Goal: Task Accomplishment & Management: Manage account settings

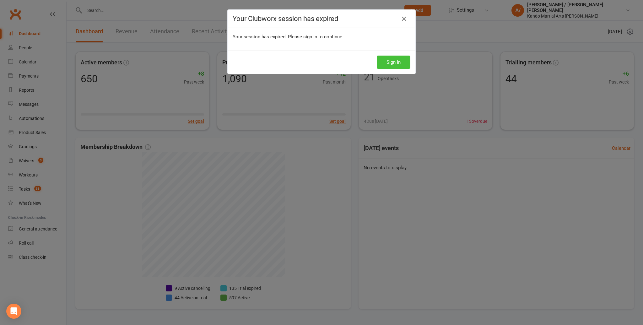
click at [383, 67] on button "Sign In" at bounding box center [394, 62] width 34 height 13
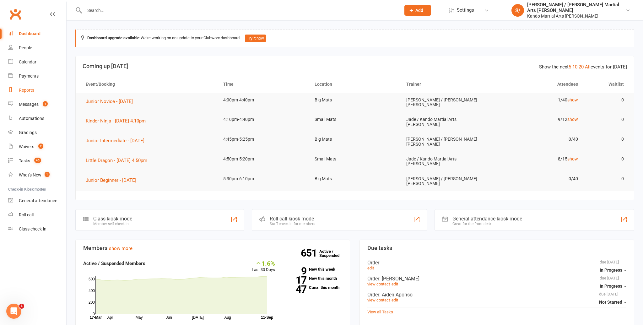
click at [23, 89] on div "Reports" at bounding box center [26, 90] width 15 height 5
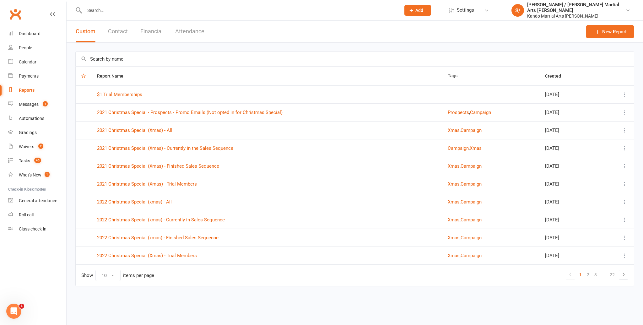
click at [106, 58] on input "text" at bounding box center [355, 59] width 558 height 14
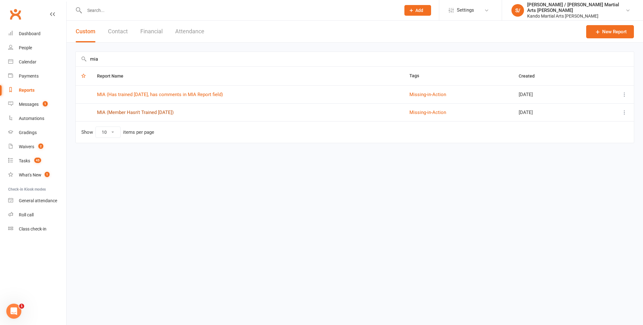
type input "mia"
click at [120, 113] on link "MIA (Member Hasn't Trained in 14 Days)" at bounding box center [135, 113] width 77 height 6
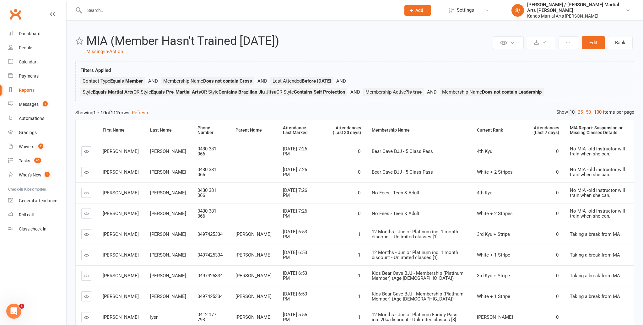
click at [597, 111] on link "100" at bounding box center [598, 112] width 11 height 7
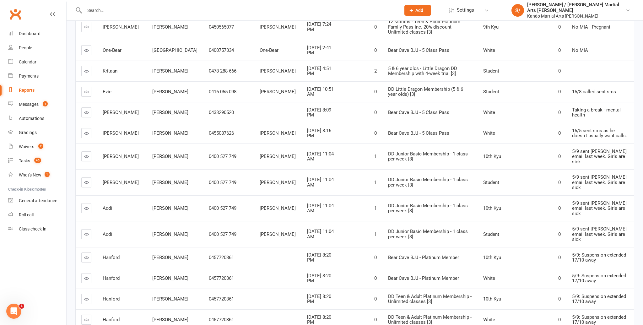
scroll to position [1916, 0]
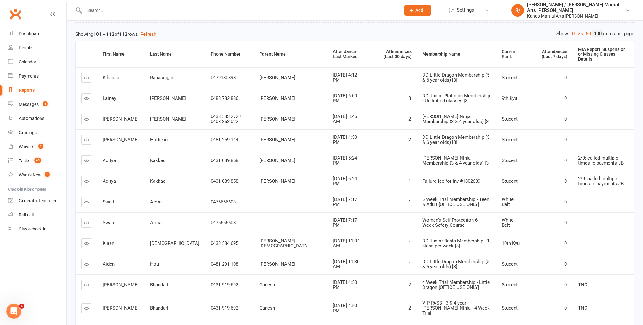
scroll to position [113, 0]
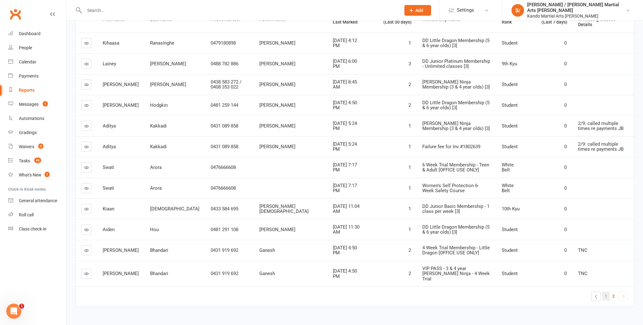
click at [607, 292] on span "1" at bounding box center [606, 296] width 3 height 9
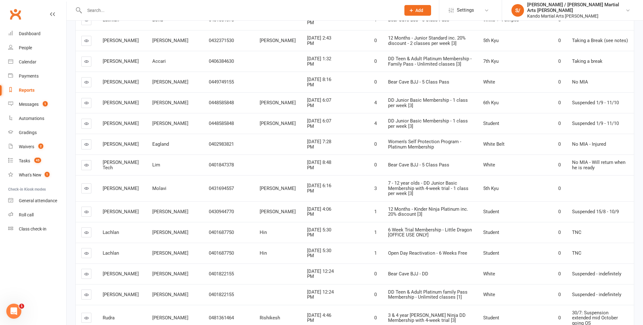
scroll to position [1432, 0]
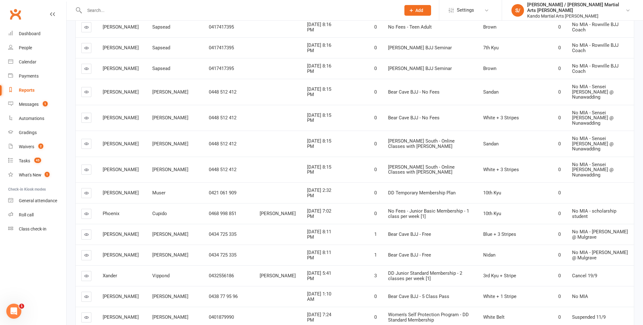
scroll to position [581, 0]
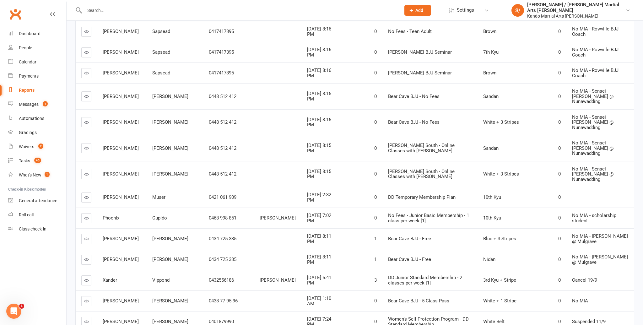
click at [95, 12] on input "text" at bounding box center [240, 10] width 314 height 9
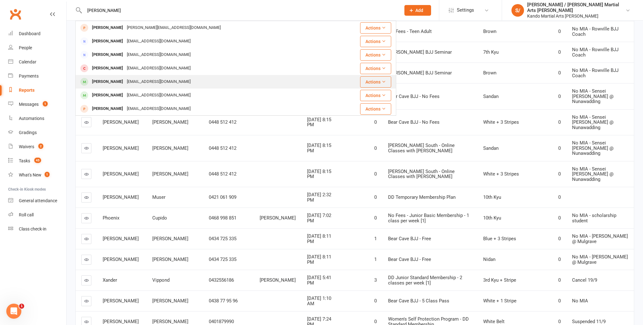
type input "zoe jo"
click at [126, 82] on div "[EMAIL_ADDRESS][DOMAIN_NAME]" at bounding box center [159, 81] width 68 height 9
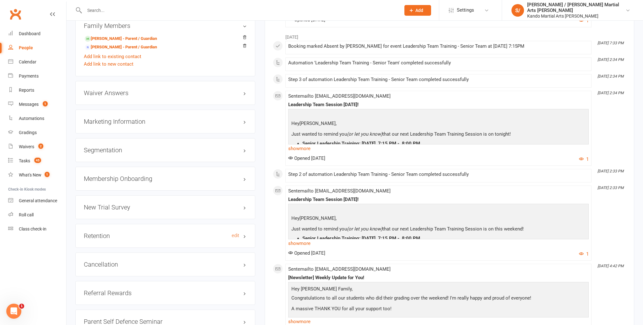
scroll to position [679, 0]
click at [231, 232] on h3 "Retention edit" at bounding box center [165, 235] width 163 height 7
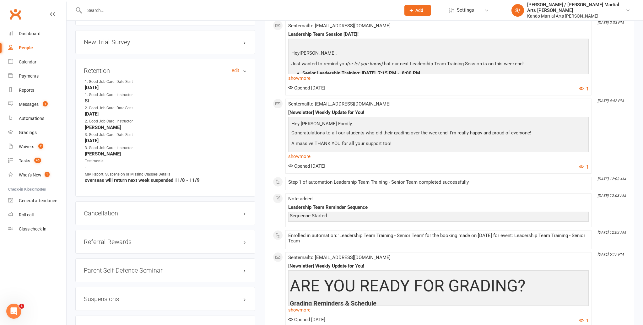
scroll to position [844, 0]
drag, startPoint x: 175, startPoint y: 177, endPoint x: 200, endPoint y: 177, distance: 25.1
click at [200, 177] on strong "overseas will return next week suspended 11/8 - 11/9" at bounding box center [166, 180] width 162 height 6
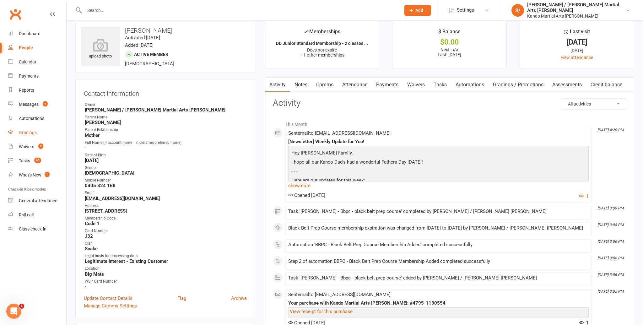
scroll to position [0, 0]
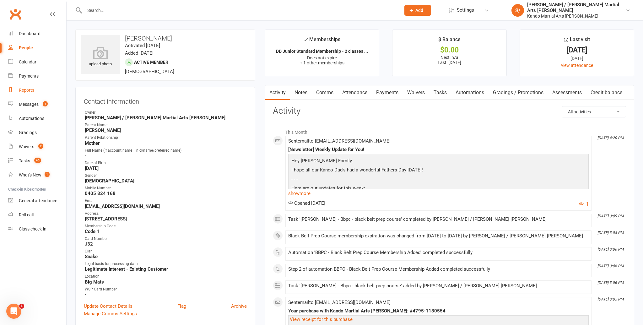
click at [19, 91] on div "Reports" at bounding box center [26, 90] width 15 height 5
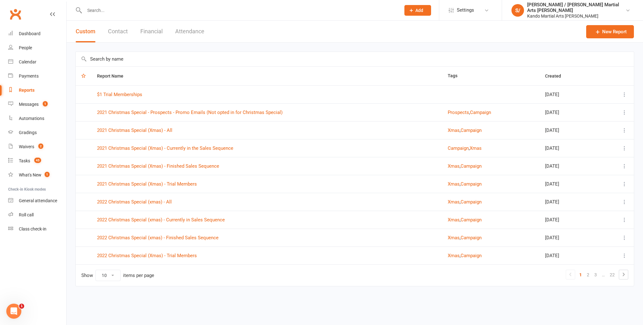
click at [129, 58] on input "text" at bounding box center [355, 59] width 558 height 14
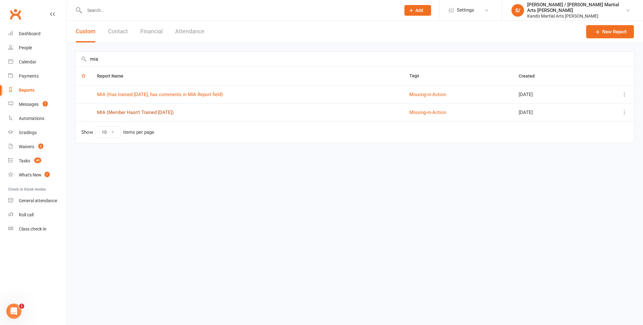
type input "mia"
click at [139, 112] on link "MIA (Member Hasn't Trained in 14 Days)" at bounding box center [135, 113] width 77 height 6
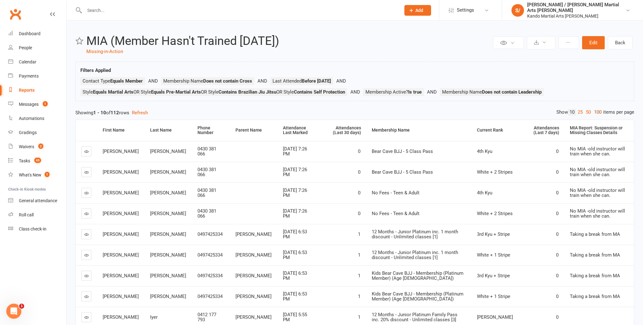
click at [593, 112] on link "100" at bounding box center [598, 112] width 11 height 7
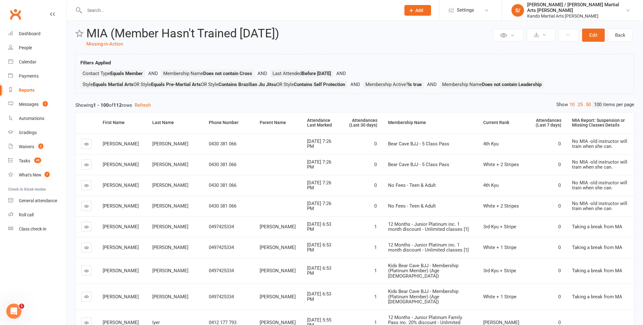
scroll to position [8, 0]
click at [346, 124] on div "Attendances (Last 30 days)" at bounding box center [361, 123] width 31 height 10
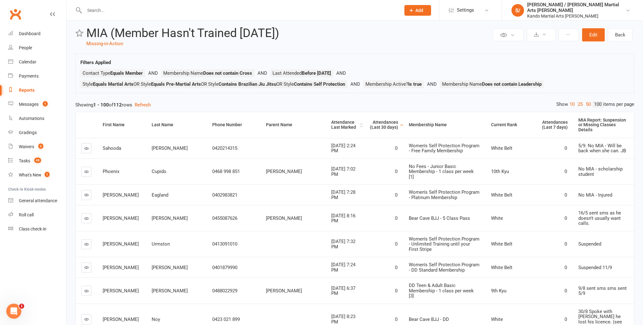
click at [331, 120] on div "Attendance Last Marked" at bounding box center [344, 125] width 27 height 10
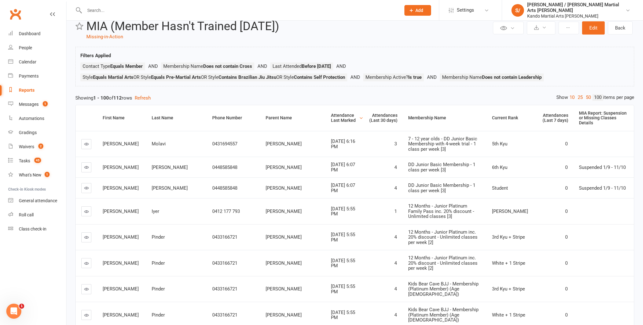
scroll to position [16, 0]
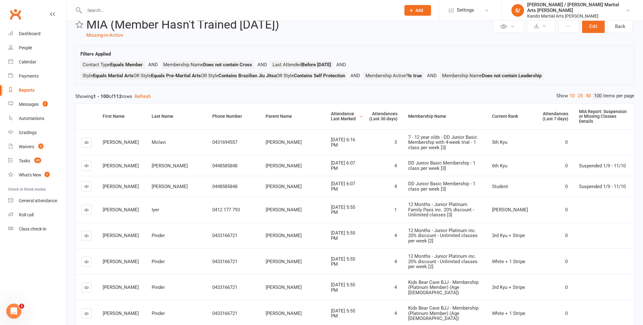
click at [331, 112] on div "Attendance Last Marked" at bounding box center [344, 117] width 27 height 10
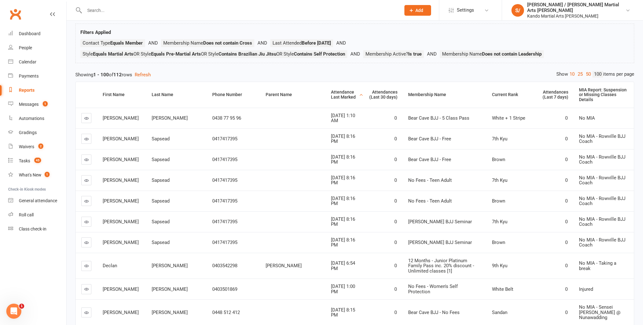
scroll to position [38, 0]
click at [331, 92] on div "Attendance Last Marked" at bounding box center [344, 95] width 27 height 10
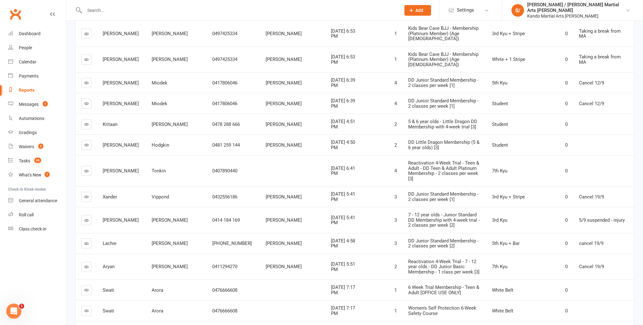
scroll to position [608, 0]
click at [22, 60] on div "Calendar" at bounding box center [28, 61] width 18 height 5
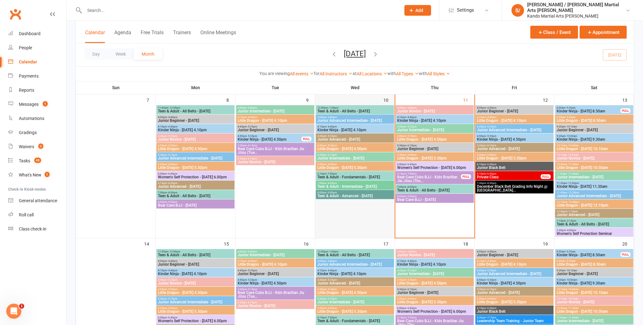
scroll to position [184, 0]
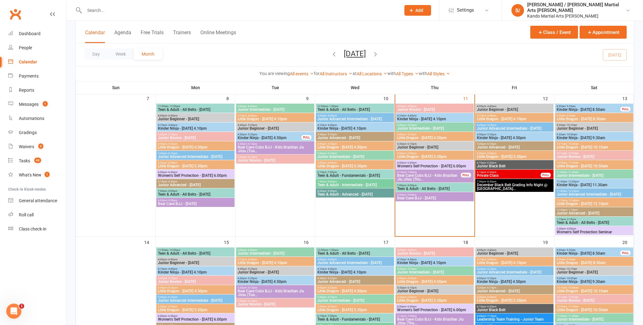
click at [352, 193] on span "Teen & Adult - Advanced - Wednesday" at bounding box center [355, 195] width 76 height 4
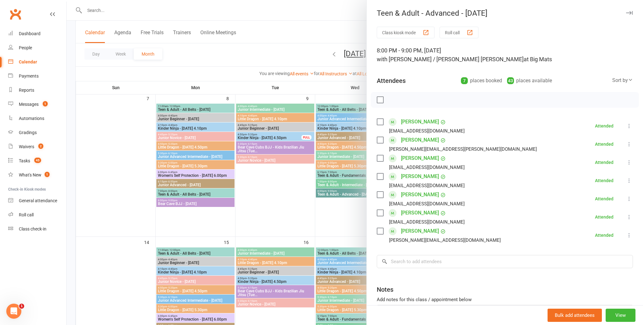
click at [631, 11] on icon "button" at bounding box center [629, 13] width 7 height 4
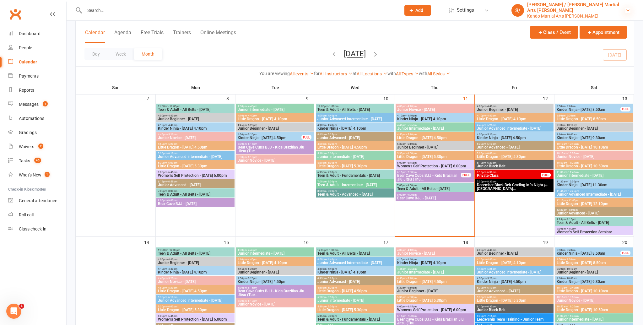
click at [626, 10] on icon at bounding box center [628, 10] width 5 height 5
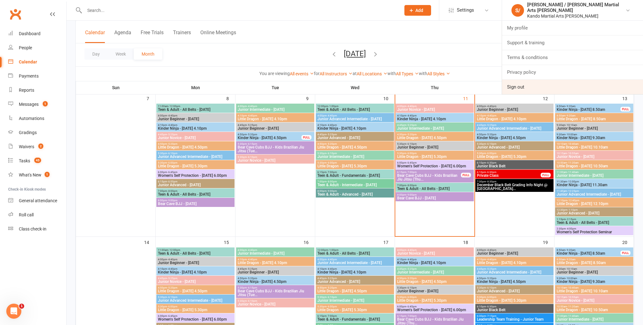
click at [552, 85] on link "Sign out" at bounding box center [572, 87] width 141 height 14
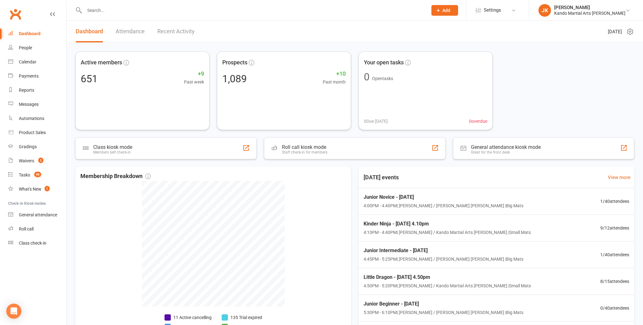
click at [90, 10] on input "text" at bounding box center [253, 10] width 341 height 9
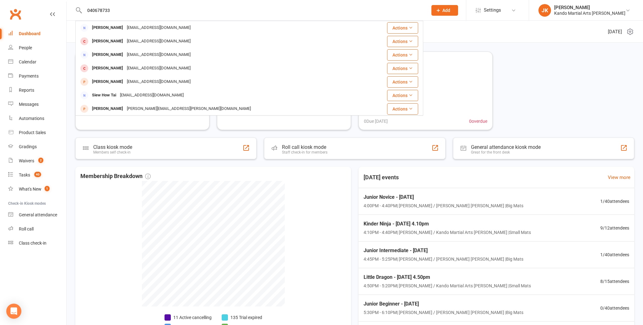
type input "0406787339"
click at [114, 8] on input "0406787339" at bounding box center [253, 10] width 341 height 9
drag, startPoint x: 114, startPoint y: 10, endPoint x: 85, endPoint y: 8, distance: 28.6
click at [84, 8] on input "0406787339" at bounding box center [253, 10] width 341 height 9
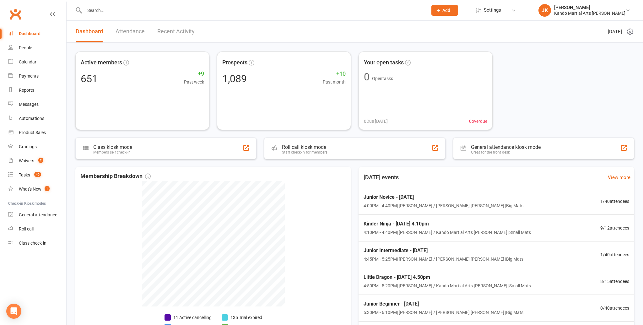
click at [89, 10] on input "text" at bounding box center [253, 10] width 341 height 9
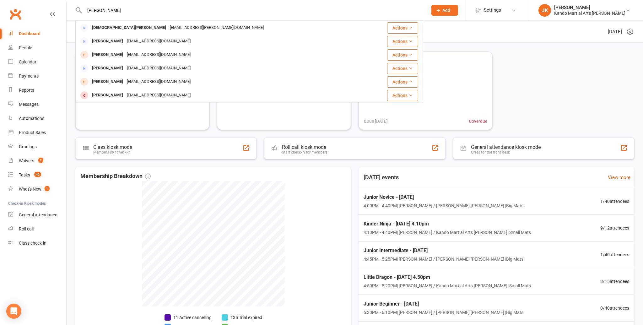
type input "[PERSON_NAME]"
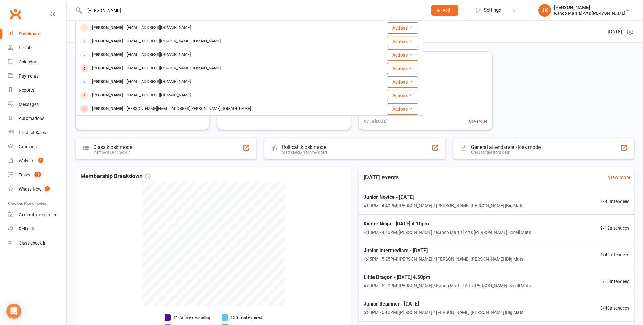
click at [102, 28] on div "Janelle Calleja" at bounding box center [107, 27] width 35 height 9
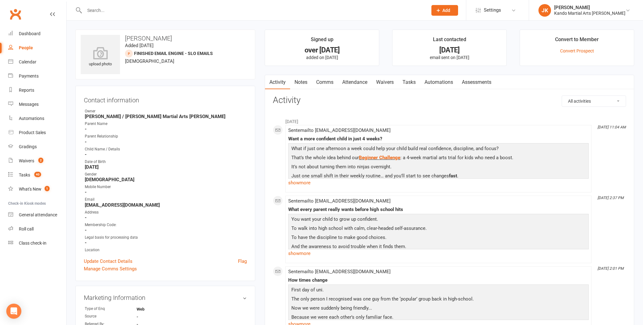
click at [450, 11] on span "Add" at bounding box center [447, 10] width 8 height 5
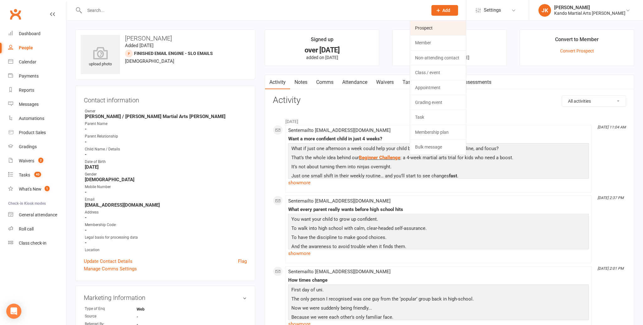
click at [448, 29] on link "Prospect" at bounding box center [438, 28] width 56 height 14
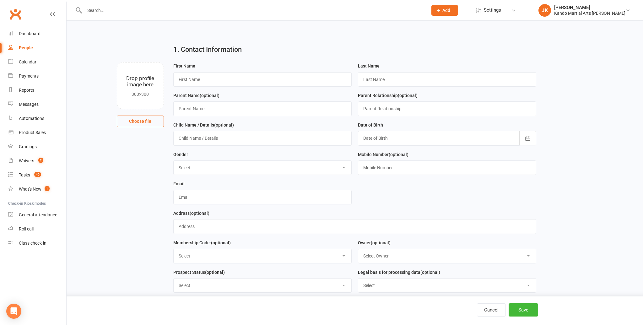
click at [98, 12] on input "text" at bounding box center [253, 10] width 341 height 9
click at [191, 82] on input "text" at bounding box center [262, 79] width 178 height 14
type input "Janelle"
click at [343, 166] on select "Select Male Female" at bounding box center [263, 168] width 178 height 14
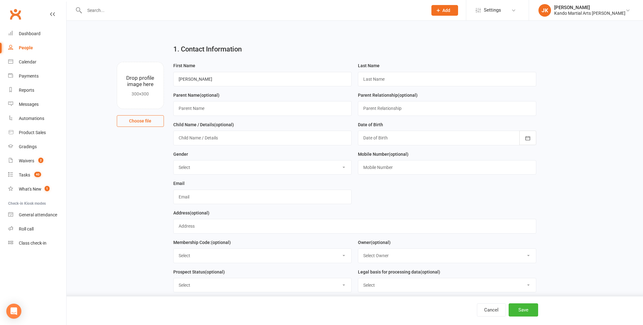
select select "[DEMOGRAPHIC_DATA]"
click at [530, 136] on icon "button" at bounding box center [528, 138] width 6 height 6
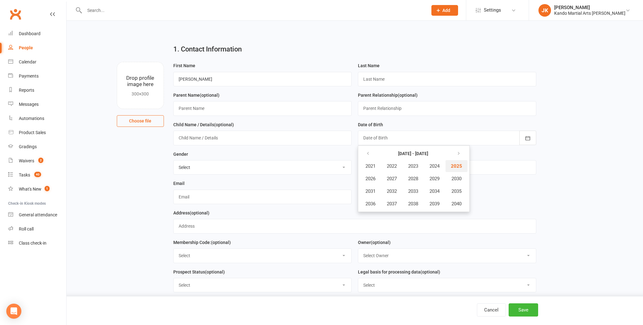
click at [455, 165] on span "2025" at bounding box center [456, 166] width 11 height 6
click at [443, 192] on span "September" at bounding box center [438, 192] width 23 height 6
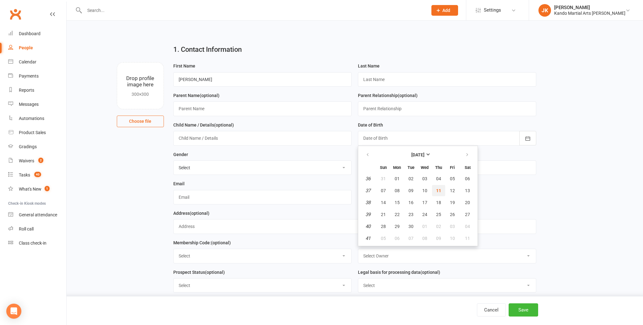
click at [438, 189] on span "11" at bounding box center [438, 190] width 5 height 5
type input "[DATE]"
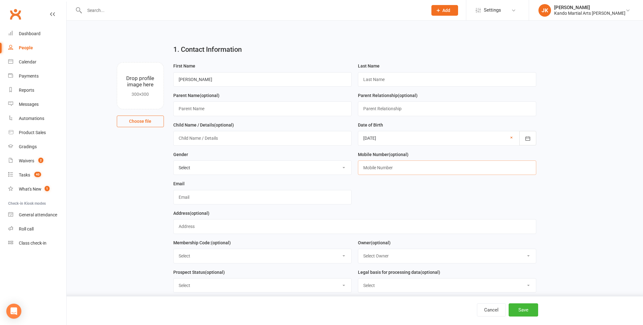
click at [368, 168] on input "text" at bounding box center [447, 168] width 178 height 14
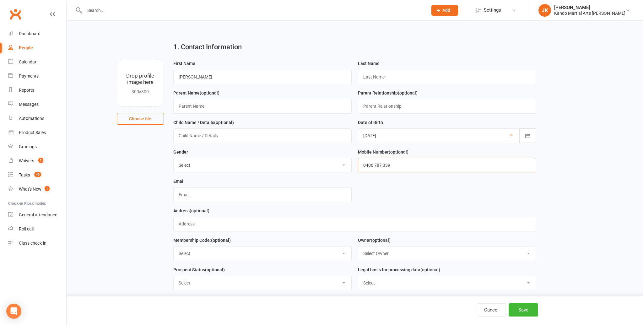
scroll to position [1, 0]
type input "0406 787 339"
click at [344, 253] on select "Select Code 1 Code 2 Code 3" at bounding box center [263, 255] width 178 height 14
select select "Code 3"
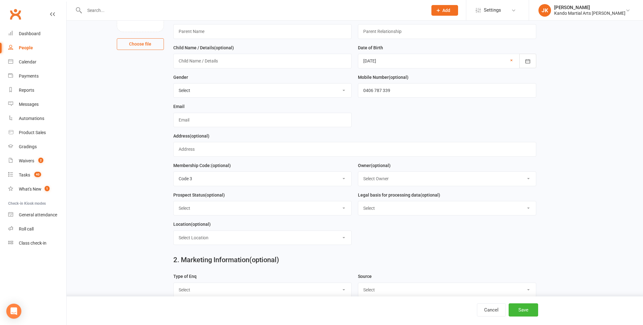
scroll to position [79, 0]
click at [530, 174] on select "Select Owner Andy Muser / Kando Knox Sonya Watz Jade Brownlie Neve Sharry Jade …" at bounding box center [447, 178] width 178 height 14
select select "6"
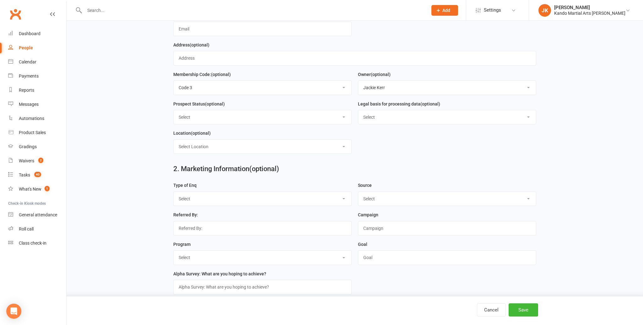
scroll to position [169, 0]
click at [530, 197] on select "Select FB IG Google Referral VIP Family Flyer / Pamphlet Walk in Within Kando K…" at bounding box center [447, 199] width 178 height 14
click at [345, 196] on select "Select Call Email Walk FB Enq FB Form Web (Spark) Web (Other) Purchase Instagra…" at bounding box center [263, 199] width 178 height 14
select select "Call"
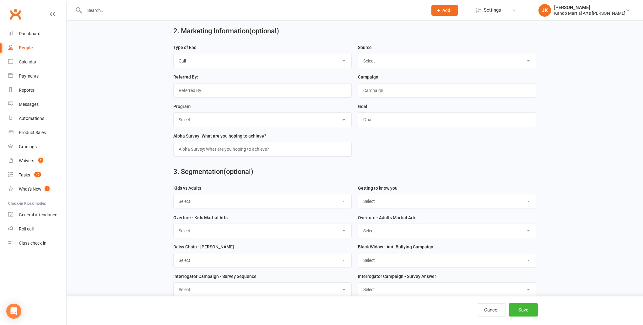
scroll to position [308, 0]
click at [528, 308] on button "Save" at bounding box center [524, 309] width 30 height 13
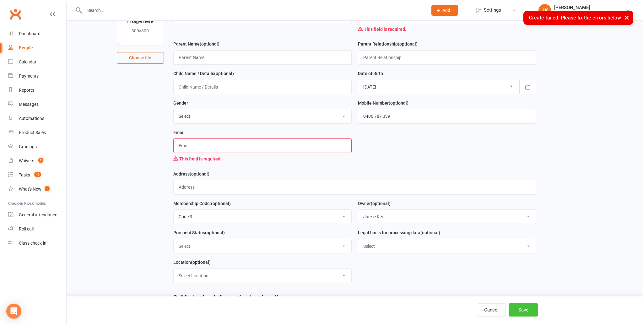
scroll to position [40, 0]
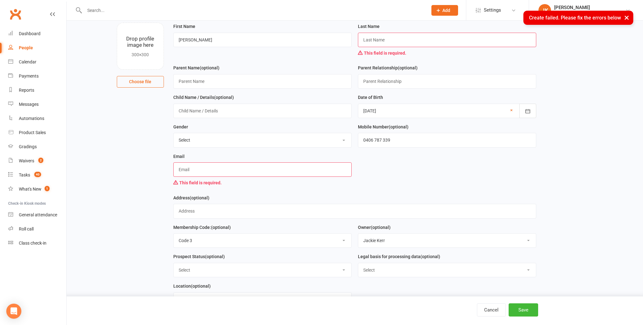
click at [182, 167] on input "text" at bounding box center [262, 169] width 178 height 14
click at [293, 184] on div "This field is required." at bounding box center [262, 183] width 178 height 12
click at [179, 168] on input "text" at bounding box center [262, 169] width 178 height 14
click at [299, 183] on div "This field is required." at bounding box center [262, 183] width 178 height 12
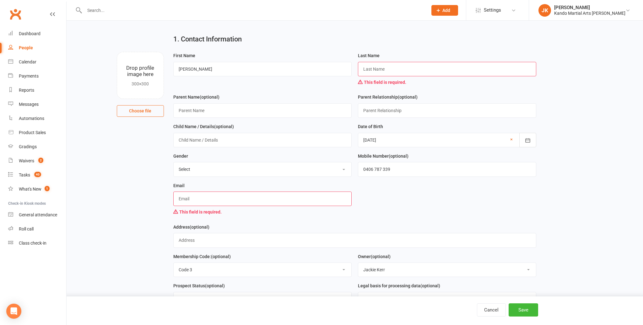
scroll to position [0, 0]
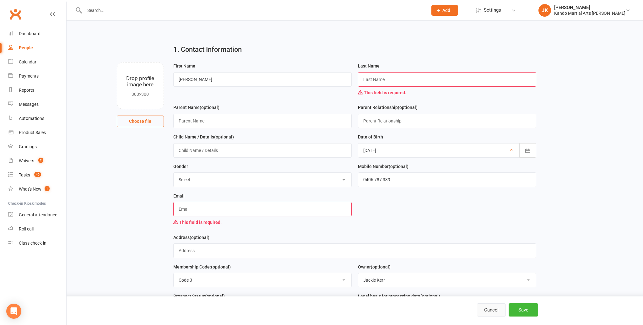
click at [489, 311] on button "Cancel" at bounding box center [491, 309] width 29 height 13
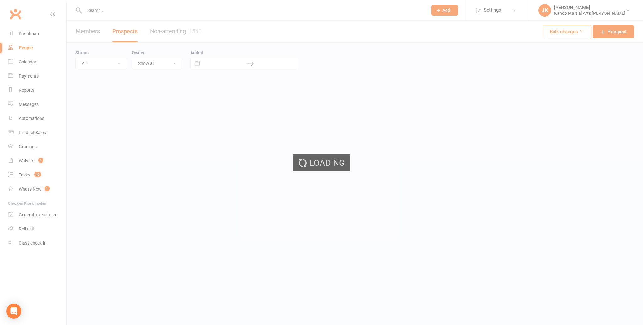
select select "100"
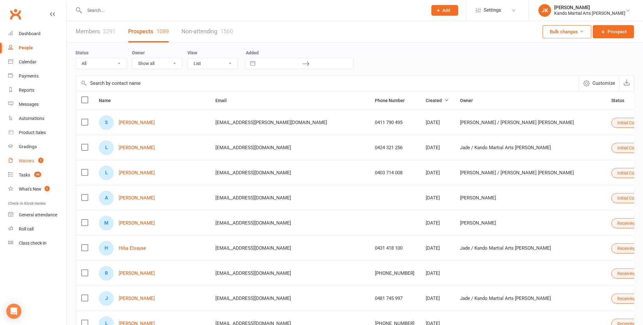
click at [23, 161] on div "Waivers" at bounding box center [26, 160] width 15 height 5
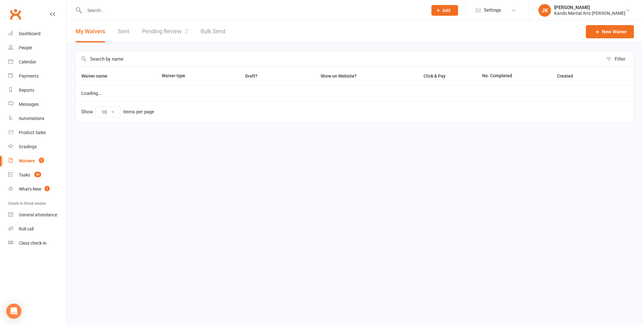
select select "100"
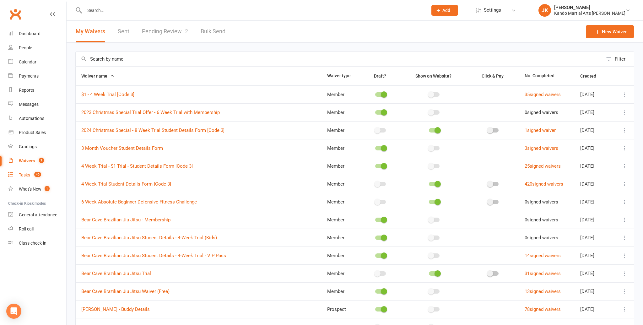
click at [25, 175] on div "Tasks" at bounding box center [24, 174] width 11 height 5
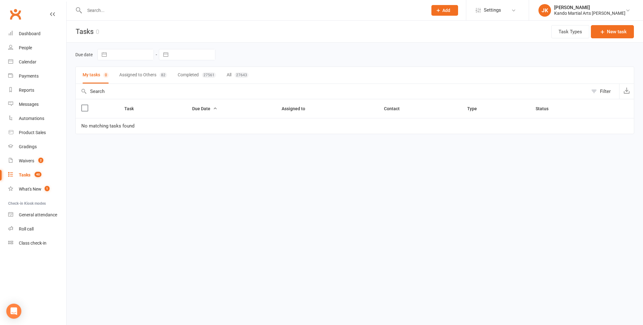
click at [607, 88] on div "Filter" at bounding box center [605, 92] width 11 height 8
select select "incomplete"
drag, startPoint x: 609, startPoint y: 91, endPoint x: 603, endPoint y: 91, distance: 6.3
click at [609, 91] on div "Filter" at bounding box center [605, 92] width 11 height 8
click at [240, 71] on button "All 27643" at bounding box center [238, 75] width 22 height 17
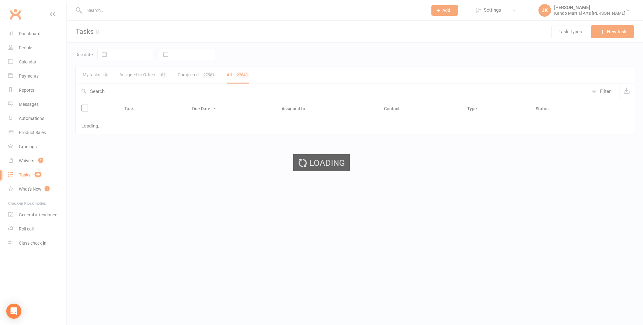
select select "finished"
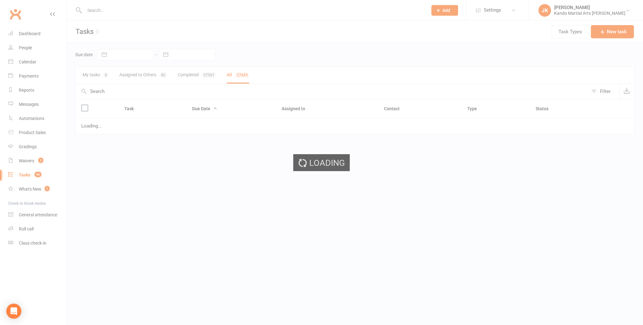
select select "finished"
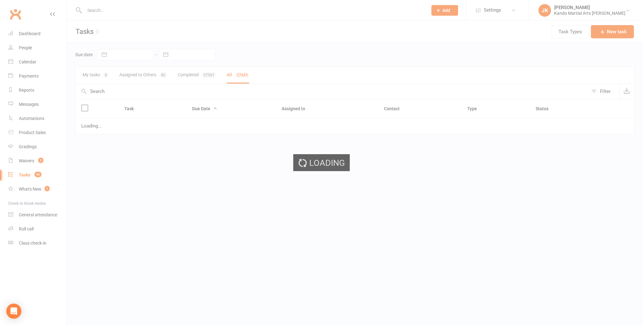
select select "finished"
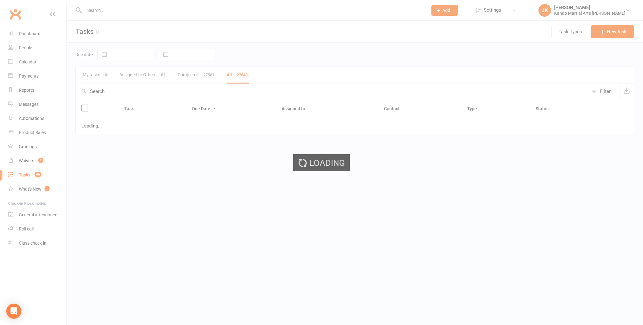
select select "finished"
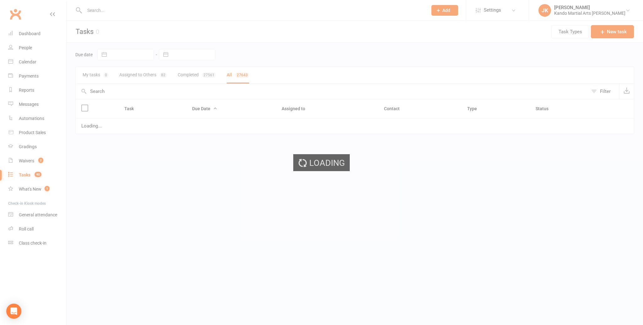
select select "finished"
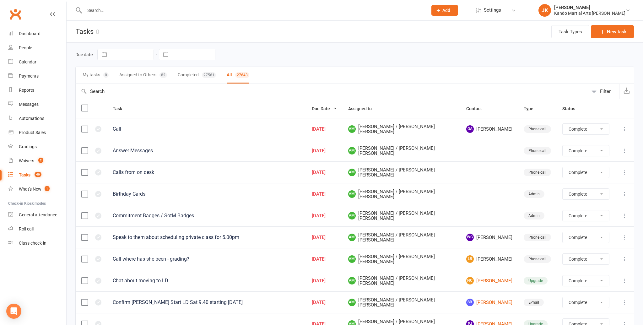
click at [607, 89] on div "Filter" at bounding box center [605, 92] width 11 height 8
select select "finished"
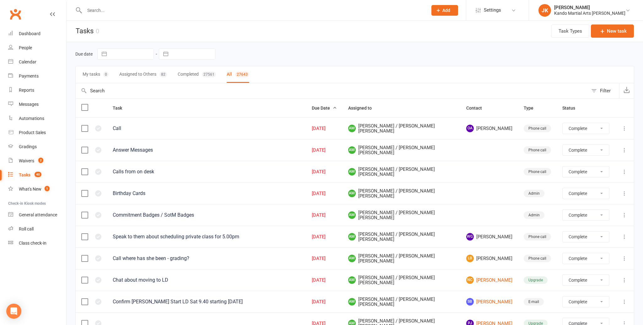
select select "finished"
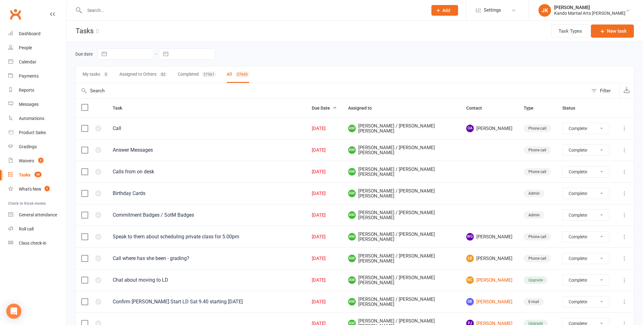
select select "finished"
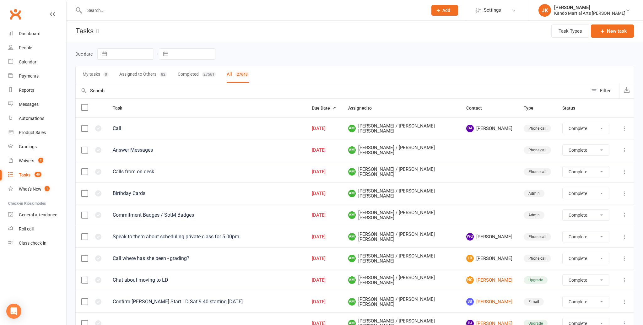
select select "finished"
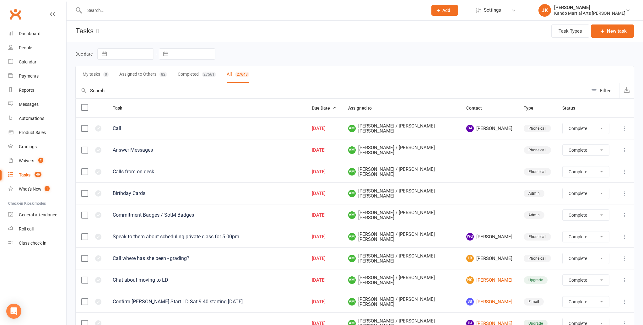
select select "finished"
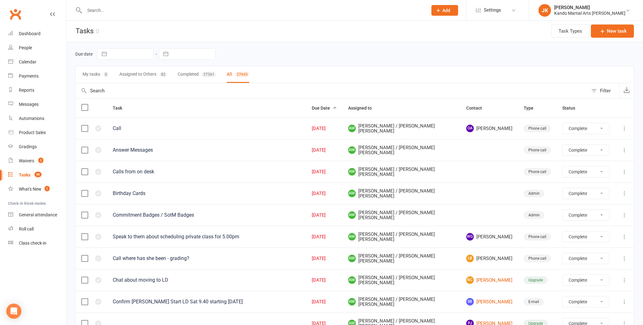
select select "finished"
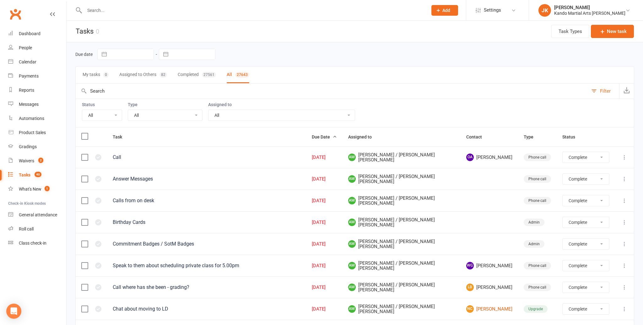
scroll to position [2, 0]
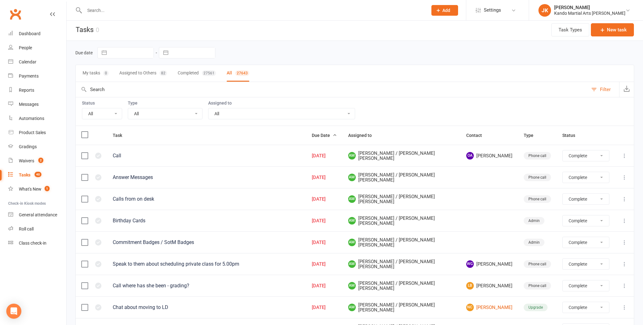
click at [116, 113] on select "All Incomplete Not Started In Progress Waiting Complete" at bounding box center [102, 113] width 40 height 11
select select "incomplete"
select select "finished"
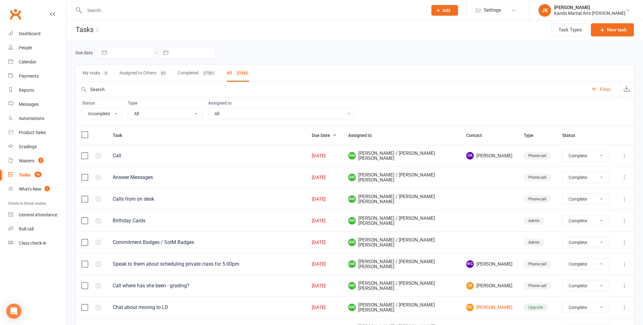
select select "finished"
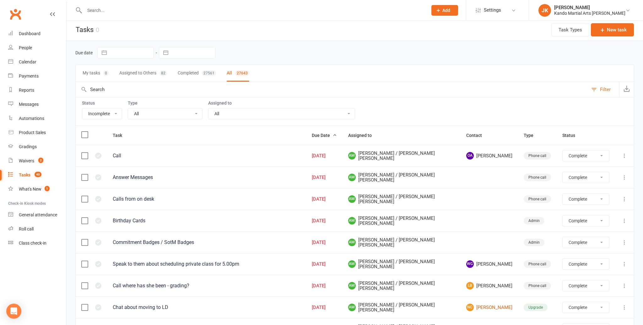
select select "finished"
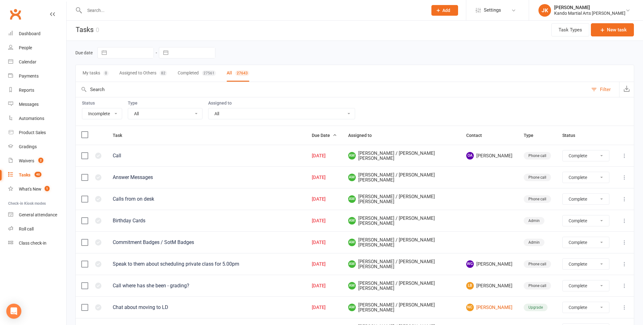
select select "finished"
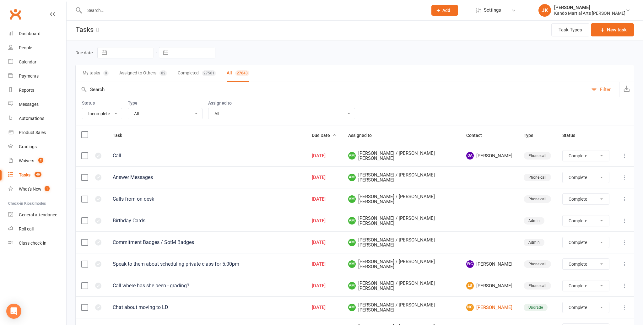
select select "finished"
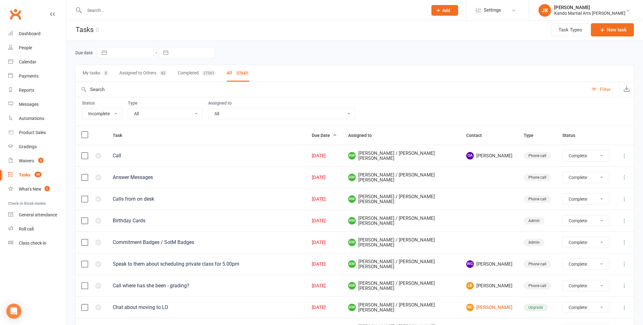
select select "finished"
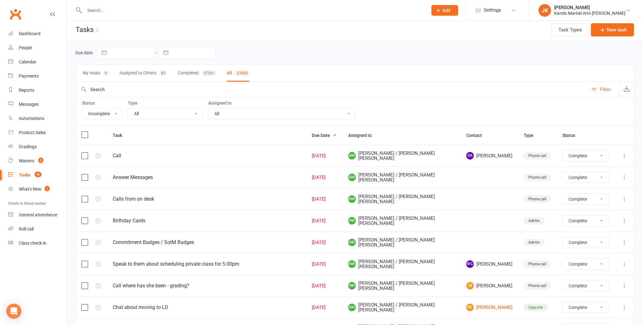
select select "finished"
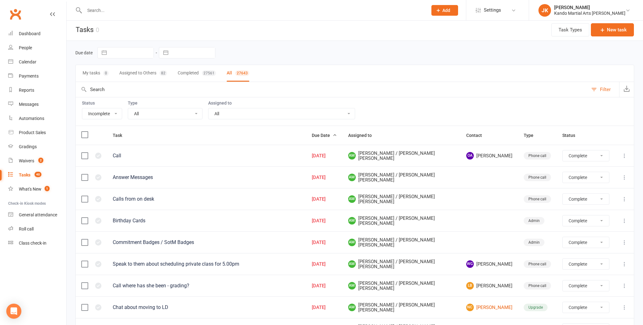
select select "finished"
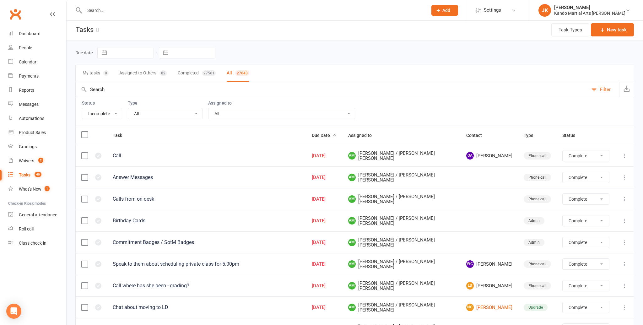
select select "finished"
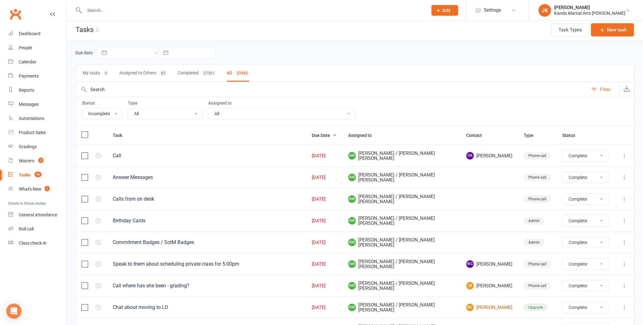
select select "finished"
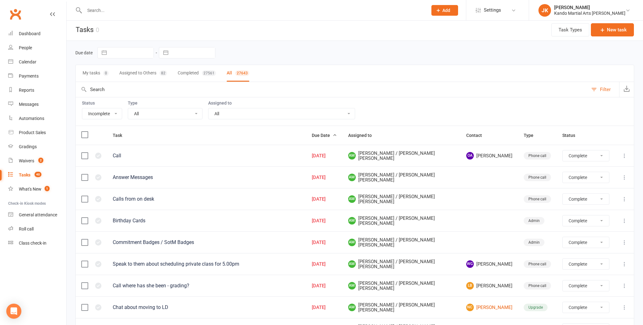
select select "finished"
click at [199, 110] on select "All Admin Bbpc - black belt prep course Cancellation Enquiry Follow-up In-class…" at bounding box center [165, 113] width 74 height 11
select select "finished"
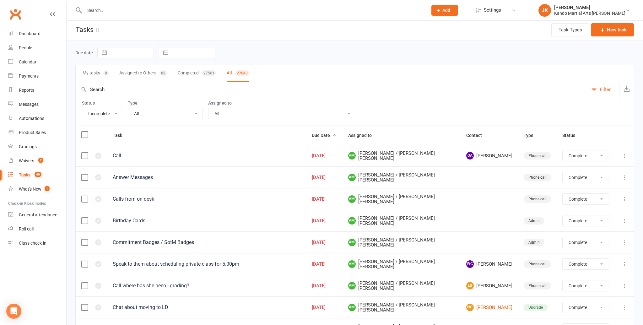
select select "finished"
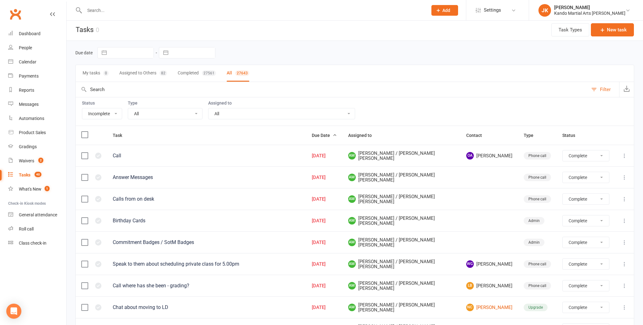
select select "finished"
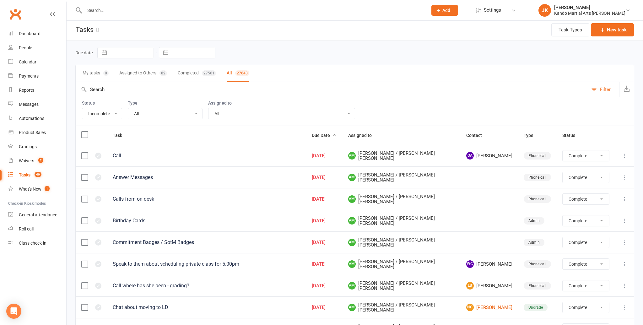
select select "finished"
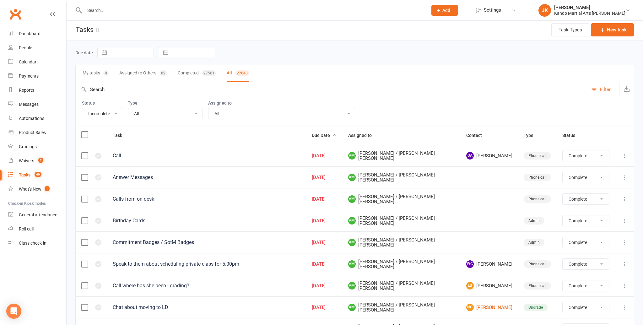
select select "finished"
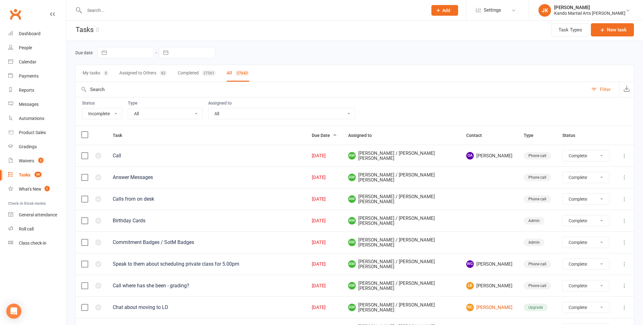
select select "finished"
select select "started"
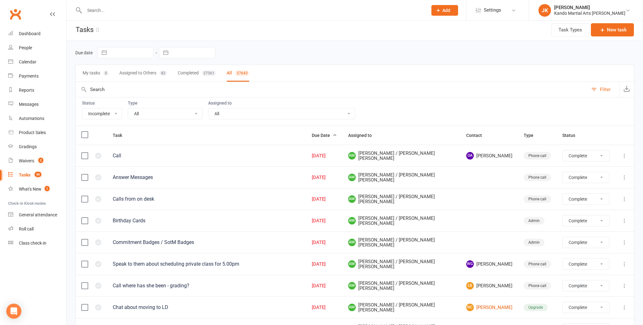
select select "started"
select select "waiting"
select select "started"
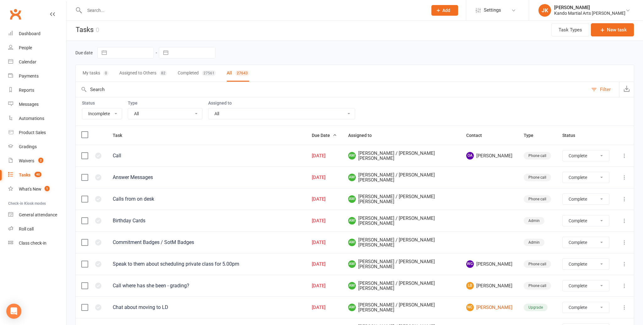
select select "started"
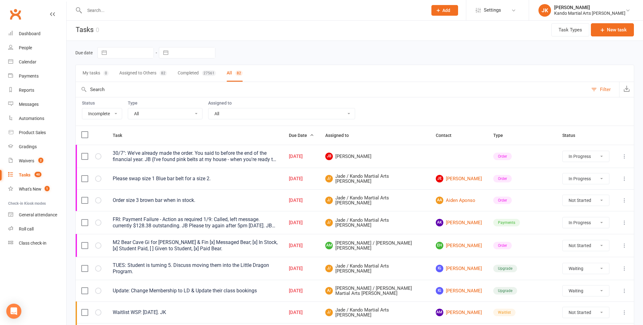
select select "16410"
select select "started"
select select "waiting"
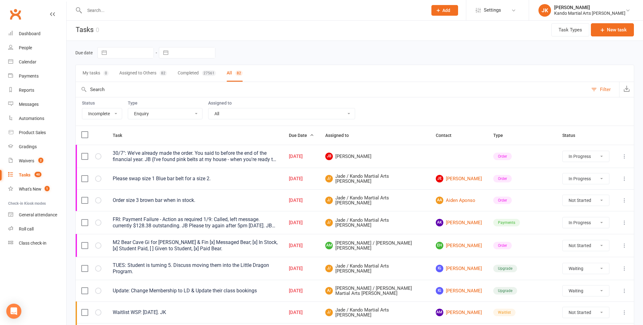
select select "waiting"
select select "started"
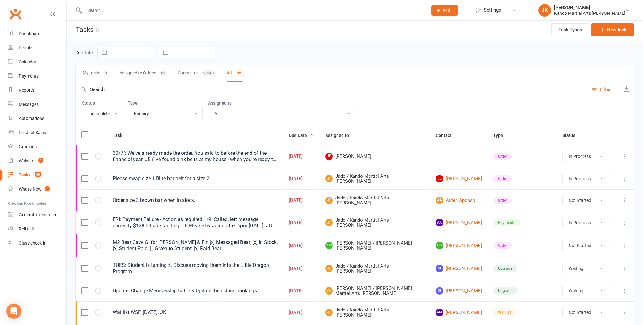
select select "started"
select select "waiting"
select select "started"
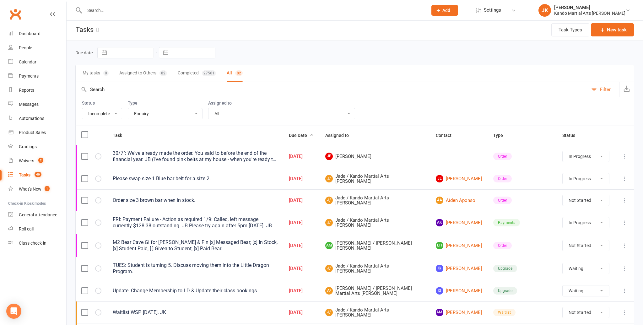
select select "started"
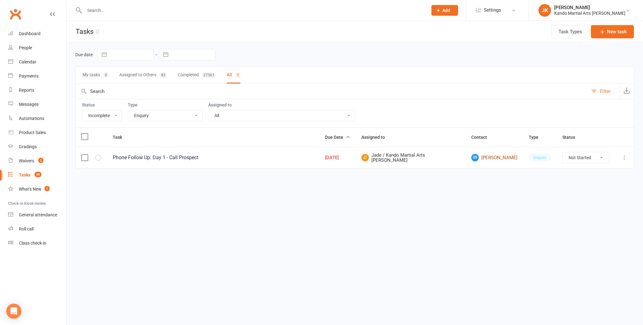
click at [480, 155] on link "SS Sanchia Szlawski" at bounding box center [494, 158] width 46 height 8
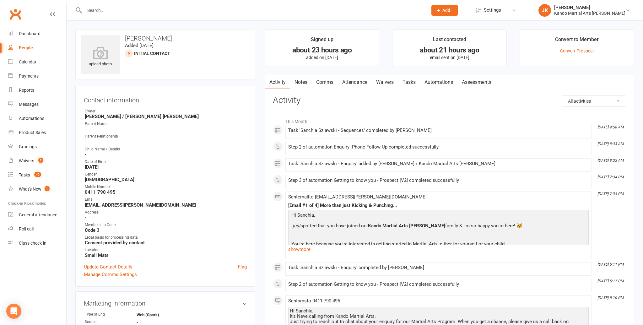
click at [304, 80] on link "Notes" at bounding box center [301, 82] width 22 height 14
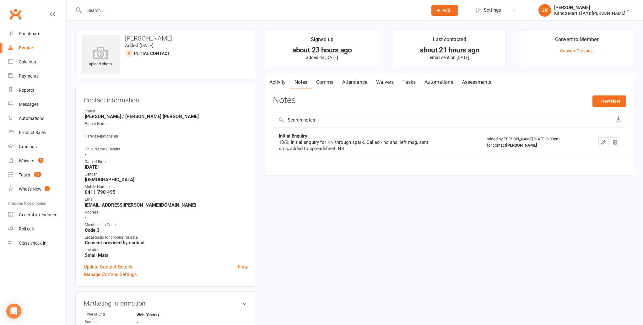
click at [409, 81] on link "Tasks" at bounding box center [409, 82] width 22 height 14
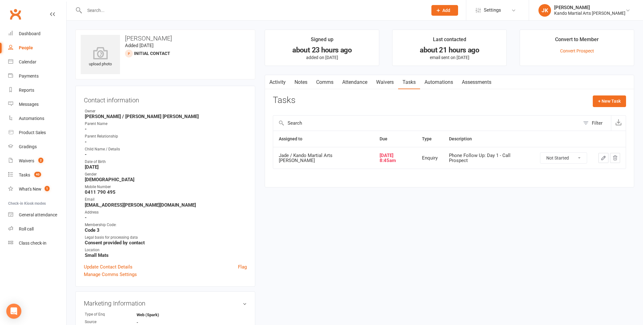
click at [302, 80] on link "Notes" at bounding box center [301, 82] width 22 height 14
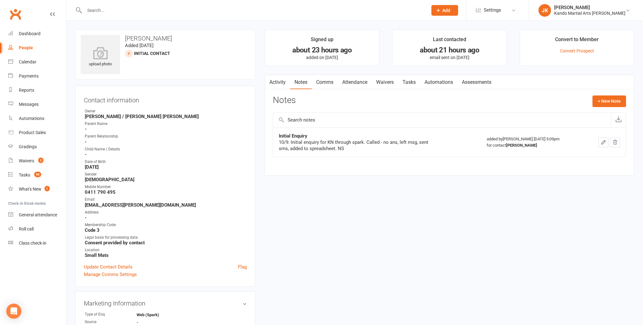
click at [277, 79] on link "Activity" at bounding box center [277, 82] width 25 height 14
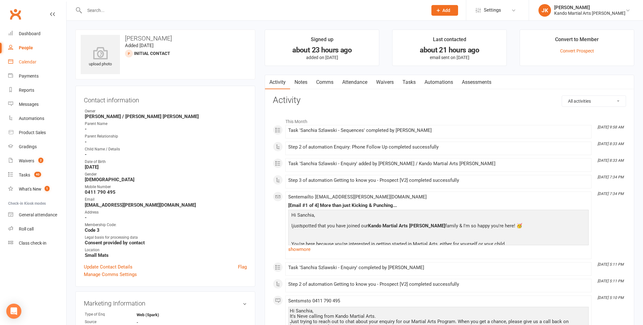
click at [24, 60] on div "Calendar" at bounding box center [28, 61] width 18 height 5
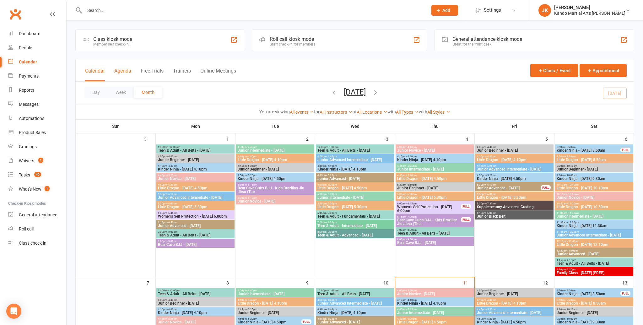
click at [118, 69] on button "Agenda" at bounding box center [122, 75] width 17 height 14
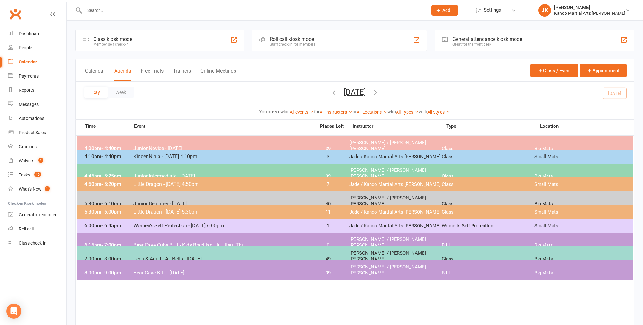
click at [93, 10] on input "text" at bounding box center [253, 10] width 341 height 9
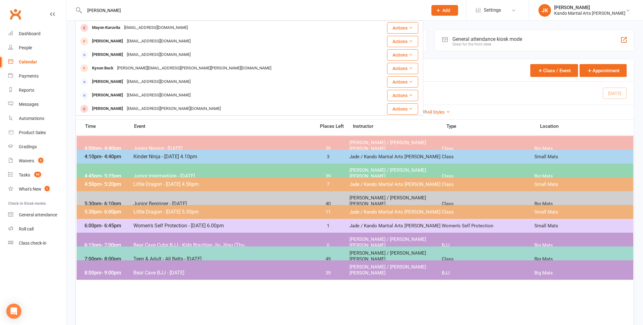
type input "mayon kurvita"
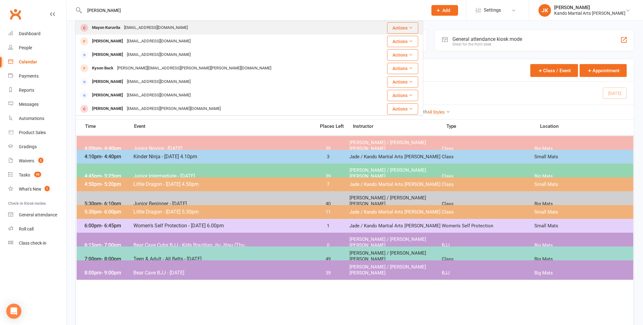
click at [97, 28] on div "Mayon Kuruvita" at bounding box center [106, 27] width 32 height 9
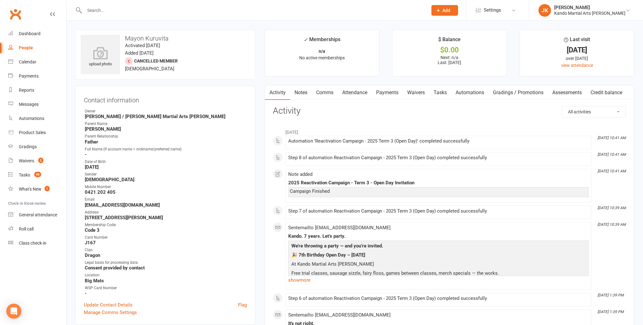
scroll to position [1, 0]
click at [300, 90] on link "Notes" at bounding box center [301, 91] width 22 height 14
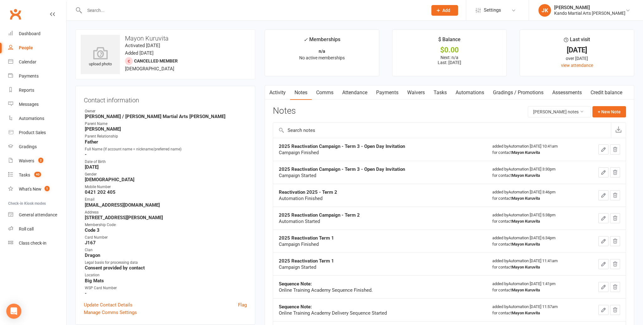
click at [441, 90] on link "Tasks" at bounding box center [440, 92] width 22 height 14
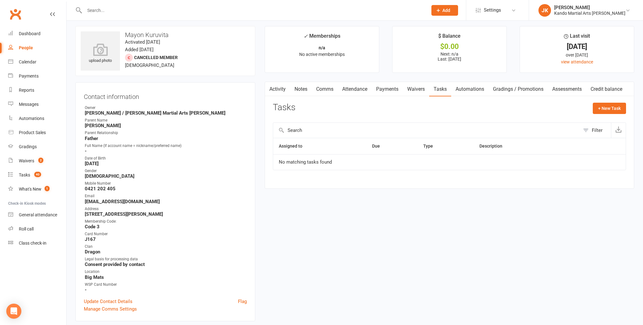
scroll to position [4, 0]
click at [325, 87] on link "Comms" at bounding box center [325, 90] width 26 height 14
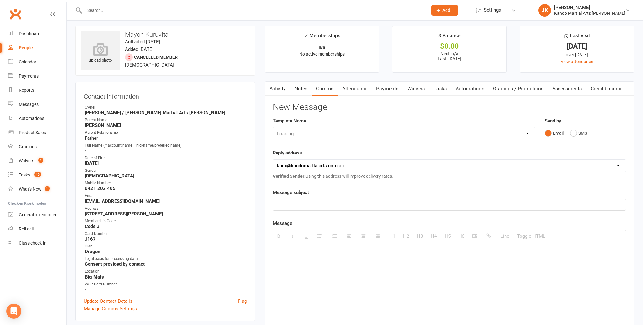
click at [304, 87] on link "Notes" at bounding box center [301, 89] width 22 height 14
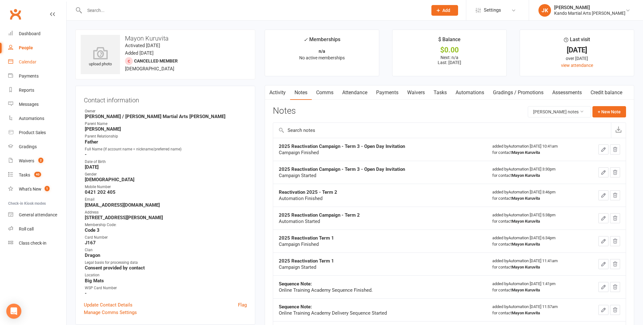
click at [24, 61] on div "Calendar" at bounding box center [28, 61] width 18 height 5
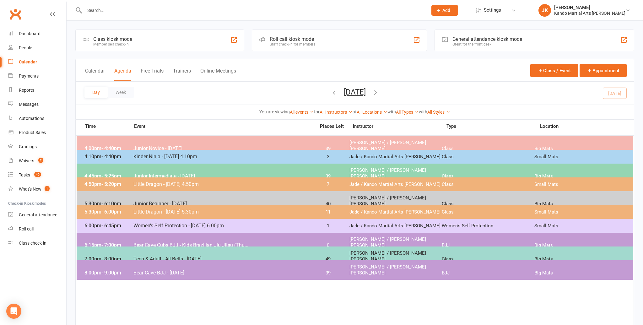
click at [143, 223] on span "Women's Self Protection - [DATE] 6.00pm" at bounding box center [222, 226] width 179 height 6
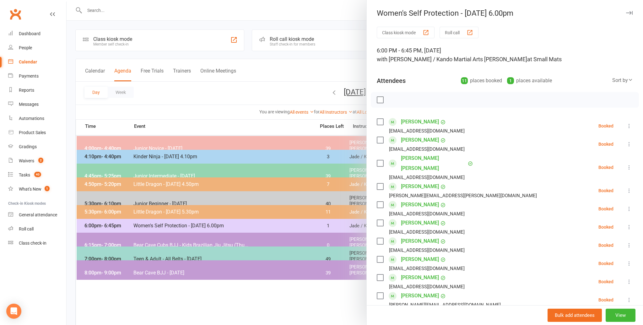
click at [630, 224] on icon at bounding box center [629, 227] width 6 height 6
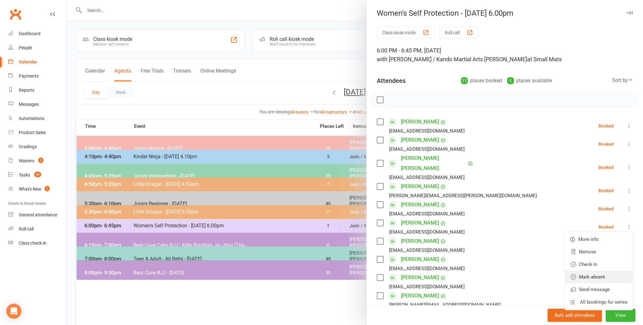
click at [589, 271] on link "Mark absent" at bounding box center [599, 277] width 68 height 13
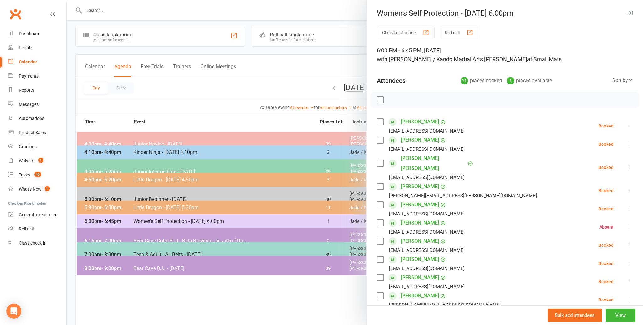
scroll to position [0, 0]
click at [217, 109] on div at bounding box center [355, 162] width 577 height 325
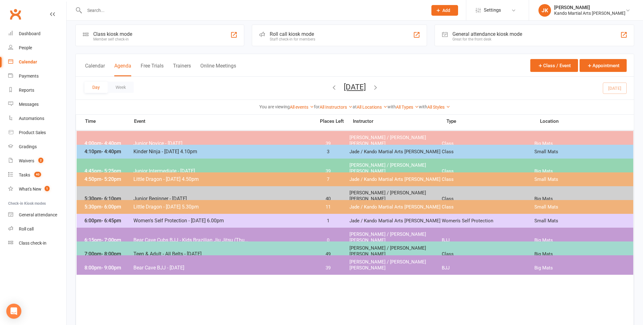
click at [357, 86] on button "[DATE]" at bounding box center [355, 87] width 22 height 9
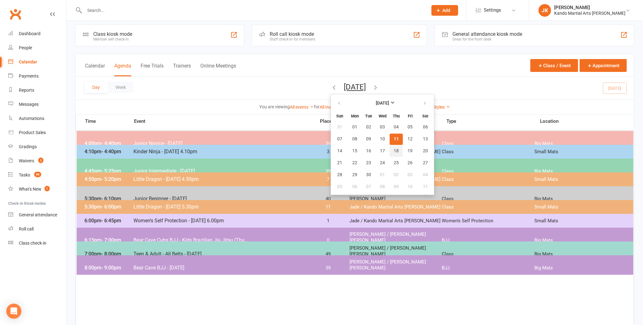
click at [394, 151] on span "18" at bounding box center [396, 151] width 5 height 5
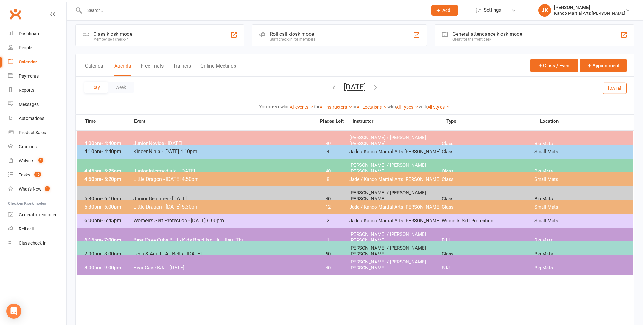
click at [212, 220] on span "Women's Self Protection - [DATE] 6.00pm" at bounding box center [222, 221] width 179 height 6
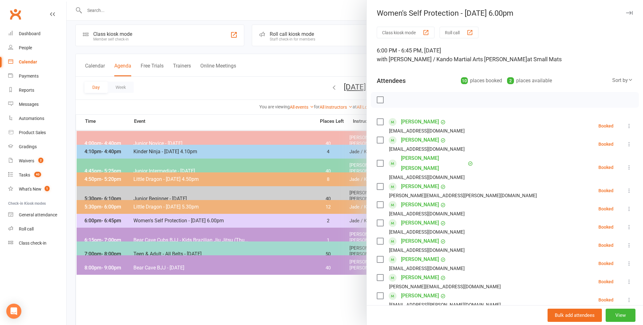
click at [257, 100] on div at bounding box center [355, 162] width 577 height 325
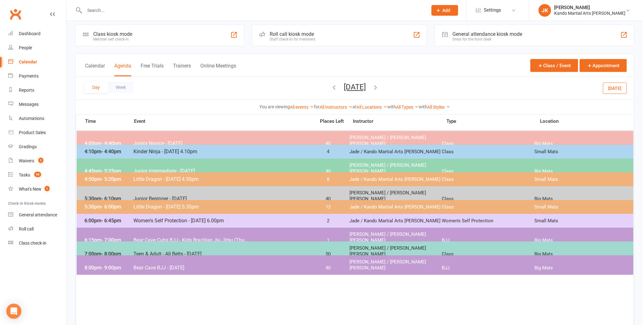
click at [344, 88] on button "Thursday, Sep 18, 2025" at bounding box center [355, 87] width 22 height 9
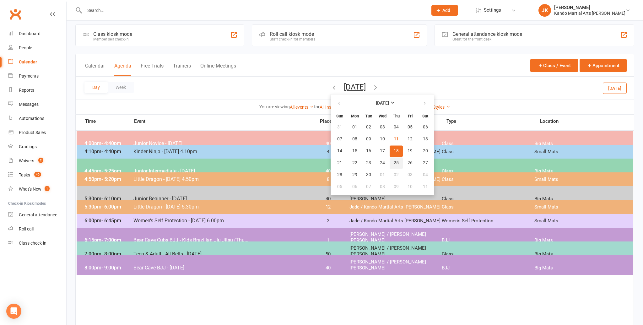
click at [394, 162] on span "25" at bounding box center [396, 163] width 5 height 5
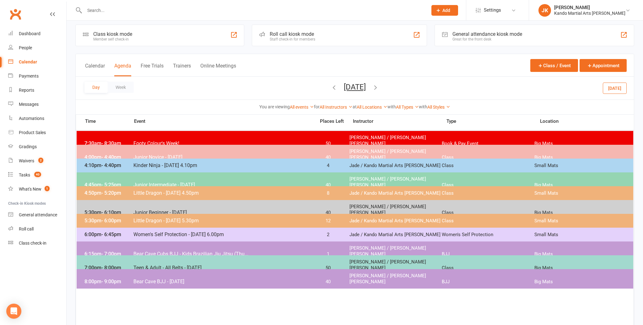
click at [168, 229] on div "6:00pm - 6:45pm Women's Self Protection - Thursday 6.00pm 2 Jade / Kando Martia…" at bounding box center [355, 235] width 557 height 14
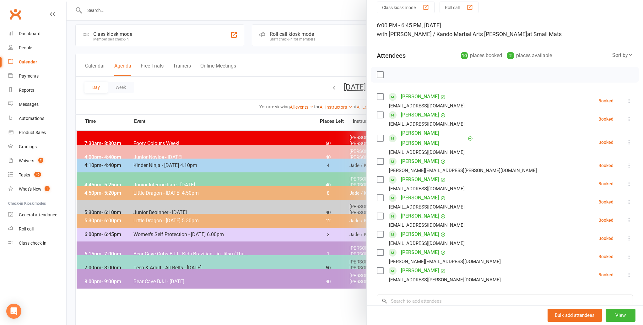
scroll to position [0, 0]
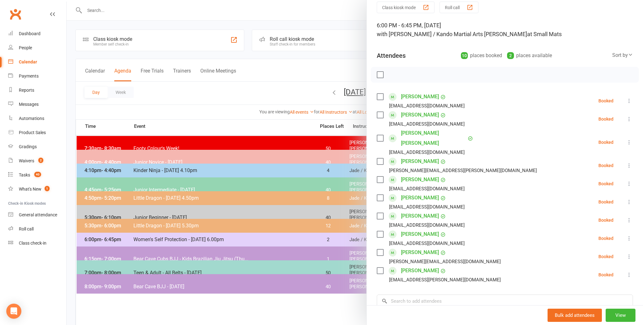
drag, startPoint x: 196, startPoint y: 100, endPoint x: 202, endPoint y: 88, distance: 13.1
click at [196, 100] on div at bounding box center [355, 162] width 577 height 325
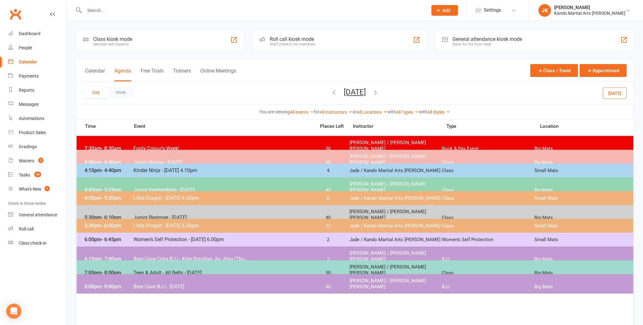
click at [103, 4] on div at bounding box center [249, 10] width 348 height 20
click at [93, 10] on input "text" at bounding box center [253, 10] width 341 height 9
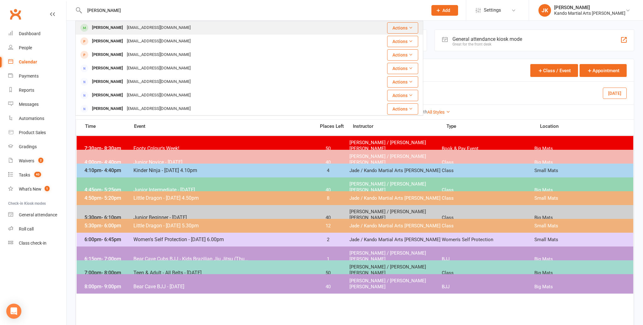
type input "karen norton"
click at [101, 27] on div "Karen Norton" at bounding box center [107, 27] width 35 height 9
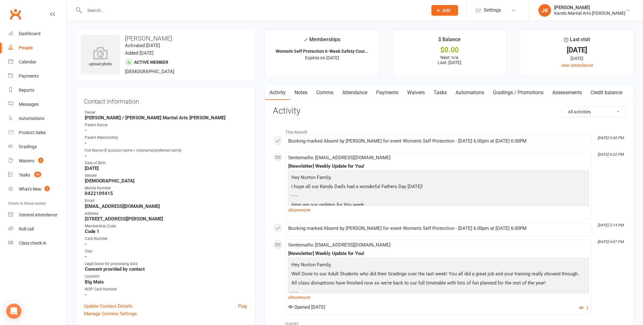
click at [359, 94] on link "Attendance" at bounding box center [355, 92] width 34 height 14
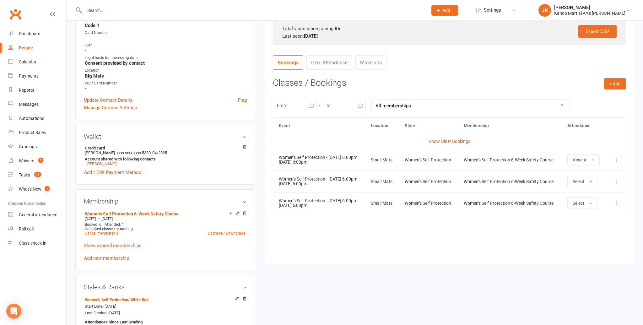
scroll to position [207, 0]
click at [436, 139] on link "Show Older Bookings" at bounding box center [449, 140] width 41 height 5
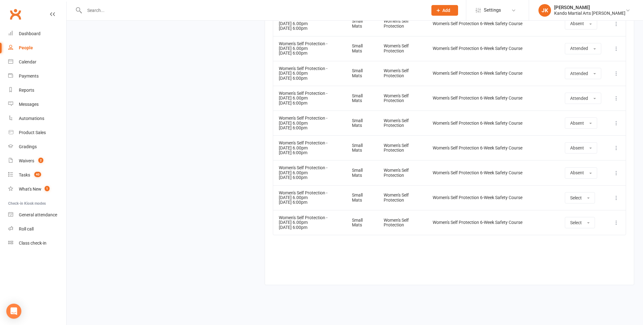
scroll to position [2349, 0]
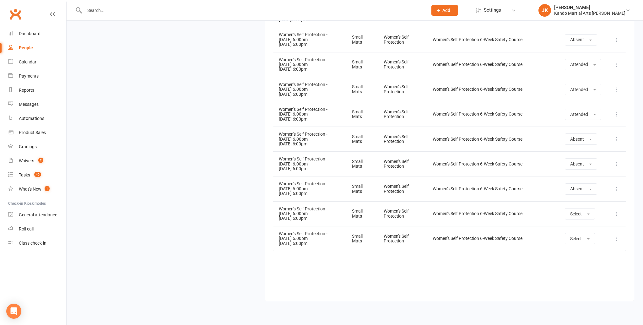
click at [100, 10] on input "text" at bounding box center [253, 10] width 341 height 9
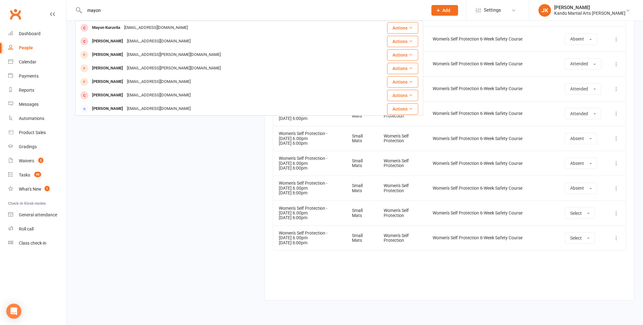
type input "mayon"
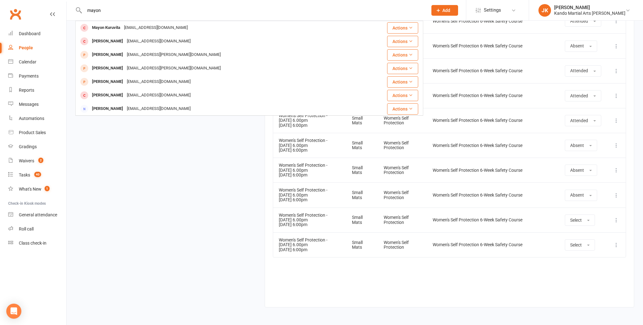
scroll to position [2308, 0]
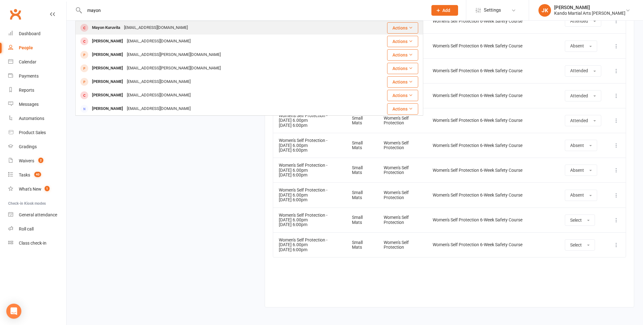
click at [104, 27] on div "Mayon Kuruvita" at bounding box center [106, 27] width 32 height 9
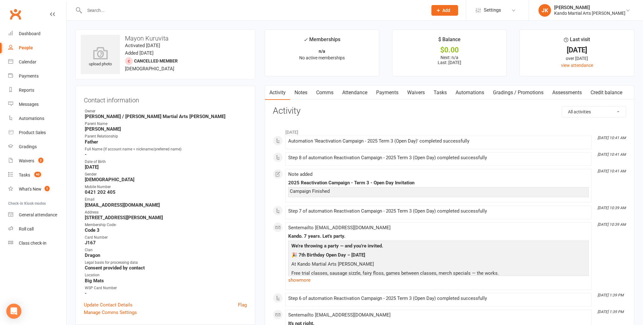
click at [388, 92] on link "Payments" at bounding box center [387, 92] width 31 height 14
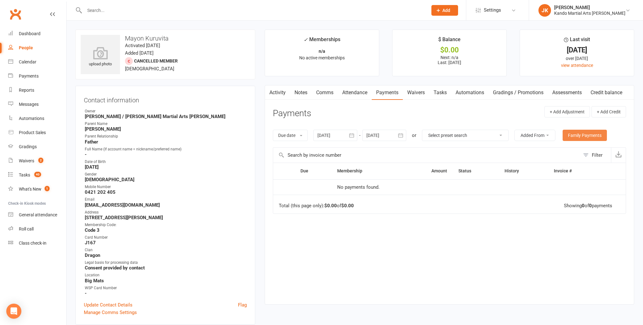
click at [585, 134] on link "Family Payments" at bounding box center [585, 135] width 44 height 11
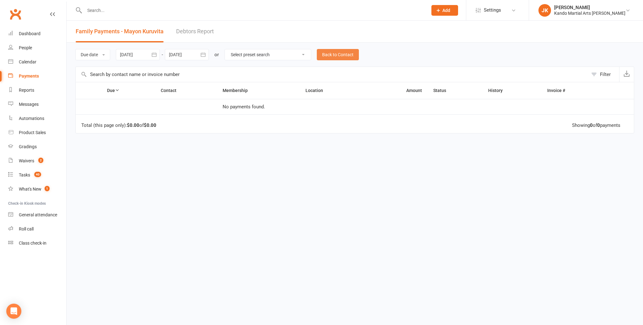
click at [326, 53] on link "Back to Contact" at bounding box center [338, 54] width 42 height 11
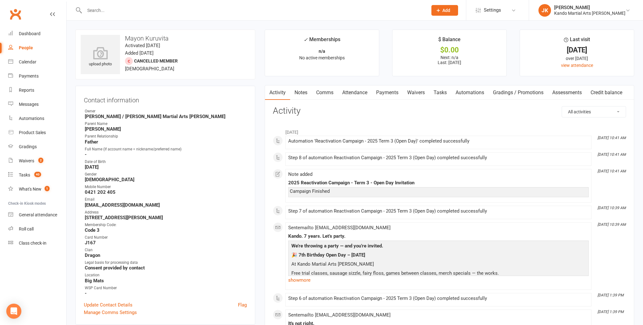
scroll to position [1, 0]
click at [301, 91] on link "Notes" at bounding box center [301, 92] width 22 height 14
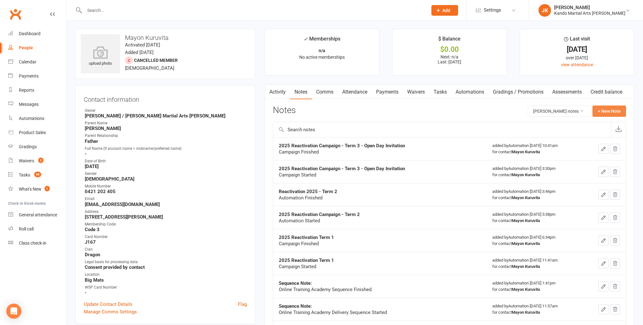
click at [607, 109] on button "+ New Note" at bounding box center [610, 111] width 34 height 11
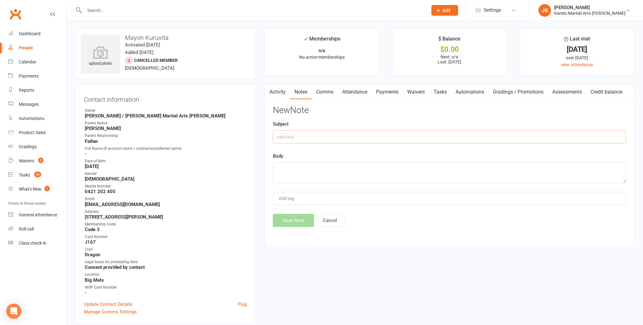
click at [288, 136] on input "text" at bounding box center [449, 136] width 353 height 13
click at [289, 137] on input "text" at bounding box center [449, 136] width 353 height 13
type input "First class back"
click at [287, 170] on textarea at bounding box center [449, 172] width 353 height 21
click at [426, 169] on textarea "11/9: Called and left msg as Mayon didn't come to first class last week. JK" at bounding box center [449, 172] width 353 height 21
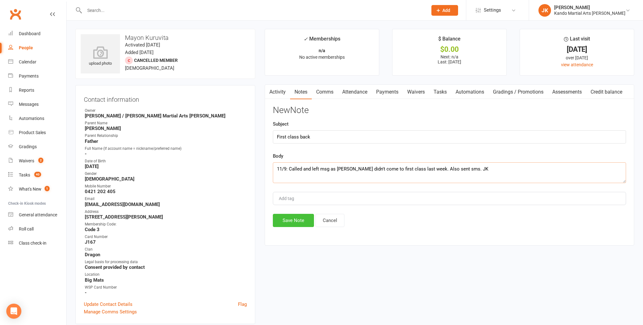
type textarea "11/9: Called and left msg as Mayon didn't come to first class last week. Also s…"
drag, startPoint x: 292, startPoint y: 218, endPoint x: 298, endPoint y: 215, distance: 7.1
click at [293, 218] on button "Save Note" at bounding box center [293, 220] width 41 height 13
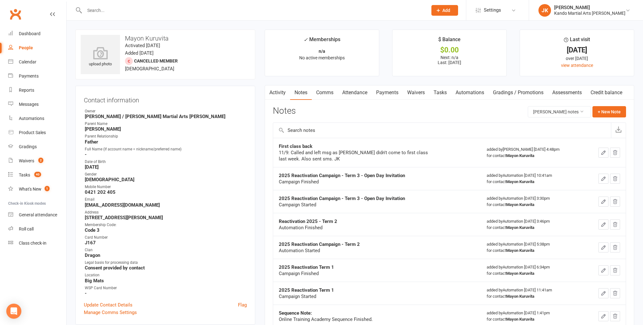
click at [328, 91] on link "Comms" at bounding box center [325, 92] width 26 height 14
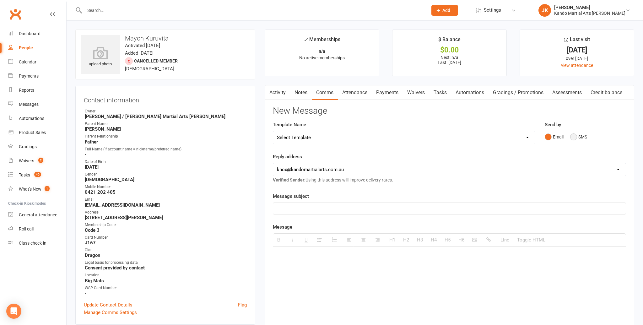
click at [573, 135] on button "SMS" at bounding box center [578, 137] width 17 height 12
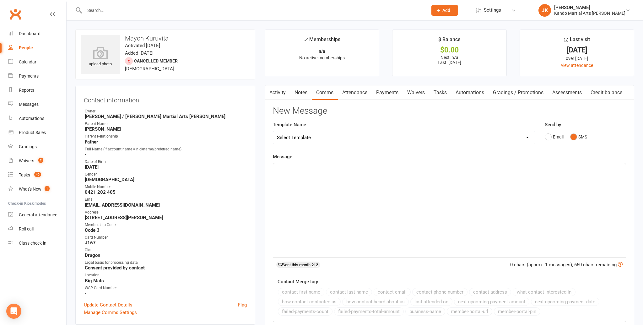
click at [283, 168] on p at bounding box center [449, 170] width 345 height 8
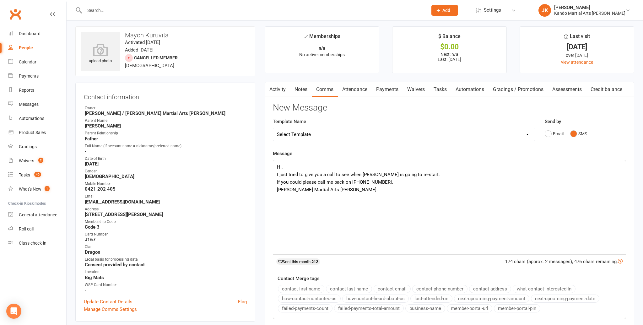
scroll to position [4, 0]
click at [418, 174] on p "I just tried to give you a call to see when Mayon is going to re-start." at bounding box center [449, 174] width 345 height 8
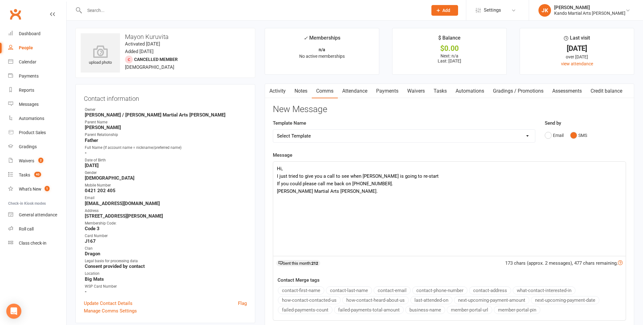
click at [278, 174] on p "I just tried to give you a call to see when Mayon is going to re-start" at bounding box center [449, 176] width 345 height 8
click at [415, 175] on p "I just tried to give you a call to see when Mayon is going to re-start" at bounding box center [449, 176] width 345 height 8
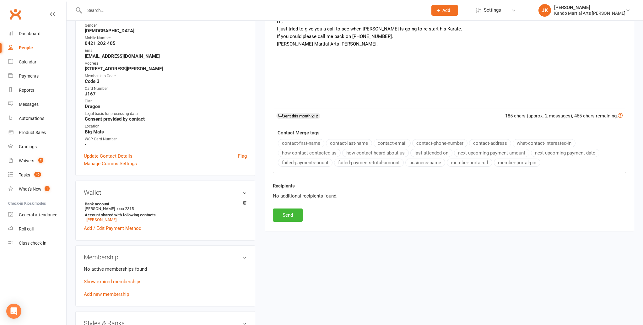
scroll to position [151, 0]
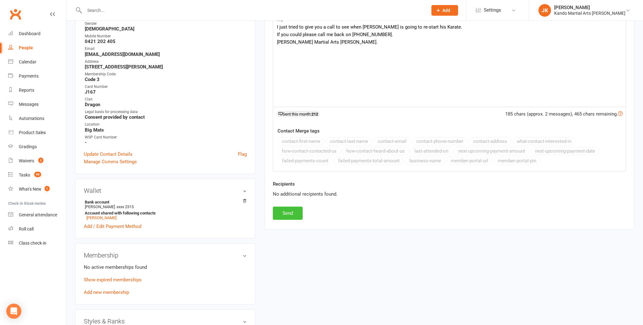
click at [287, 210] on button "Send" at bounding box center [288, 213] width 30 height 13
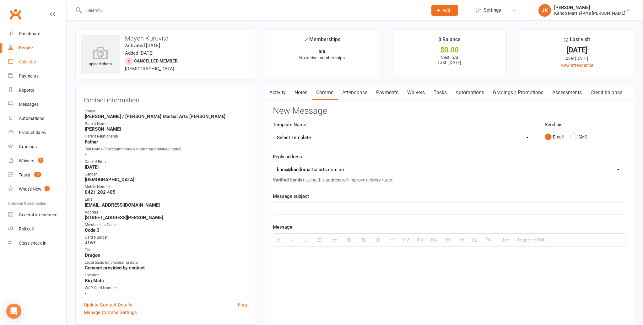
scroll to position [2, 0]
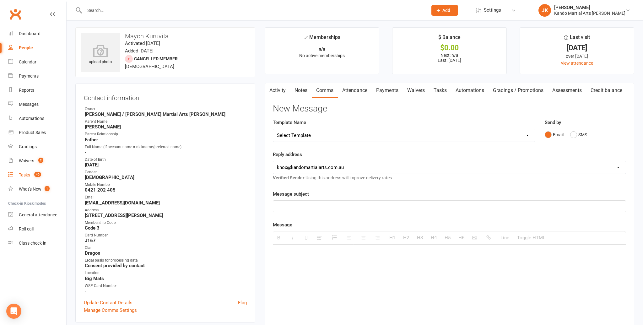
click at [26, 173] on div "Tasks" at bounding box center [24, 174] width 11 height 5
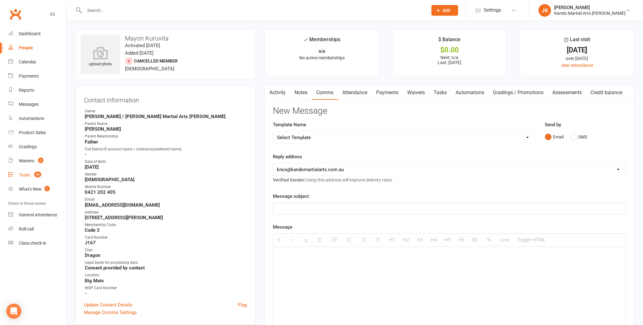
select select "incomplete"
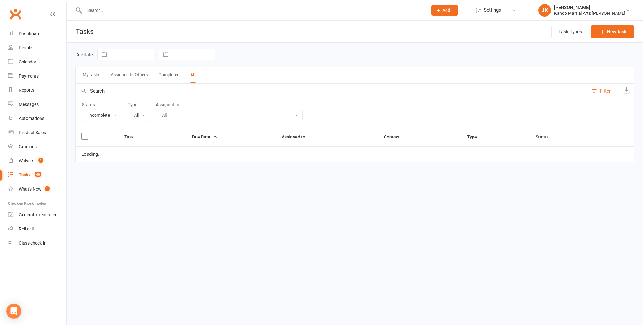
select select "16410"
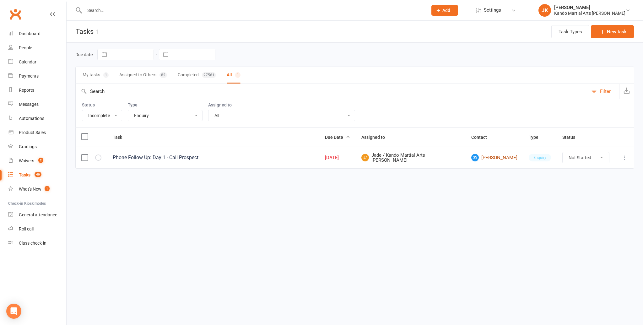
click at [482, 156] on link "SS Sanchia Szlawski" at bounding box center [494, 158] width 46 height 8
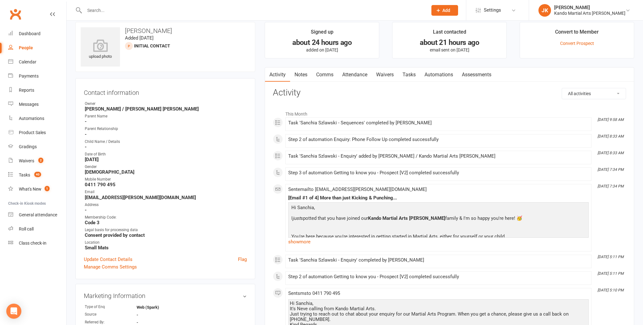
scroll to position [5, 0]
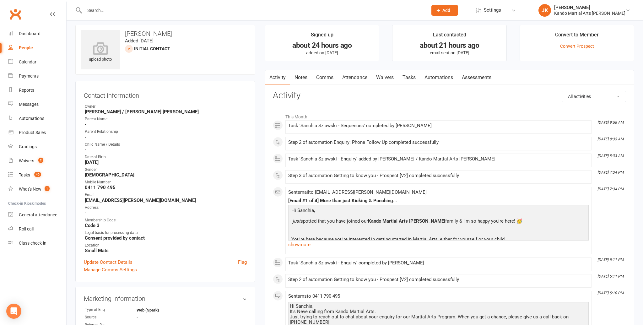
click at [301, 76] on link "Notes" at bounding box center [301, 77] width 22 height 14
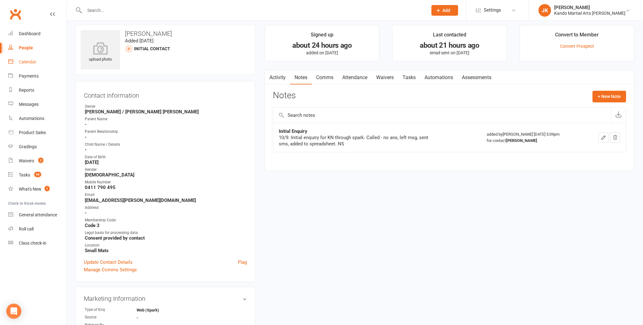
click at [24, 60] on div "Calendar" at bounding box center [28, 61] width 18 height 5
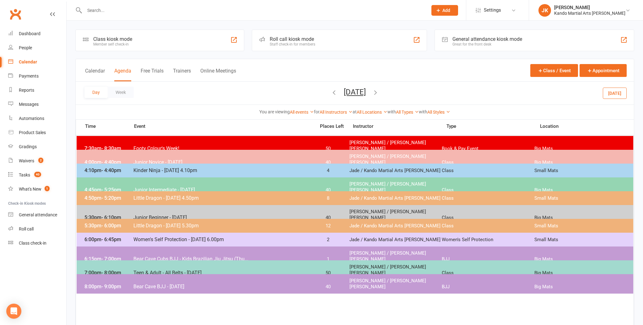
click at [618, 91] on button "[DATE]" at bounding box center [615, 92] width 24 height 11
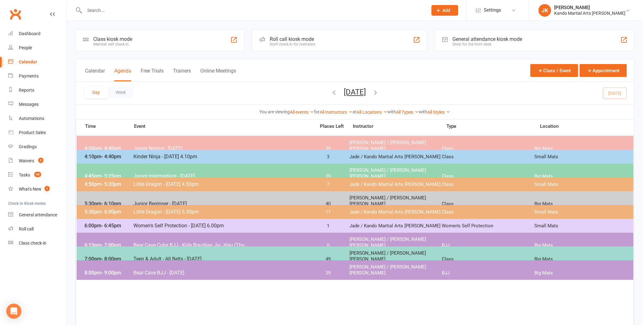
click at [158, 145] on span "Junior Novice - [DATE]" at bounding box center [222, 148] width 179 height 6
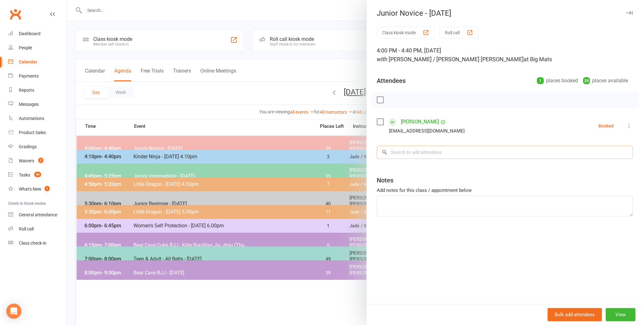
click at [397, 152] on input "search" at bounding box center [505, 152] width 256 height 13
click at [381, 121] on label at bounding box center [380, 122] width 6 height 6
click at [433, 99] on icon "button" at bounding box center [433, 100] width 5 height 6
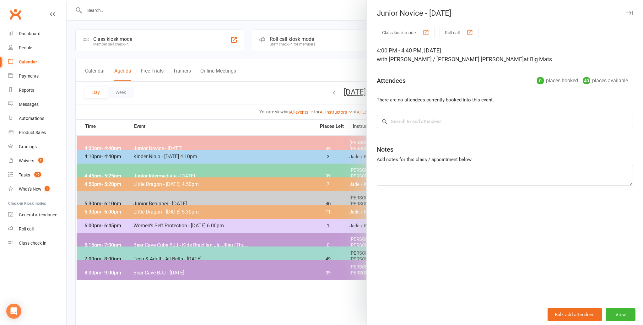
click at [386, 119] on icon at bounding box center [385, 122] width 6 height 6
click at [389, 119] on input "search" at bounding box center [505, 121] width 256 height 13
click at [394, 120] on input "search" at bounding box center [505, 121] width 256 height 13
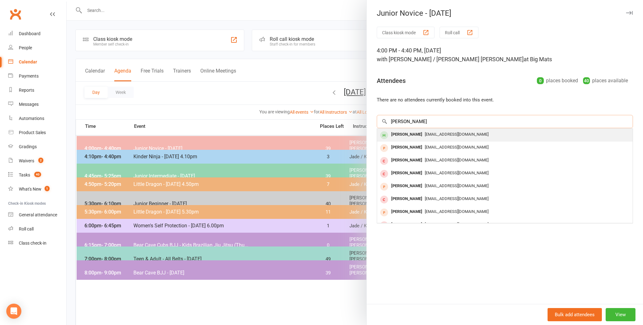
type input "lillyk bert"
click at [402, 137] on div "Lilly Bertram" at bounding box center [407, 134] width 36 height 9
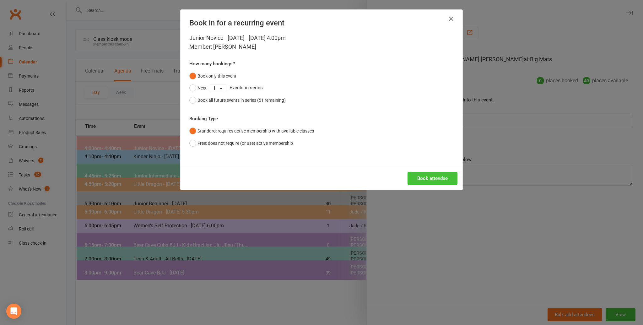
drag, startPoint x: 420, startPoint y: 178, endPoint x: 433, endPoint y: 179, distance: 12.6
click at [421, 178] on button "Book attendee" at bounding box center [433, 178] width 50 height 13
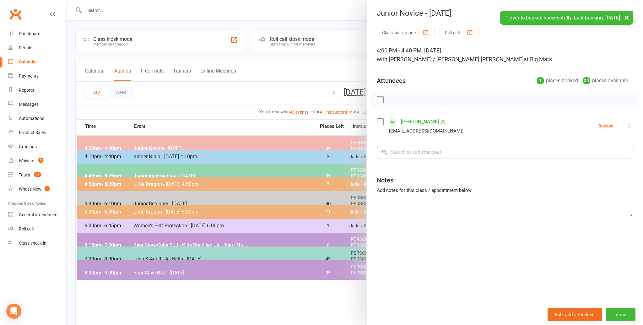
click at [395, 152] on input "search" at bounding box center [505, 152] width 256 height 13
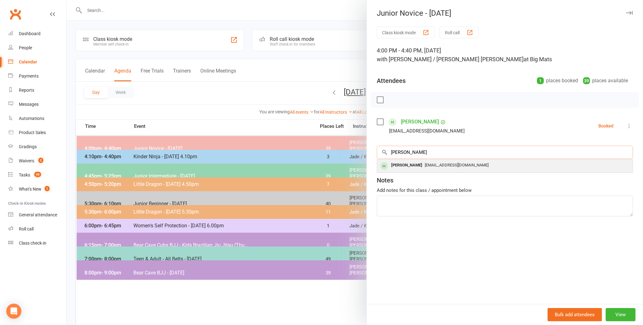
type input "dimitri loa"
click at [403, 166] on div "[PERSON_NAME]" at bounding box center [407, 165] width 36 height 9
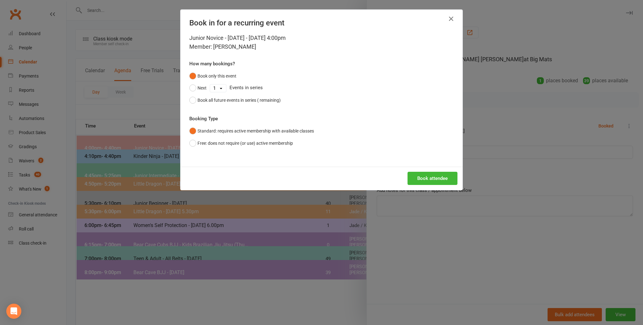
scroll to position [0, 0]
click at [431, 174] on button "Book attendee" at bounding box center [433, 178] width 50 height 13
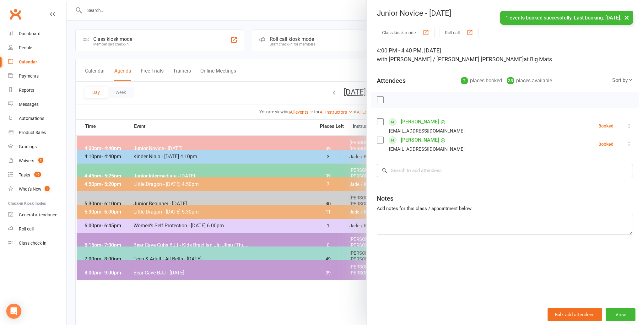
click at [396, 172] on input "search" at bounding box center [505, 170] width 256 height 13
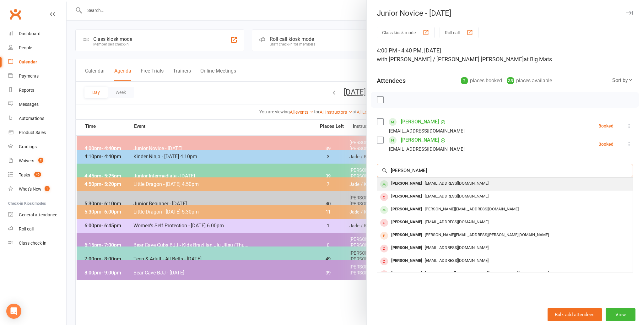
scroll to position [1, 0]
type input "ella coll"
click at [400, 182] on div "Ella Collins" at bounding box center [407, 183] width 36 height 9
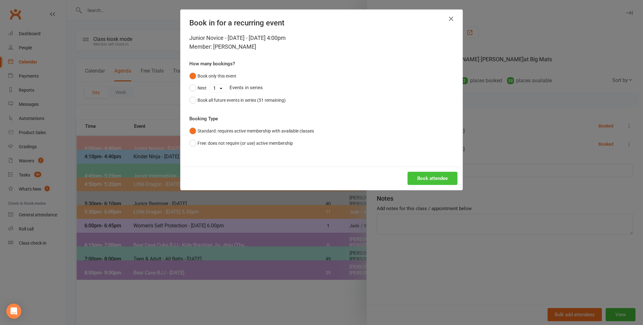
click at [423, 175] on button "Book attendee" at bounding box center [433, 178] width 50 height 13
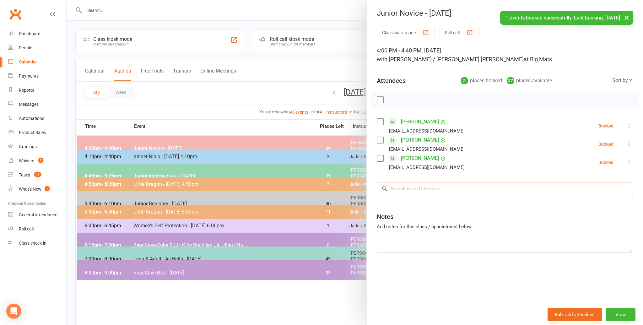
click at [401, 183] on input "search" at bounding box center [505, 188] width 256 height 13
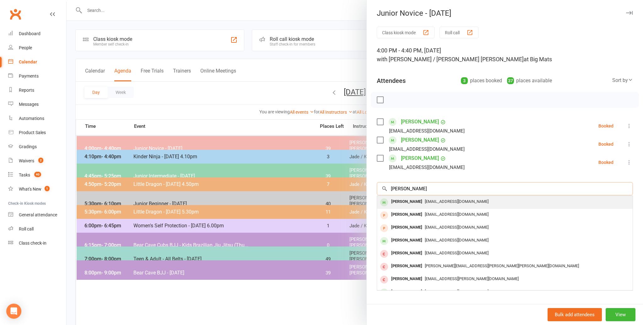
type input "kara burns"
click at [397, 201] on div "Kara Burns" at bounding box center [407, 201] width 36 height 9
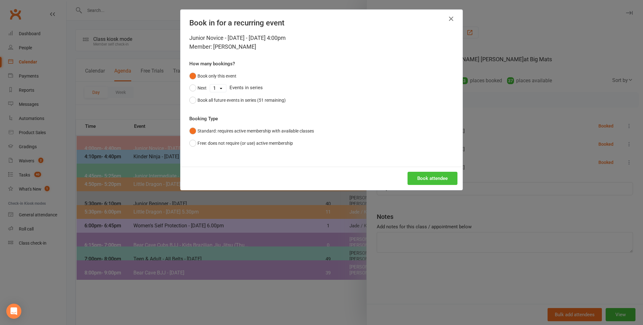
click at [421, 175] on button "Book attendee" at bounding box center [433, 178] width 50 height 13
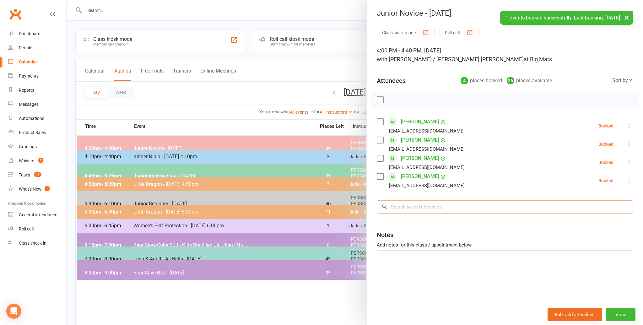
click at [399, 206] on input "search" at bounding box center [505, 206] width 256 height 13
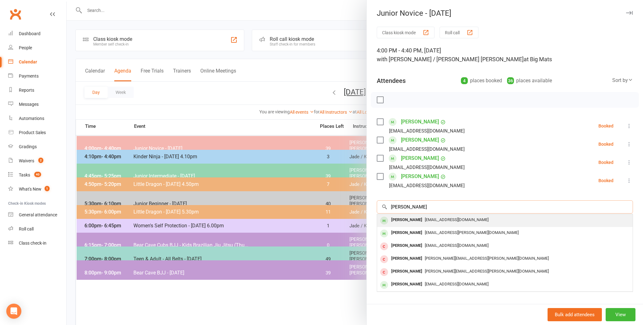
type input "aengus weir"
click at [396, 218] on div "Aengus Weir" at bounding box center [407, 219] width 36 height 9
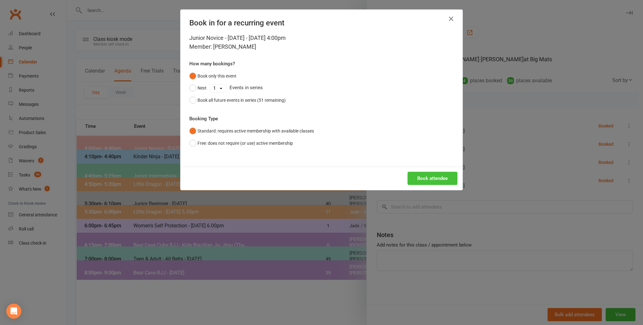
click at [429, 177] on button "Book attendee" at bounding box center [433, 178] width 50 height 13
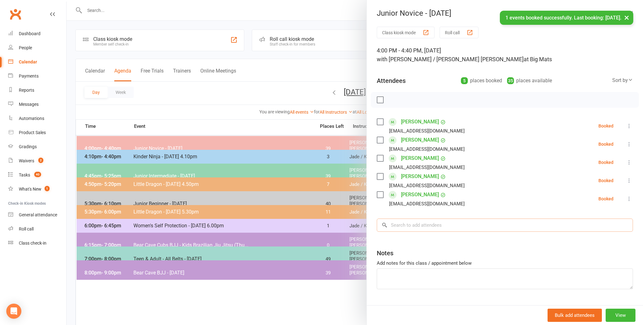
click at [399, 225] on input "search" at bounding box center [505, 225] width 256 height 13
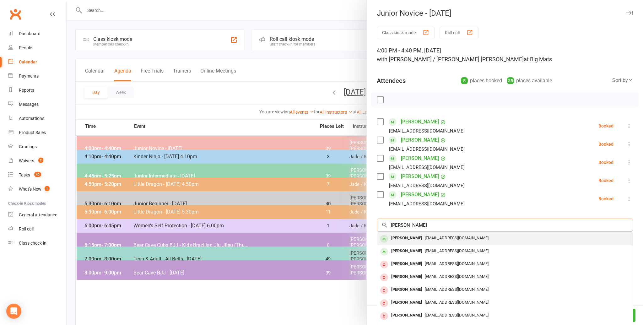
type input "lucas huider"
click at [398, 236] on div "Lucas Huider" at bounding box center [407, 238] width 36 height 9
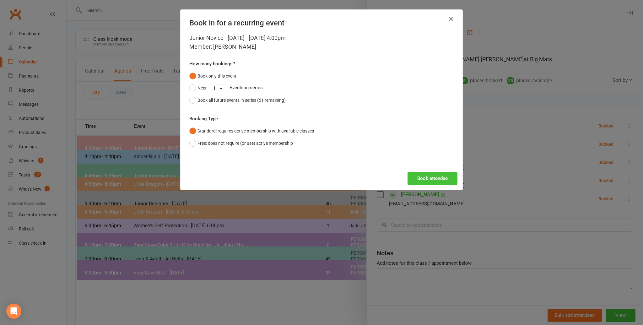
click at [423, 177] on button "Book attendee" at bounding box center [433, 178] width 50 height 13
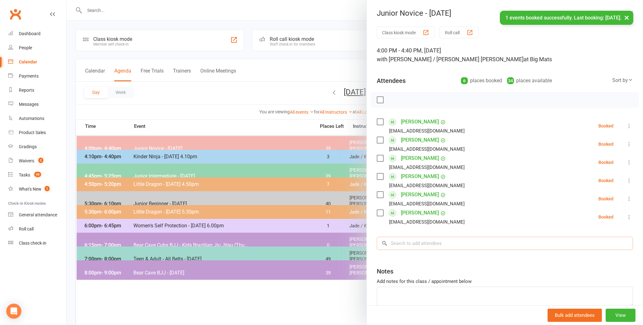
click at [395, 243] on input "search" at bounding box center [505, 243] width 256 height 13
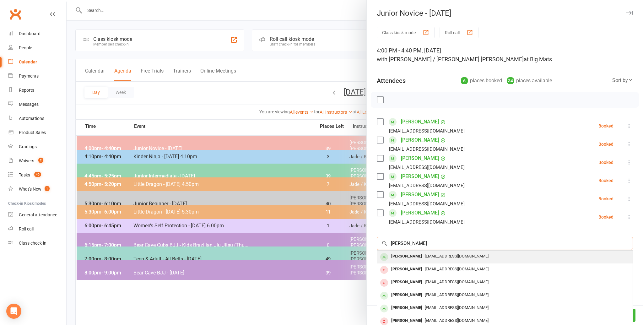
type input "olver luu"
click at [400, 256] on div "Oliver Luu" at bounding box center [407, 256] width 36 height 9
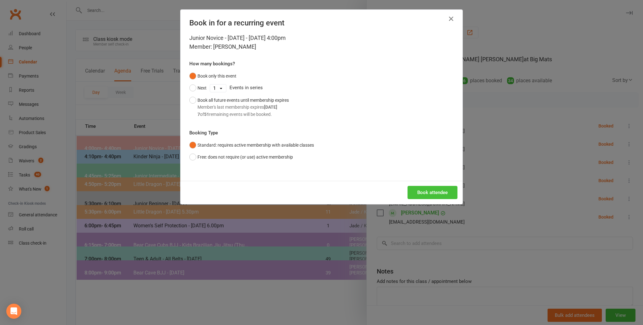
click at [423, 190] on button "Book attendee" at bounding box center [433, 192] width 50 height 13
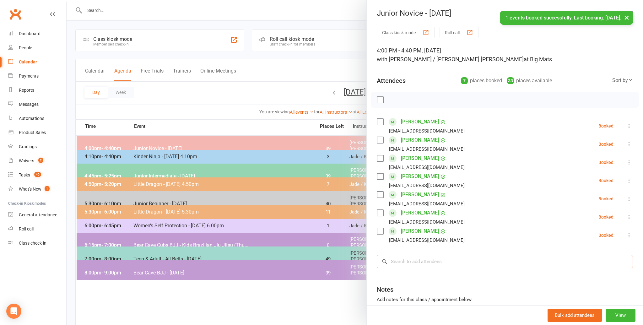
click at [400, 263] on input "search" at bounding box center [505, 261] width 256 height 13
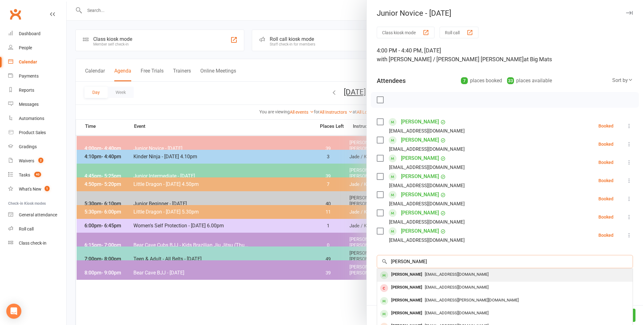
type input "asher walters"
click at [399, 273] on div "Asher Walters" at bounding box center [407, 274] width 36 height 9
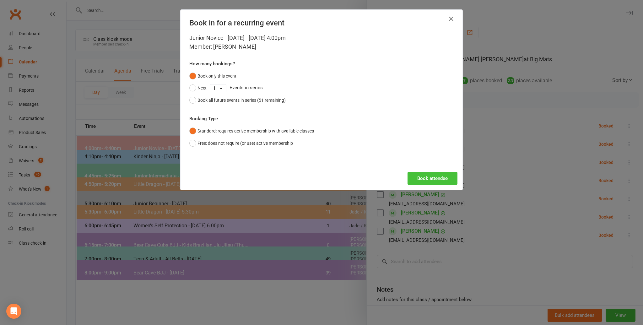
click at [418, 176] on button "Book attendee" at bounding box center [433, 178] width 50 height 13
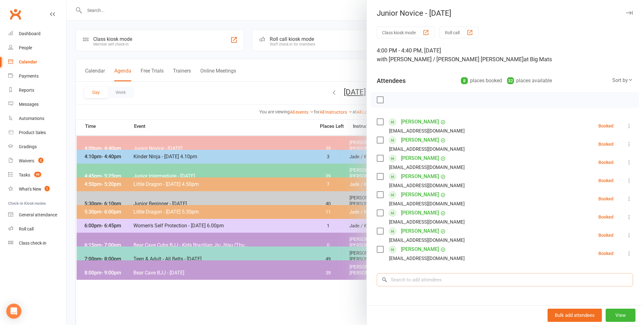
click at [393, 280] on input "search" at bounding box center [505, 279] width 256 height 13
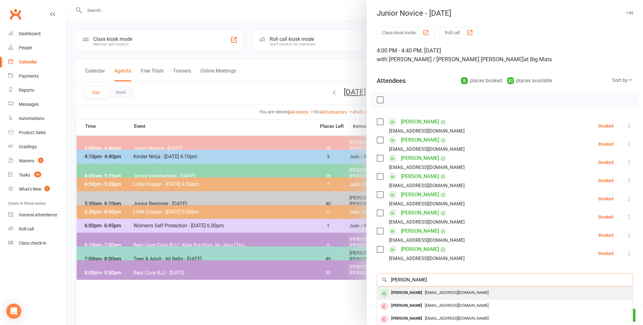
type input "marcus yip"
click at [401, 292] on div "Marcus Yip" at bounding box center [407, 292] width 36 height 9
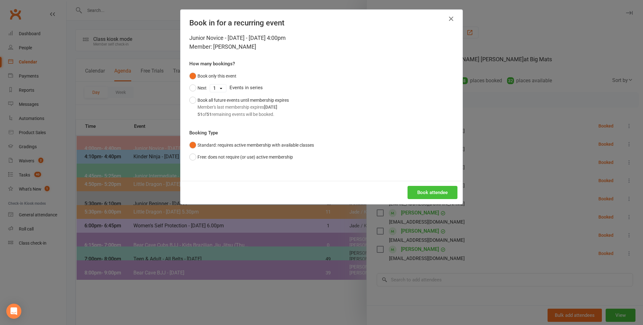
click at [428, 193] on button "Book attendee" at bounding box center [433, 192] width 50 height 13
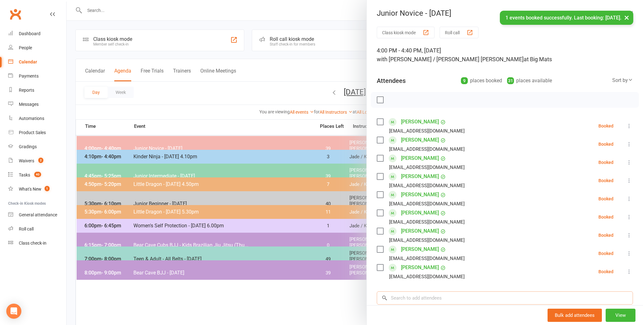
click at [399, 299] on input "search" at bounding box center [505, 297] width 256 height 13
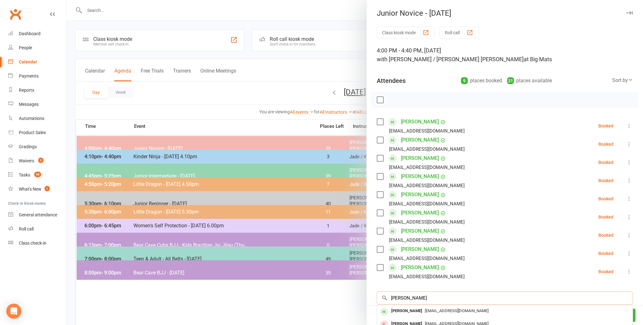
scroll to position [1, 0]
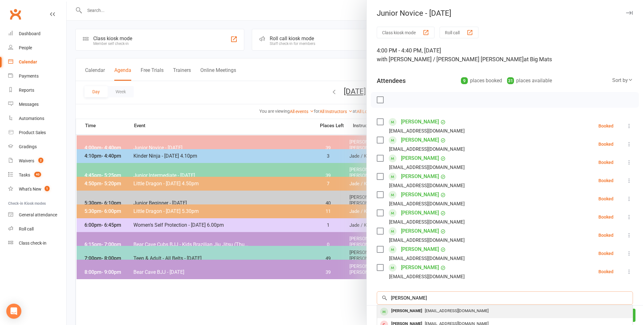
type input "zaina rayli"
click at [404, 311] on div "Zaina Rayli" at bounding box center [407, 311] width 36 height 9
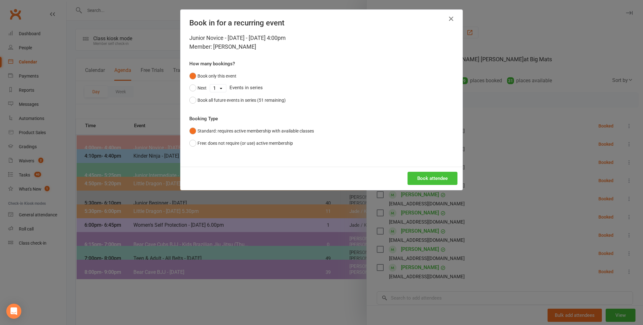
click at [431, 178] on button "Book attendee" at bounding box center [433, 178] width 50 height 13
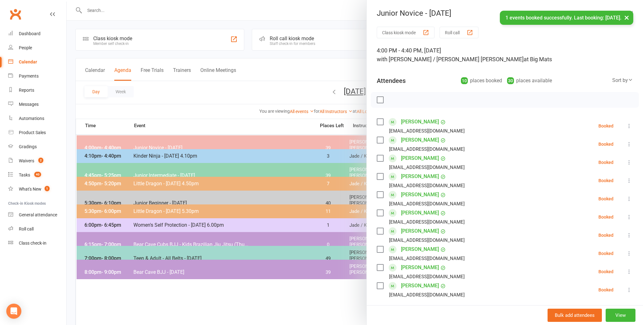
click at [476, 250] on li "Asher Walters waltershq7@gmail.com Booked More info Remove Check in Mark absent…" at bounding box center [505, 253] width 256 height 18
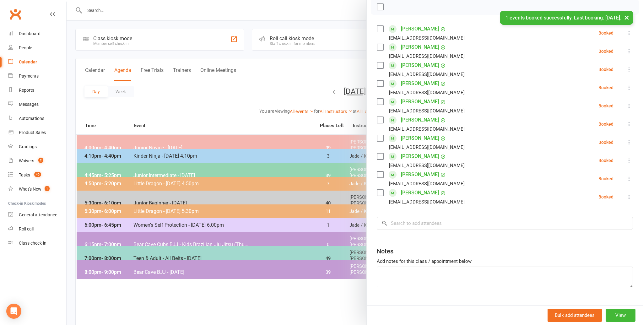
scroll to position [106, 0]
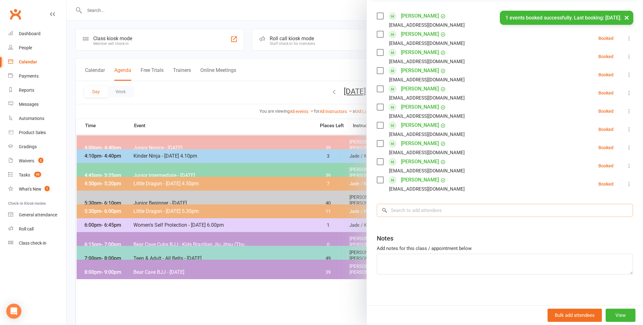
click at [396, 212] on input "search" at bounding box center [505, 210] width 256 height 13
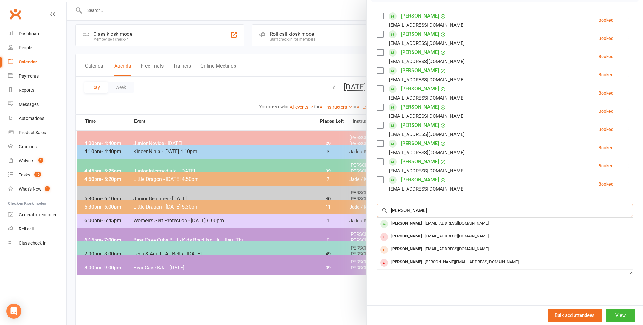
scroll to position [8, 0]
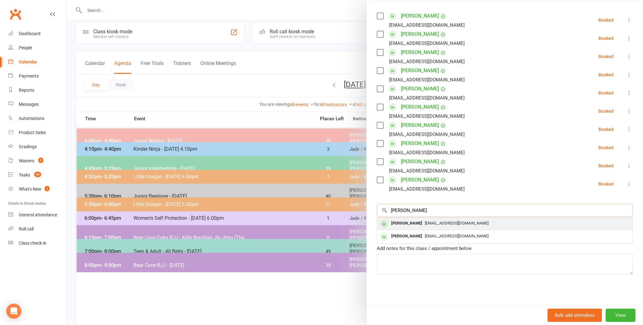
type input "lainey boyd"
click at [399, 222] on div "Lainey Boyd" at bounding box center [407, 223] width 36 height 9
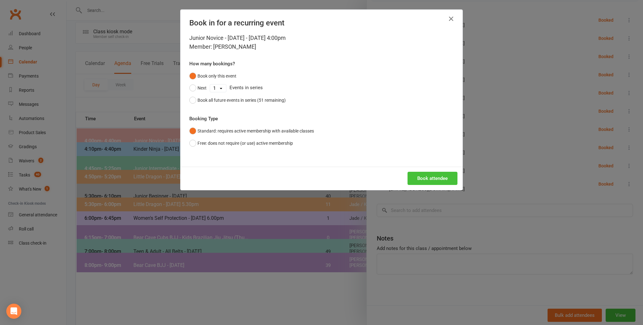
click at [432, 175] on button "Book attendee" at bounding box center [433, 178] width 50 height 13
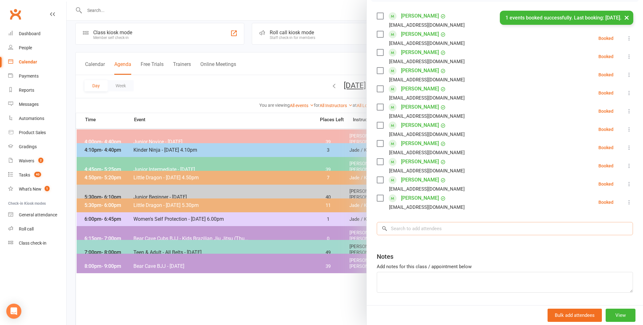
click at [406, 229] on input "search" at bounding box center [505, 228] width 256 height 13
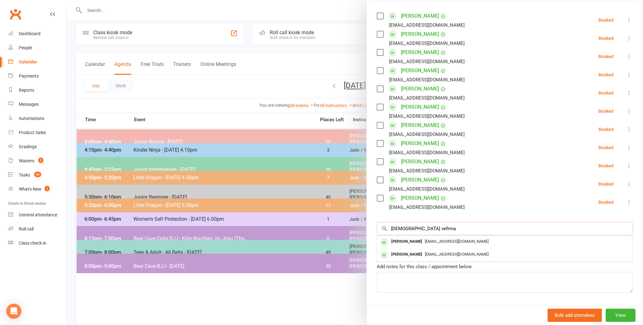
scroll to position [110, 0]
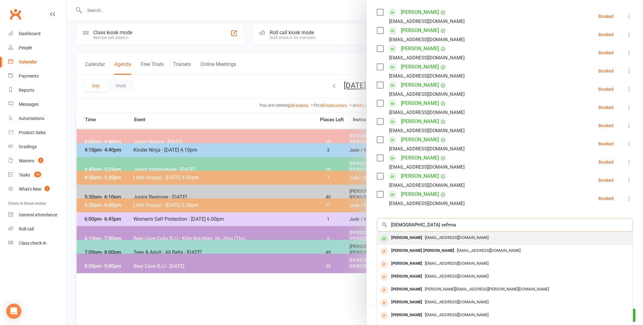
type input "shivanch vefrma"
click at [408, 236] on div "Shivansh Verma" at bounding box center [407, 237] width 36 height 9
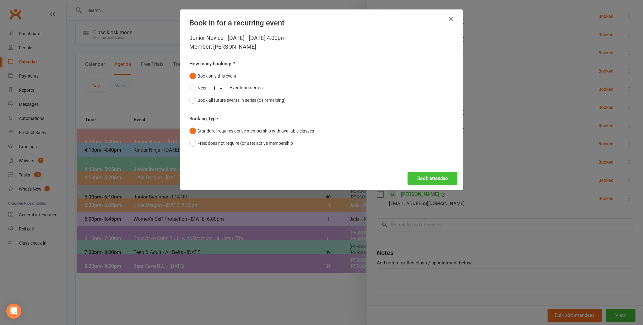
click at [426, 177] on button "Book attendee" at bounding box center [433, 178] width 50 height 13
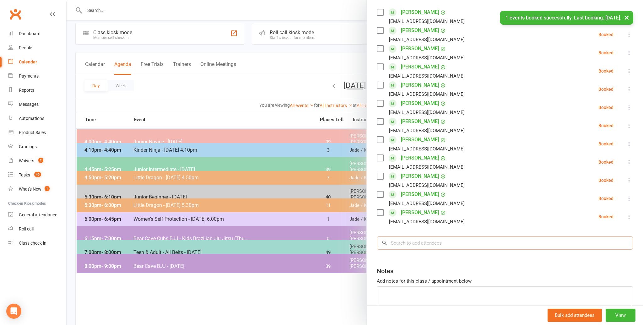
click at [400, 241] on input "search" at bounding box center [505, 243] width 256 height 13
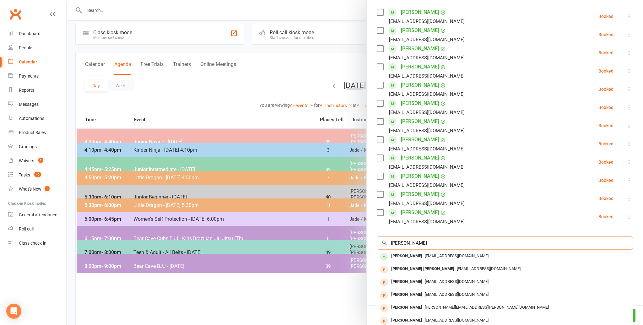
scroll to position [6, 0]
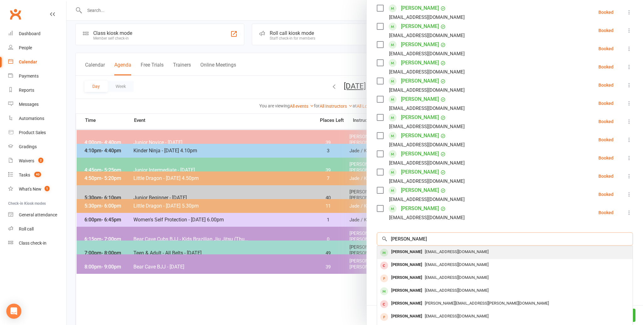
type input "jason yuan"
click at [406, 250] on div "Jason Yuan" at bounding box center [407, 252] width 36 height 9
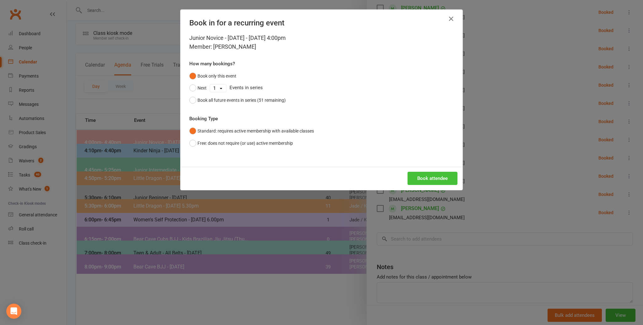
click at [429, 177] on button "Book attendee" at bounding box center [433, 178] width 50 height 13
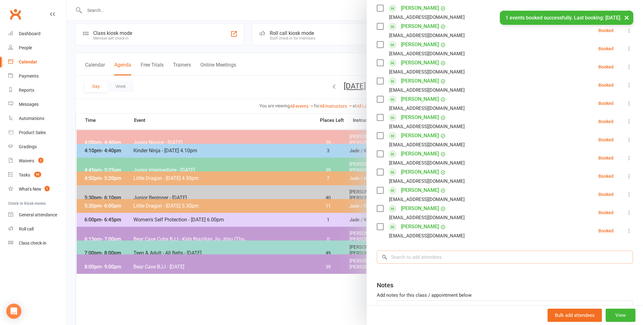
click at [398, 255] on input "search" at bounding box center [505, 257] width 256 height 13
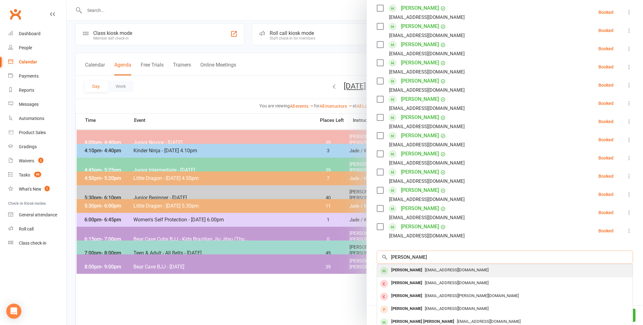
type input "ryan rogers"
click at [406, 268] on div "Ryan Rogers" at bounding box center [407, 270] width 36 height 9
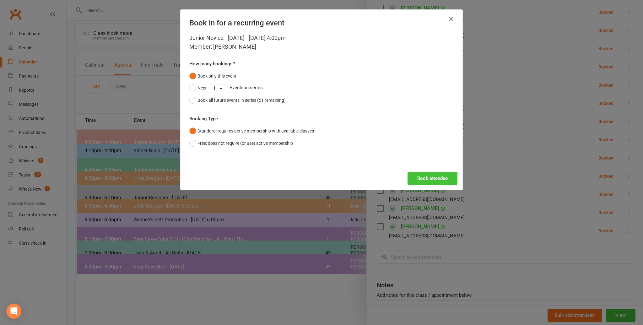
click at [442, 176] on button "Book attendee" at bounding box center [433, 178] width 50 height 13
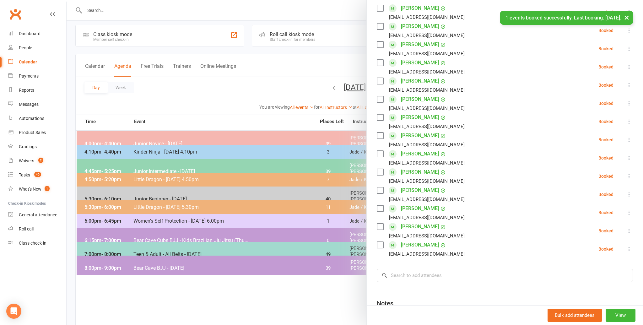
scroll to position [5, 0]
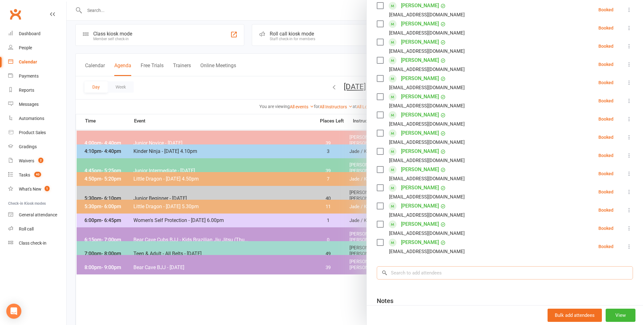
click at [399, 274] on input "search" at bounding box center [505, 272] width 256 height 13
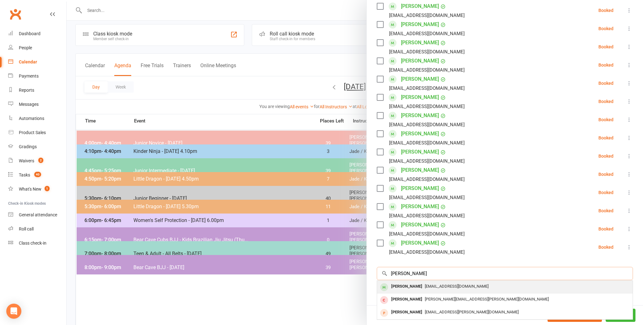
type input "ronav monserrate"
click at [403, 285] on div "Ronav Monserrate" at bounding box center [407, 286] width 36 height 9
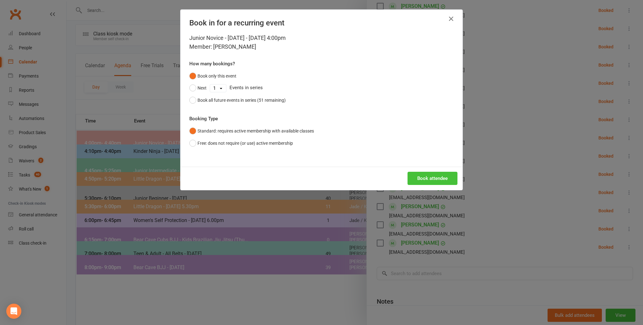
click at [428, 176] on button "Book attendee" at bounding box center [433, 178] width 50 height 13
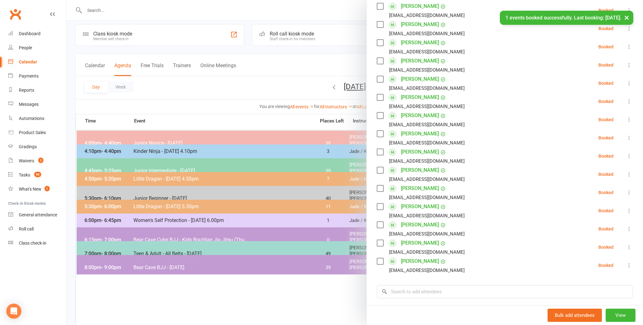
click at [474, 234] on li "Aengus Weir chefjoe@live.co.uk Booked More info Remove Check in Mark absent Sen…" at bounding box center [505, 229] width 256 height 18
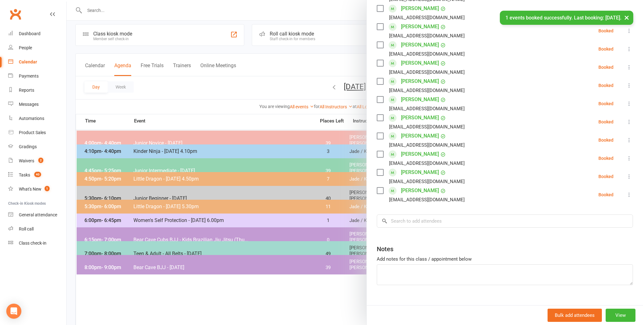
scroll to position [197, 0]
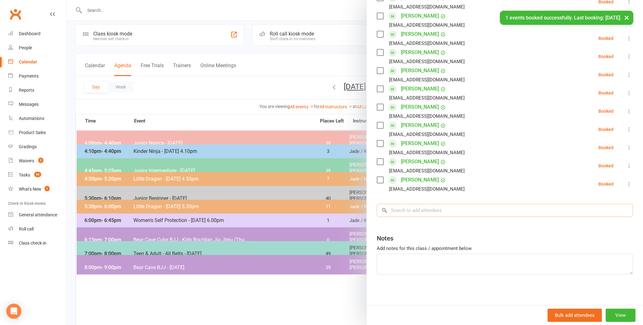
click at [401, 210] on input "search" at bounding box center [505, 210] width 256 height 13
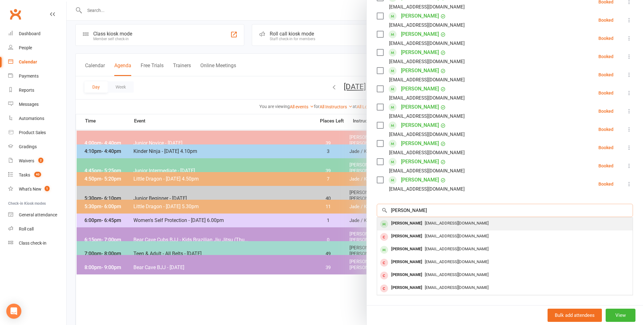
type input "sadie eagleton"
click at [399, 222] on div "Sadie Eagleton" at bounding box center [407, 223] width 36 height 9
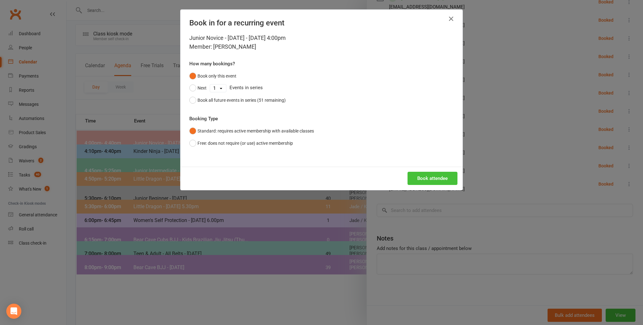
click at [431, 175] on button "Book attendee" at bounding box center [433, 178] width 50 height 13
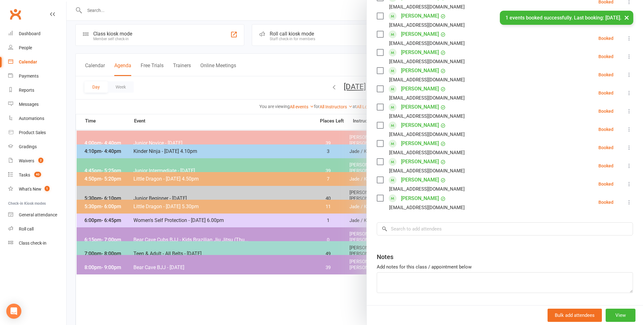
scroll to position [215, 0]
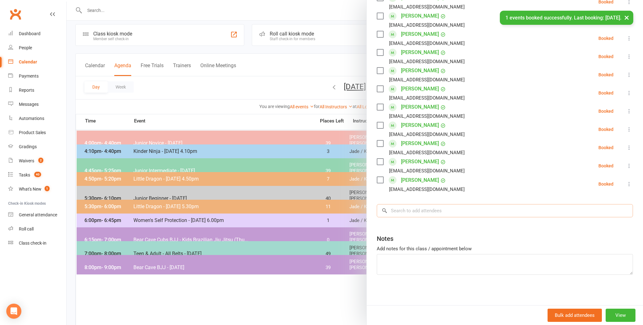
click at [400, 210] on input "search" at bounding box center [505, 210] width 256 height 13
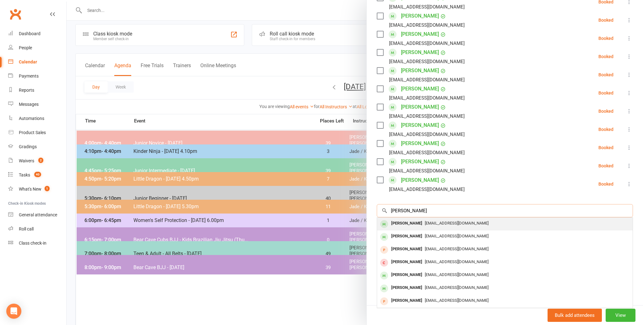
type input "maddi roemer"
click at [405, 221] on div "Maddi Roemer" at bounding box center [407, 223] width 36 height 9
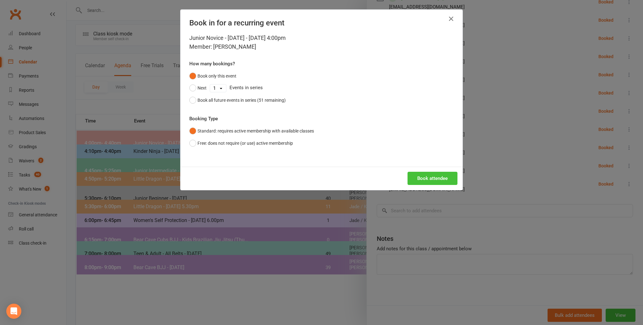
click at [437, 177] on button "Book attendee" at bounding box center [433, 178] width 50 height 13
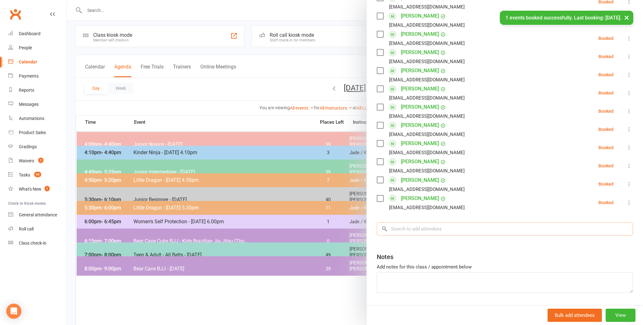
scroll to position [4, 0]
click at [398, 228] on input "search" at bounding box center [505, 228] width 256 height 13
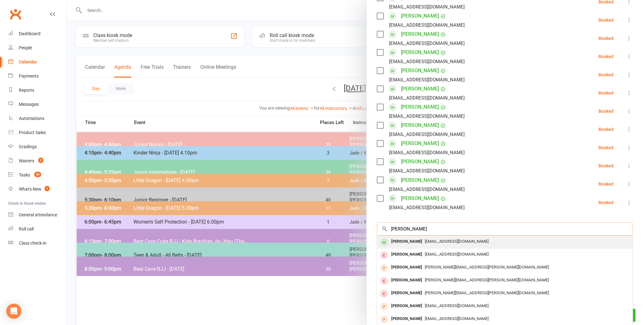
type input "harshiv patel"
click at [399, 240] on div "Harshiv Patel" at bounding box center [407, 241] width 36 height 9
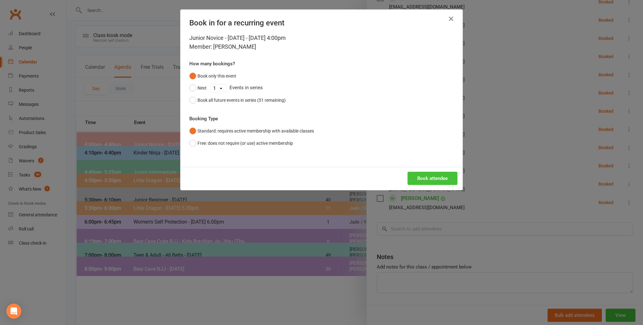
click at [426, 176] on button "Book attendee" at bounding box center [433, 178] width 50 height 13
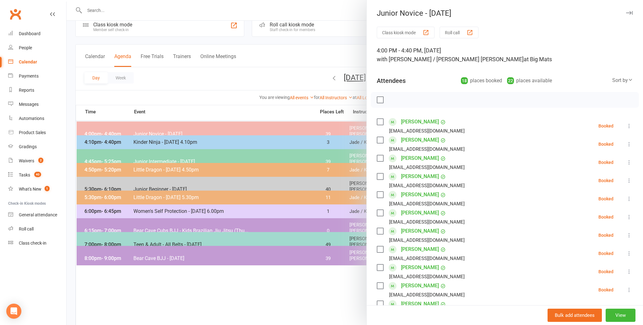
scroll to position [0, 0]
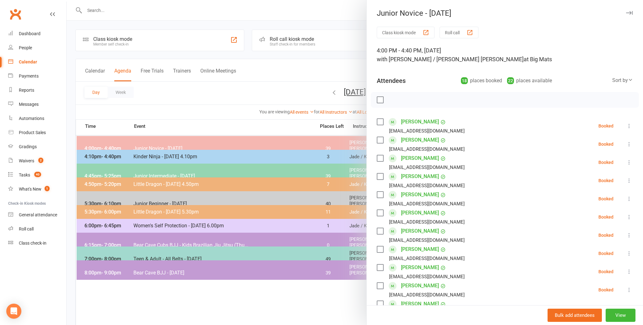
click at [376, 99] on div at bounding box center [505, 100] width 268 height 16
click at [381, 99] on label at bounding box center [380, 100] width 6 height 6
click at [394, 99] on icon "button" at bounding box center [394, 99] width 7 height 7
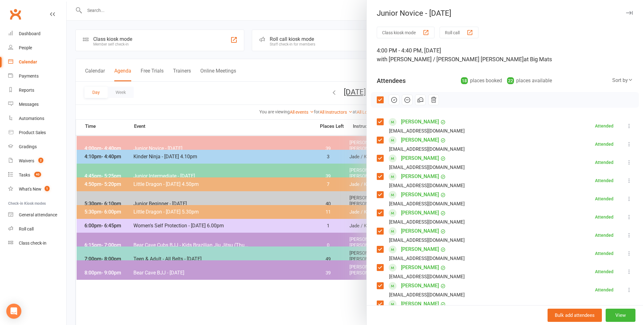
click at [238, 105] on div at bounding box center [355, 162] width 577 height 325
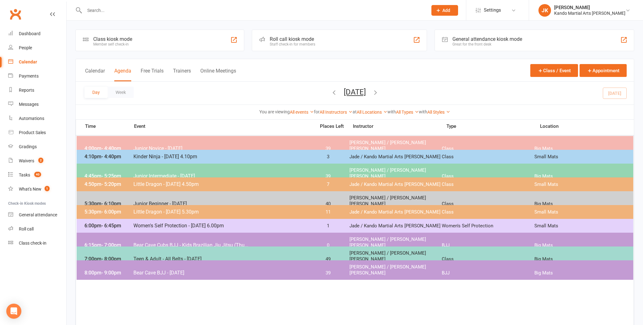
click at [101, 12] on input "text" at bounding box center [253, 10] width 341 height 9
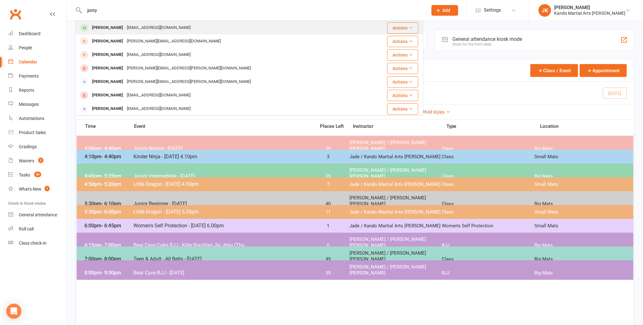
type input "jonty"
click at [106, 25] on div "Jonty Walters" at bounding box center [107, 27] width 35 height 9
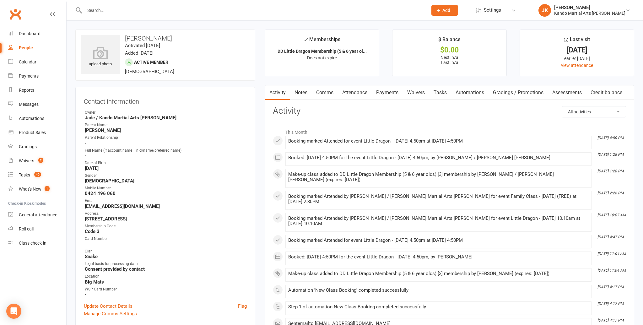
click at [352, 90] on link "Attendance" at bounding box center [355, 92] width 34 height 14
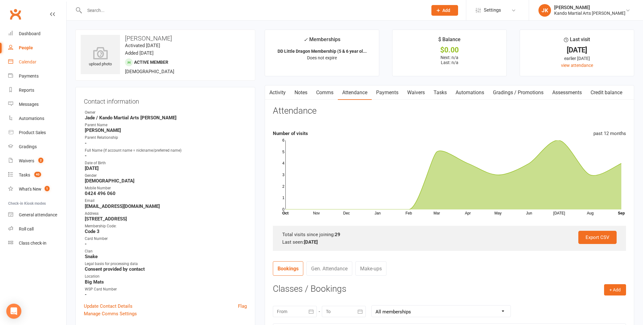
click at [26, 61] on div "Calendar" at bounding box center [28, 61] width 18 height 5
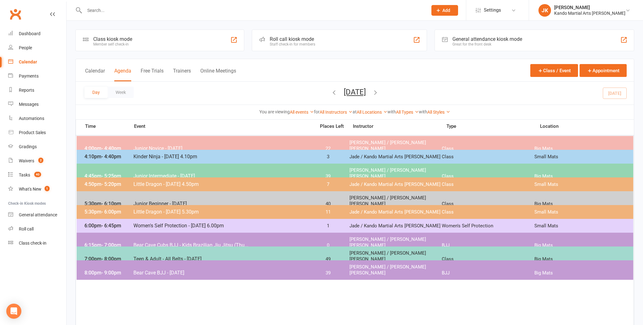
click at [344, 90] on button "[DATE]" at bounding box center [355, 92] width 22 height 9
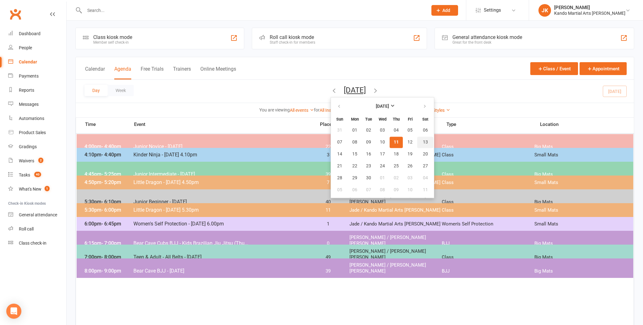
click at [417, 140] on button "13" at bounding box center [425, 142] width 16 height 11
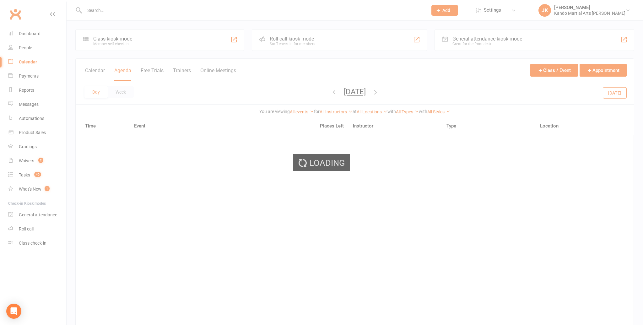
scroll to position [0, 0]
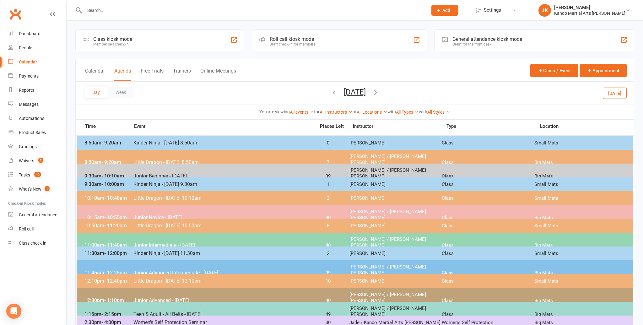
click at [265, 223] on span "Little Dragon - Saturday 10.50am" at bounding box center [222, 226] width 179 height 6
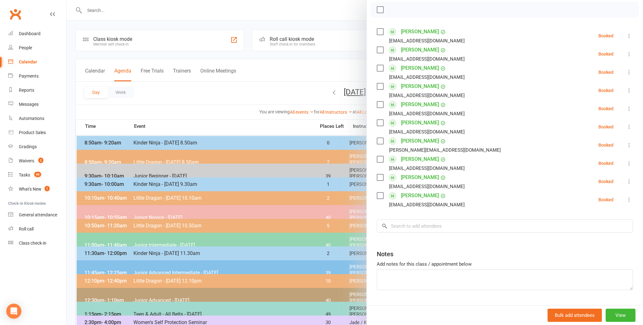
scroll to position [106, 0]
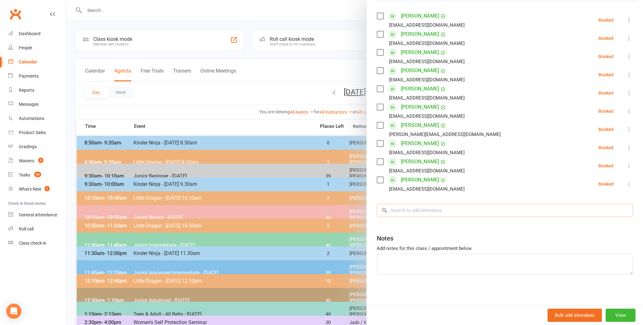
click at [393, 209] on input "search" at bounding box center [505, 210] width 256 height 13
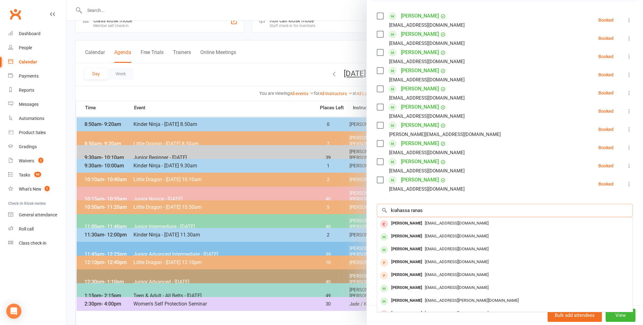
scroll to position [20, 0]
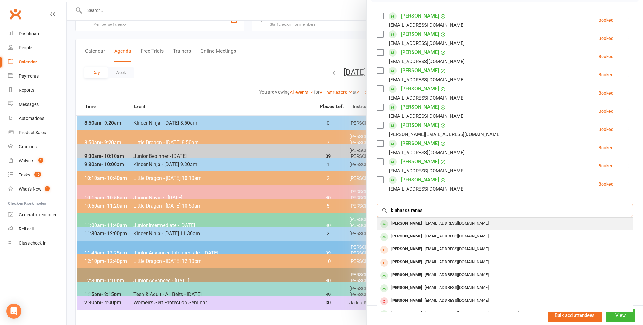
type input "kiahassa ranas"
click at [412, 221] on div "[PERSON_NAME]" at bounding box center [407, 223] width 36 height 9
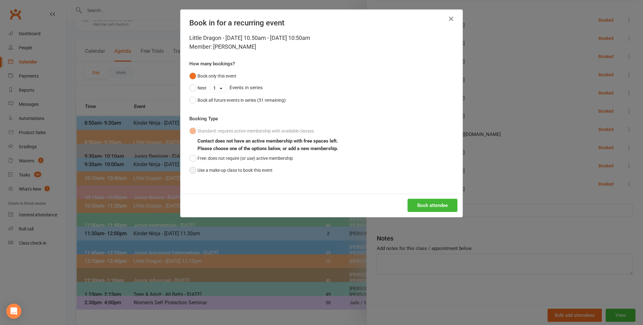
drag, startPoint x: 193, startPoint y: 169, endPoint x: 248, endPoint y: 173, distance: 54.8
click at [199, 170] on button "Use a make-up class to book this event" at bounding box center [230, 170] width 83 height 12
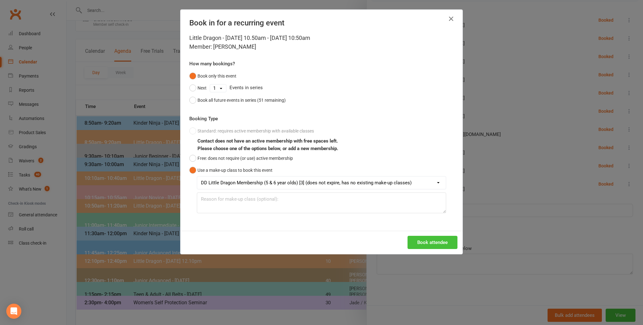
click at [437, 240] on button "Book attendee" at bounding box center [433, 242] width 50 height 13
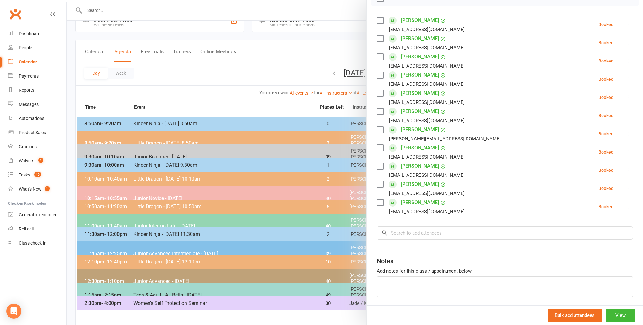
scroll to position [101, 0]
drag, startPoint x: 221, startPoint y: 87, endPoint x: 226, endPoint y: 86, distance: 4.1
click at [222, 87] on div at bounding box center [355, 162] width 577 height 325
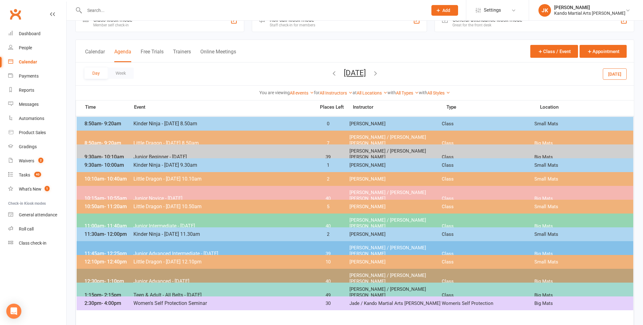
click at [355, 73] on button "Saturday, Sep 13, 2025" at bounding box center [355, 72] width 22 height 9
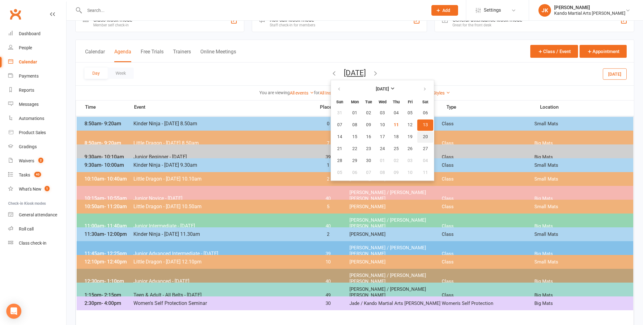
click at [423, 134] on span "20" at bounding box center [425, 136] width 5 height 5
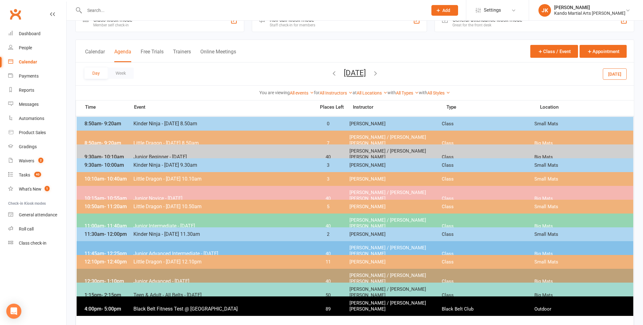
click at [123, 204] on span "- 11:20am" at bounding box center [115, 207] width 23 height 6
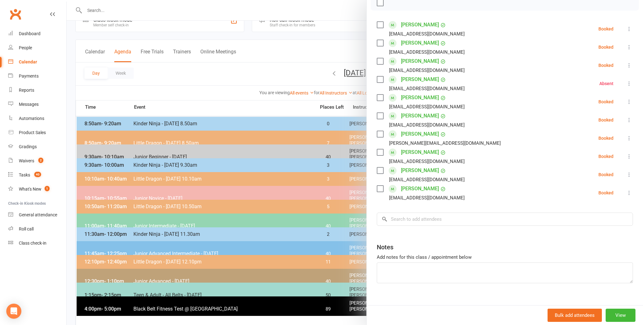
scroll to position [98, 0]
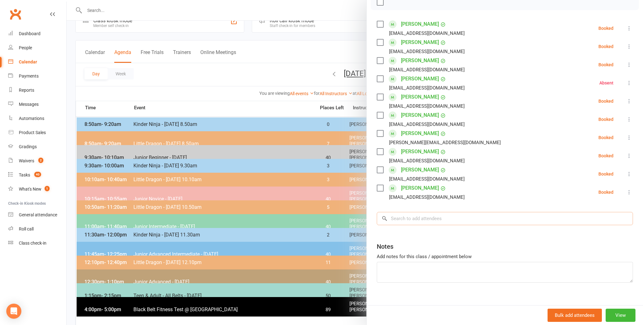
click at [397, 219] on input "search" at bounding box center [505, 218] width 256 height 13
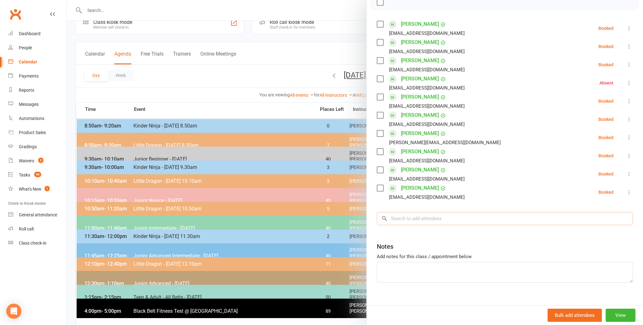
scroll to position [16, 0]
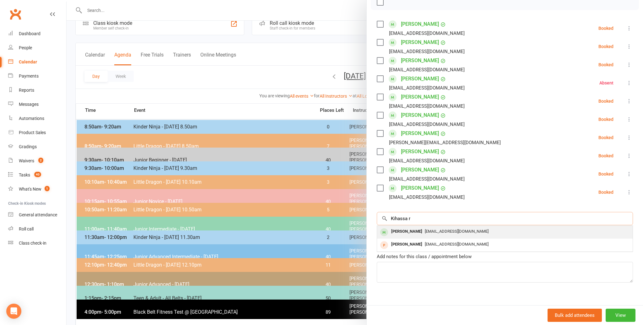
type input "Kihassa r"
click at [406, 230] on div "[PERSON_NAME]" at bounding box center [407, 231] width 36 height 9
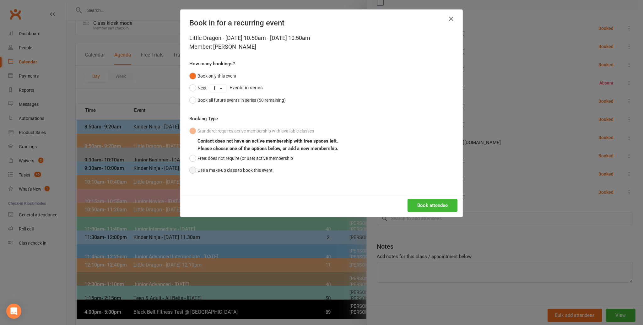
drag, startPoint x: 192, startPoint y: 169, endPoint x: 224, endPoint y: 175, distance: 32.7
click at [194, 169] on button "Use a make-up class to book this event" at bounding box center [230, 170] width 83 height 12
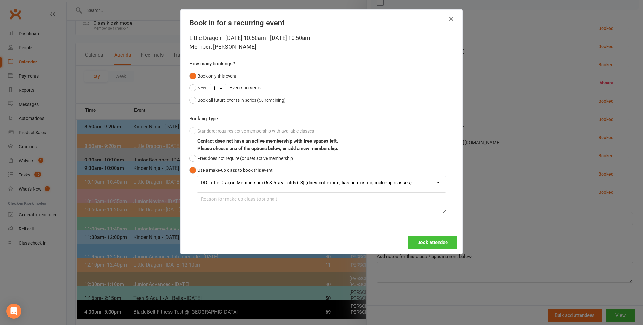
click at [431, 240] on button "Book attendee" at bounding box center [433, 242] width 50 height 13
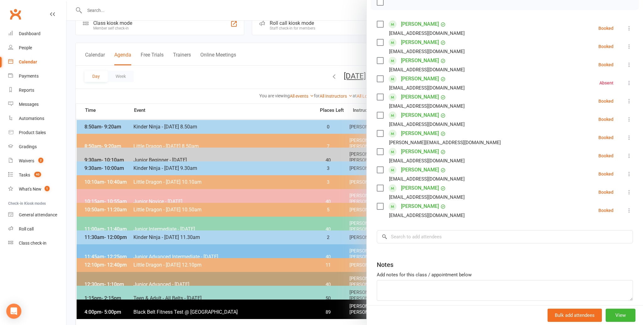
click at [206, 98] on div at bounding box center [355, 162] width 577 height 325
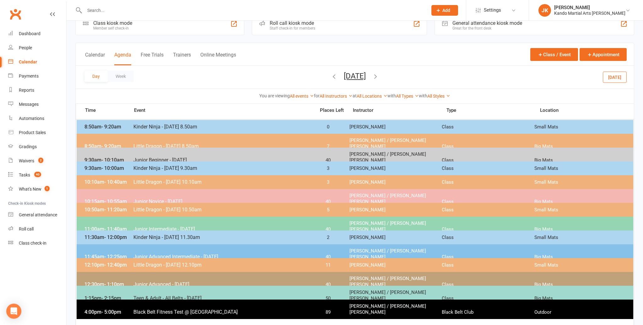
click at [619, 75] on button "[DATE]" at bounding box center [615, 76] width 24 height 11
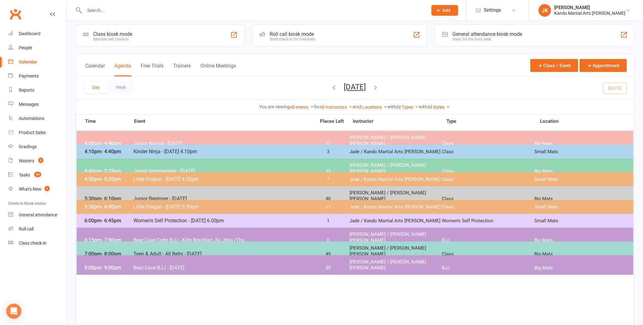
scroll to position [3, 0]
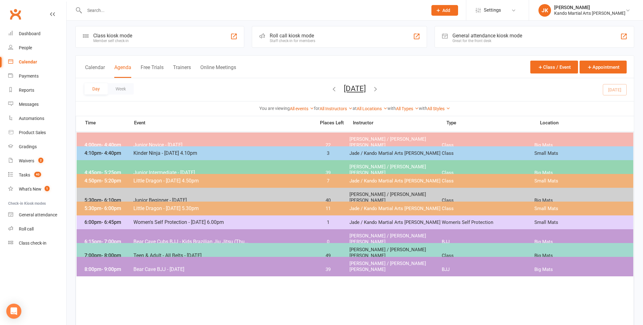
click at [164, 170] on span "Junior Intermediate - [DATE]" at bounding box center [222, 173] width 179 height 6
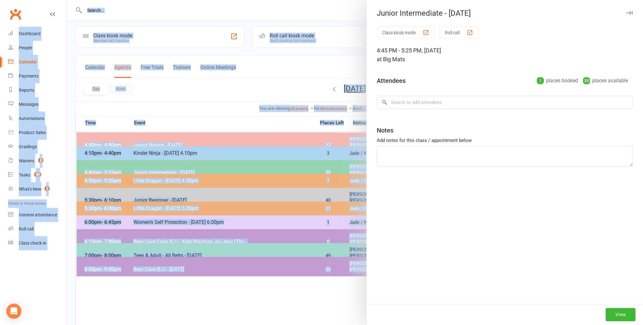
click at [164, 168] on div "Junior Intermediate - Thursday Class kiosk mode Roll call 4:45 PM - 5:25 PM, Th…" at bounding box center [355, 162] width 577 height 325
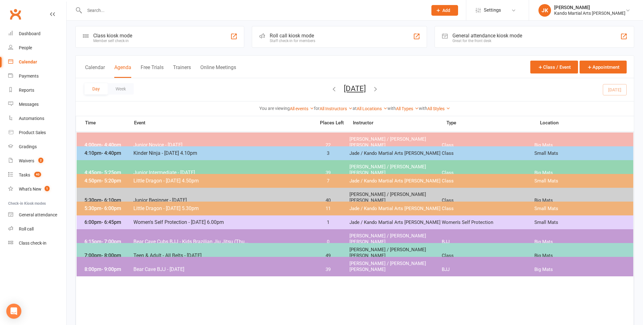
click at [164, 170] on span "Junior Intermediate - [DATE]" at bounding box center [222, 173] width 179 height 6
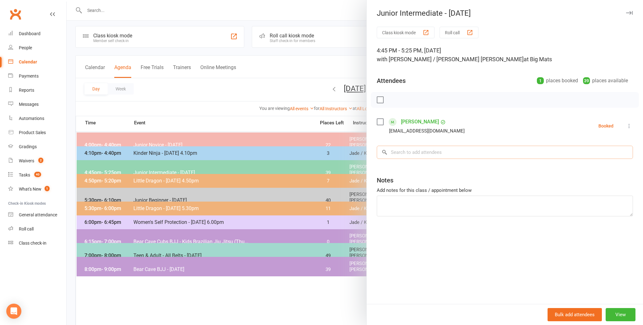
click at [398, 149] on input "search" at bounding box center [505, 152] width 256 height 13
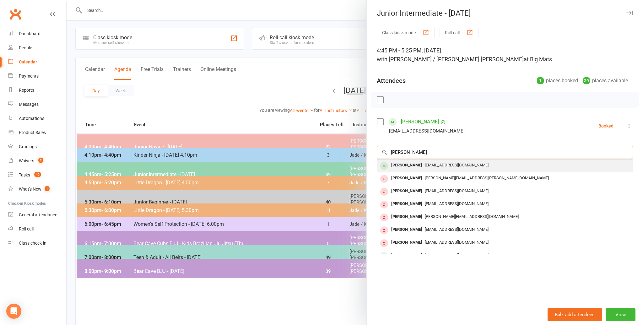
type input "dylan jin"
click at [405, 163] on div "Dylan Jin" at bounding box center [407, 165] width 36 height 9
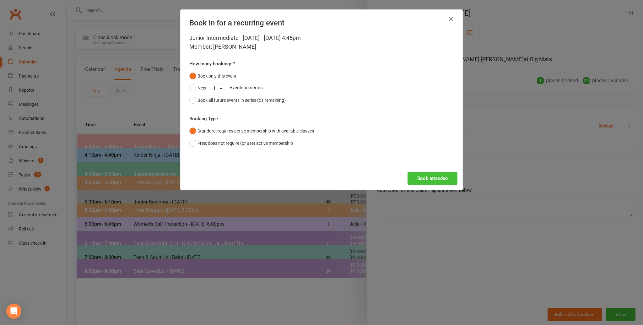
click at [437, 176] on button "Book attendee" at bounding box center [433, 178] width 50 height 13
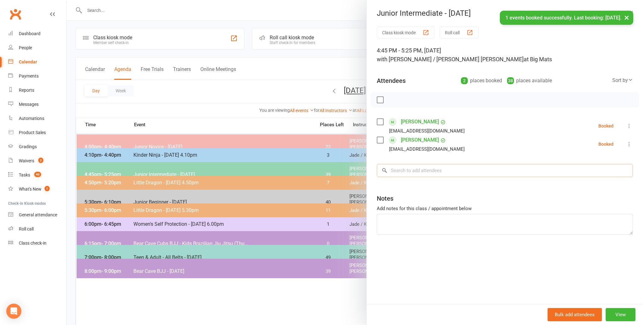
click at [400, 167] on input "search" at bounding box center [505, 170] width 256 height 13
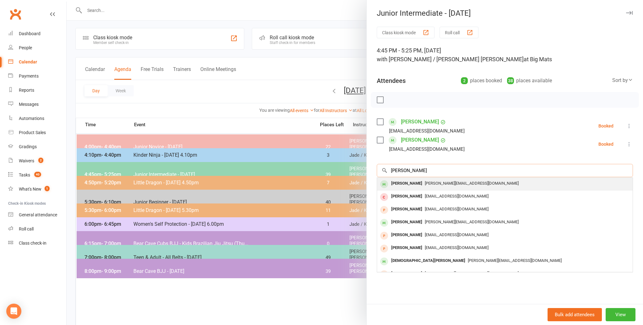
type input "emmett dew"
click at [400, 183] on div "Emmett Dew" at bounding box center [407, 183] width 36 height 9
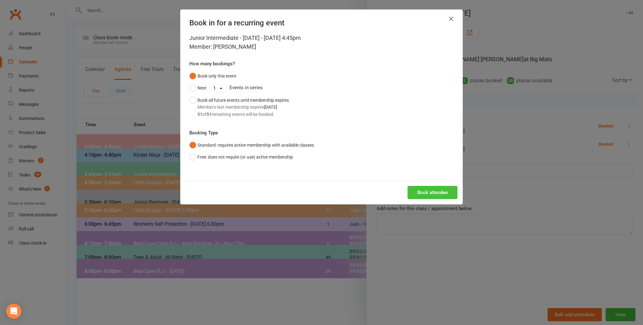
click at [433, 192] on button "Book attendee" at bounding box center [433, 192] width 50 height 13
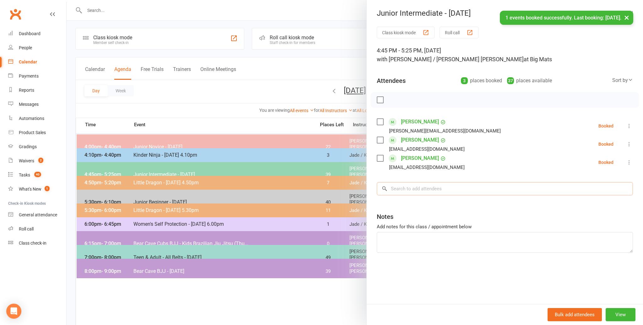
click at [411, 189] on input "search" at bounding box center [505, 188] width 256 height 13
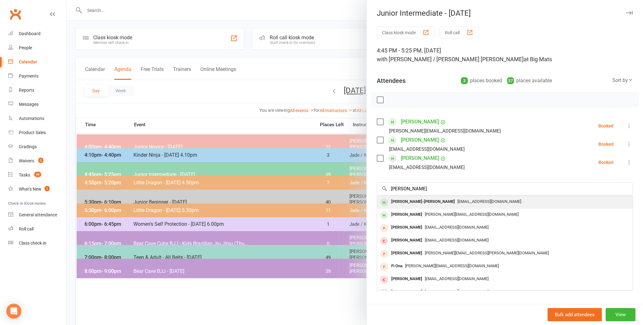
click at [420, 202] on div "[PERSON_NAME]-[PERSON_NAME]" at bounding box center [423, 201] width 69 height 9
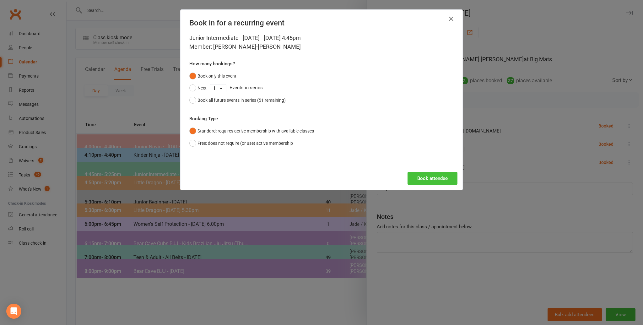
click at [427, 176] on button "Book attendee" at bounding box center [433, 178] width 50 height 13
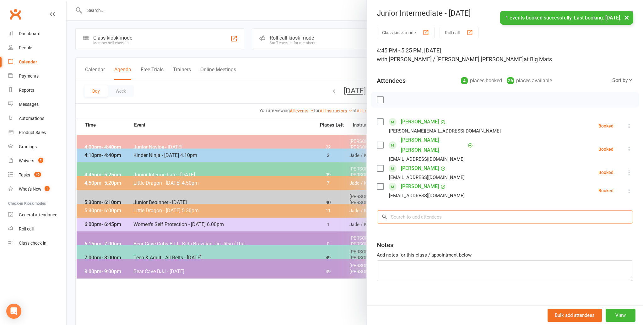
scroll to position [1, 0]
click at [408, 210] on input "search" at bounding box center [505, 216] width 256 height 13
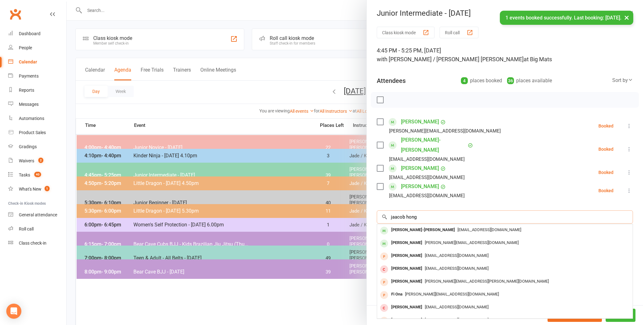
scroll to position [1, 0]
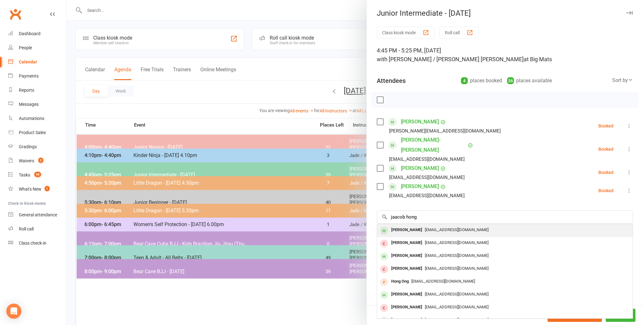
click at [403, 226] on div "Jacob Hong-Le Ho" at bounding box center [407, 230] width 36 height 9
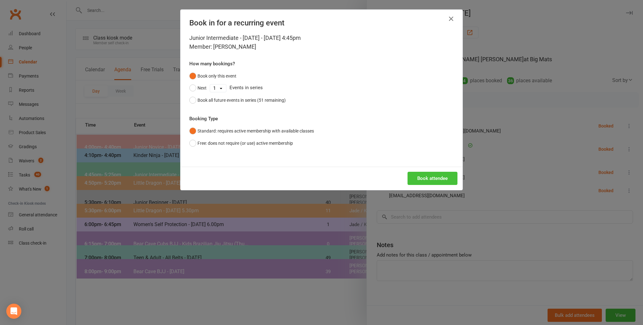
click at [423, 178] on button "Book attendee" at bounding box center [433, 178] width 50 height 13
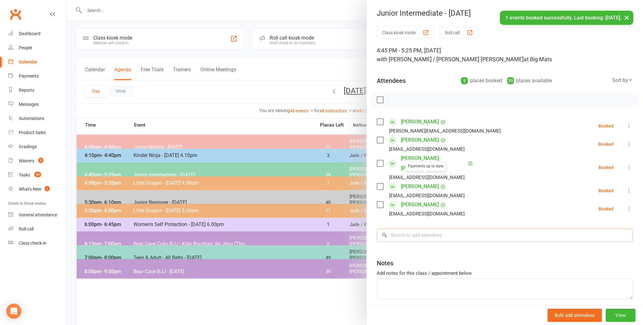
click at [406, 229] on input "search" at bounding box center [505, 235] width 256 height 13
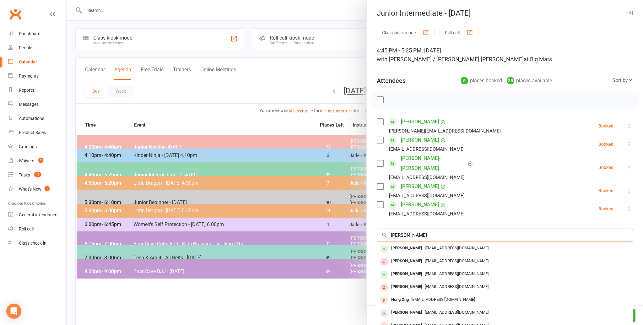
scroll to position [2, 0]
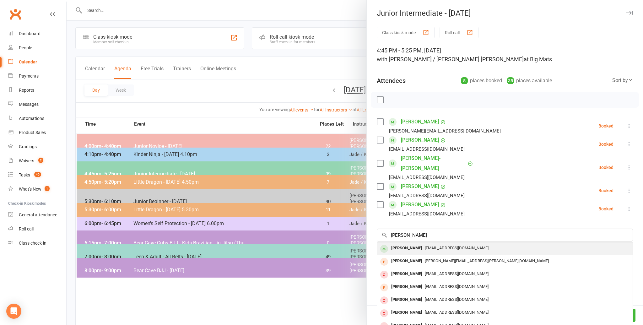
click at [400, 244] on div "Tyler Gunson" at bounding box center [407, 248] width 36 height 9
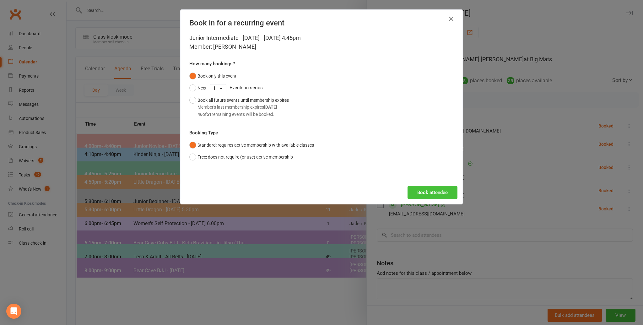
click at [425, 189] on button "Book attendee" at bounding box center [433, 192] width 50 height 13
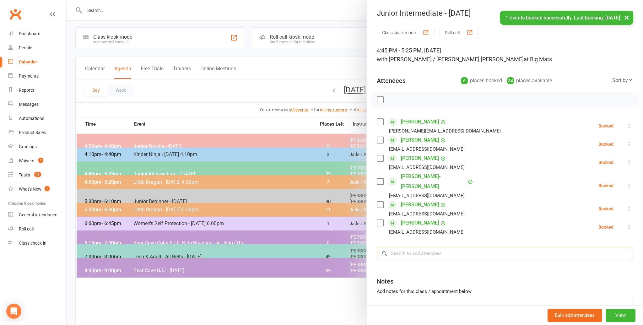
click at [405, 247] on input "search" at bounding box center [505, 253] width 256 height 13
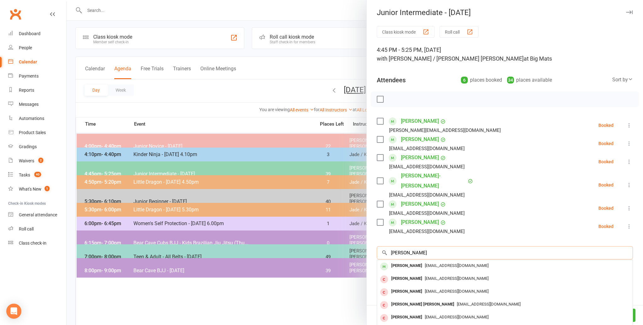
scroll to position [1, 0]
click at [403, 261] on div "Lucas Jian-Le Ho" at bounding box center [407, 265] width 36 height 9
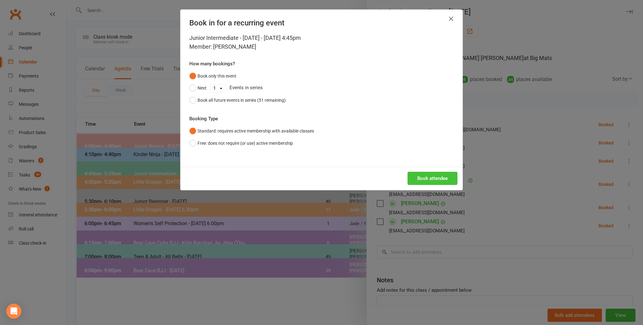
click at [422, 177] on button "Book attendee" at bounding box center [433, 178] width 50 height 13
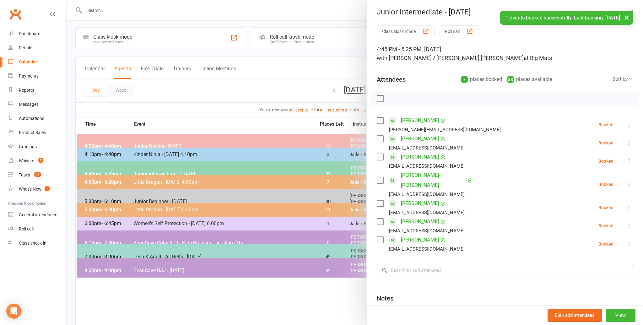
click at [397, 264] on input "search" at bounding box center [505, 270] width 256 height 13
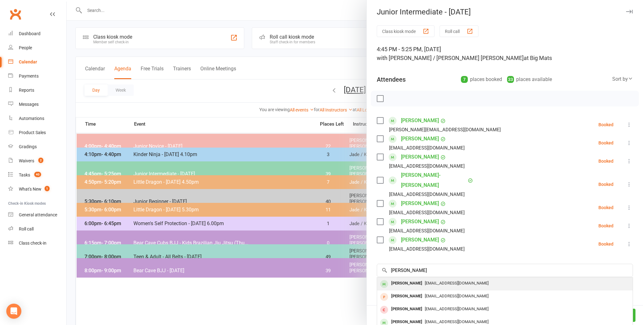
click at [395, 279] on div "Levi Chan" at bounding box center [407, 283] width 36 height 9
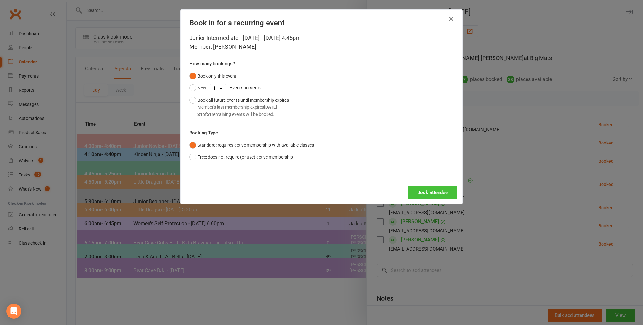
drag, startPoint x: 425, startPoint y: 188, endPoint x: 431, endPoint y: 189, distance: 6.7
click at [426, 188] on button "Book attendee" at bounding box center [433, 192] width 50 height 13
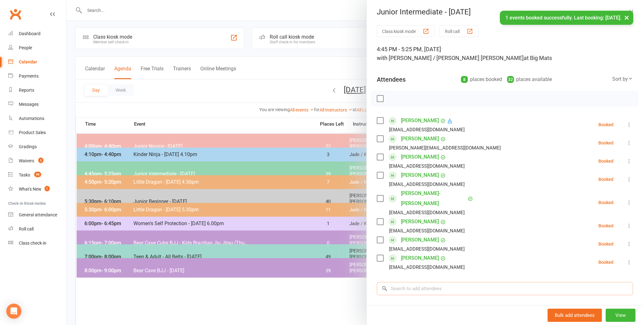
click at [401, 282] on input "search" at bounding box center [505, 288] width 256 height 13
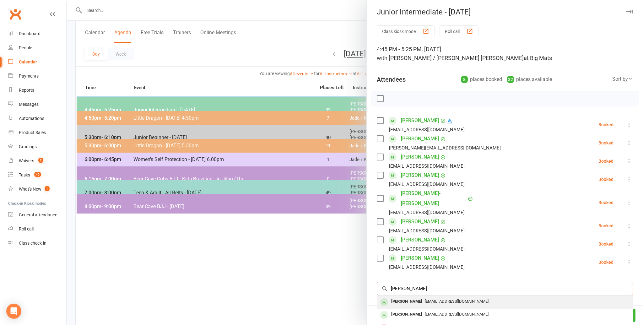
scroll to position [67, 0]
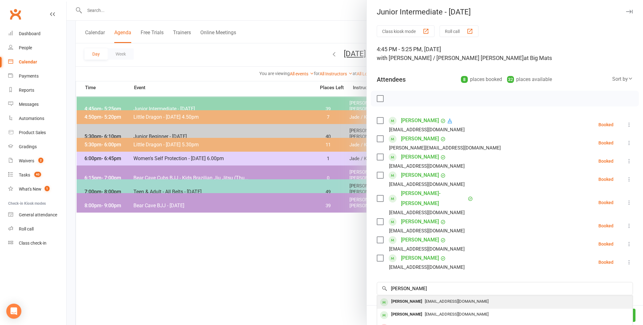
click at [394, 297] on div "[PERSON_NAME]" at bounding box center [407, 301] width 36 height 9
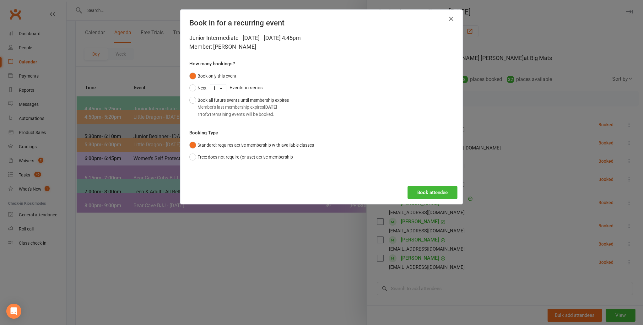
click at [436, 185] on div "Book attendee" at bounding box center [322, 192] width 282 height 23
click at [438, 191] on button "Book attendee" at bounding box center [433, 192] width 50 height 13
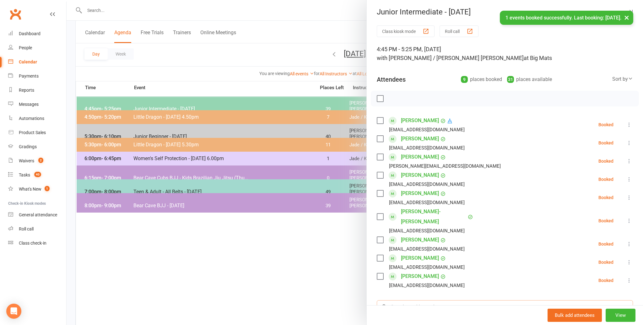
click at [397, 300] on input "search" at bounding box center [505, 306] width 256 height 13
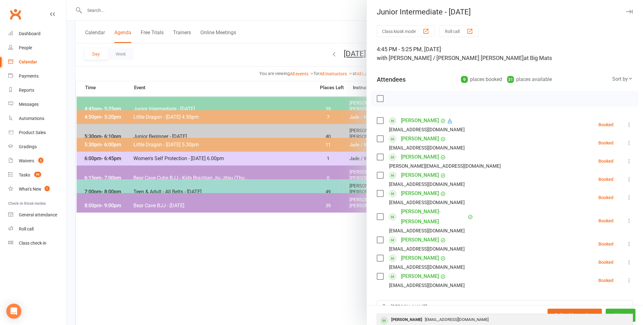
click at [398, 315] on div "Hannah Li" at bounding box center [407, 319] width 36 height 9
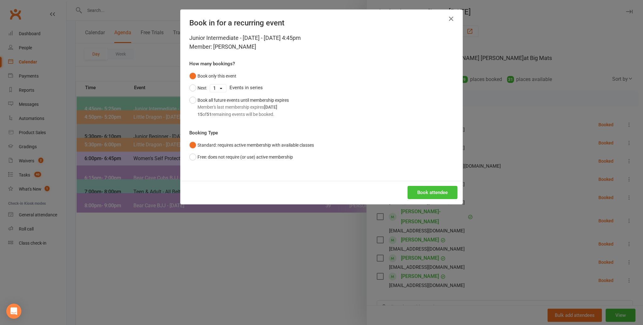
click at [421, 191] on button "Book attendee" at bounding box center [433, 192] width 50 height 13
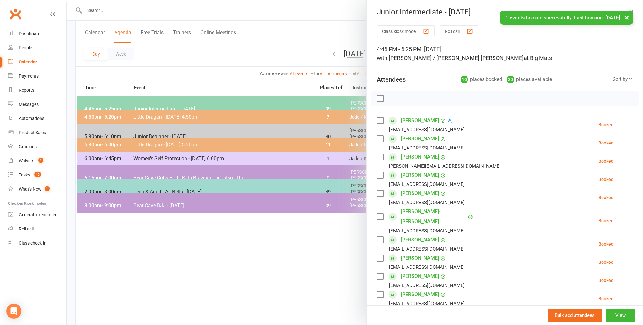
click at [472, 215] on li "Josie Syuan-Le Ho wooili.710@gmail.com Booked More info Remove Check in Mark ab…" at bounding box center [505, 221] width 256 height 28
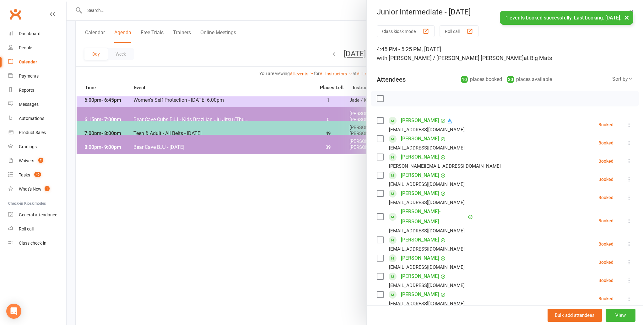
scroll to position [0, 0]
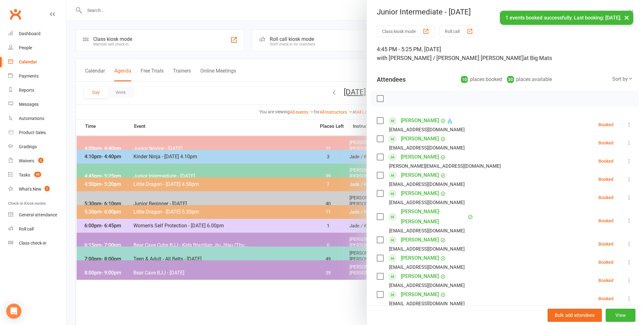
click at [472, 215] on li "Josie Syuan-Le Ho wooili.710@gmail.com Booked More info Remove Check in Mark ab…" at bounding box center [505, 221] width 256 height 28
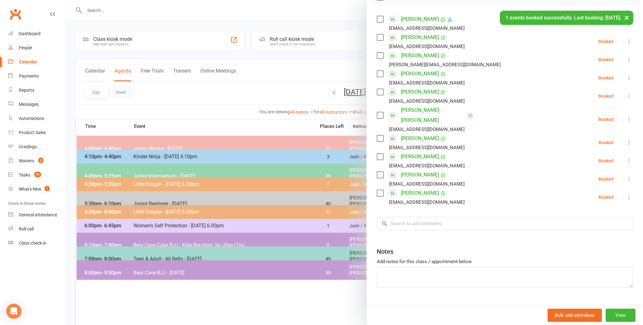
scroll to position [106, 0]
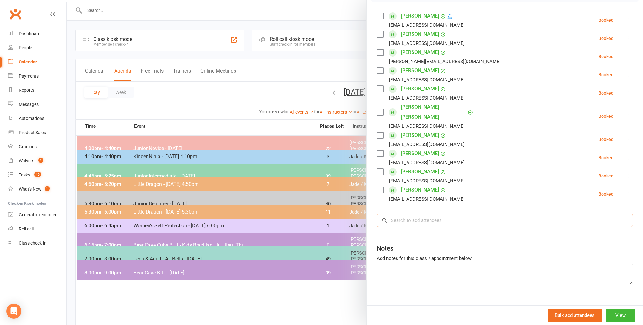
click at [406, 214] on input "search" at bounding box center [505, 220] width 256 height 13
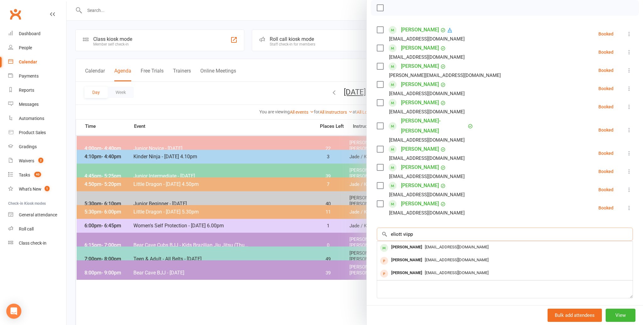
scroll to position [87, 0]
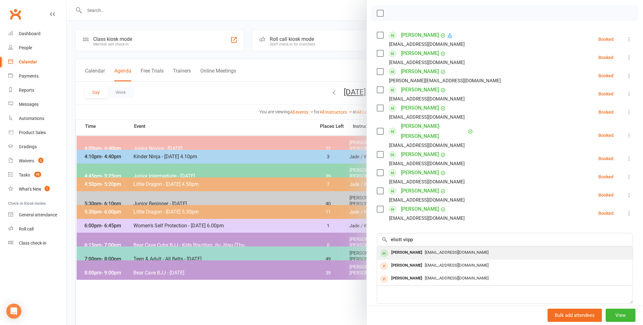
click at [402, 248] on div "Eliott Vippond" at bounding box center [407, 252] width 36 height 9
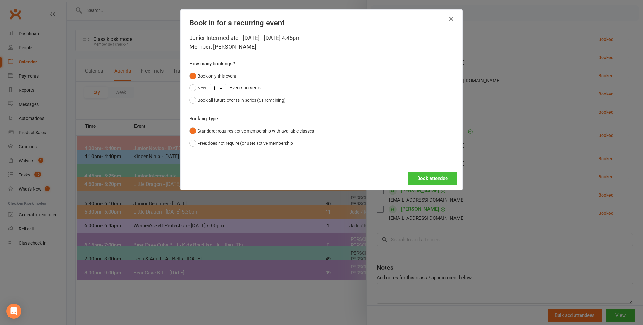
click at [422, 178] on button "Book attendee" at bounding box center [433, 178] width 50 height 13
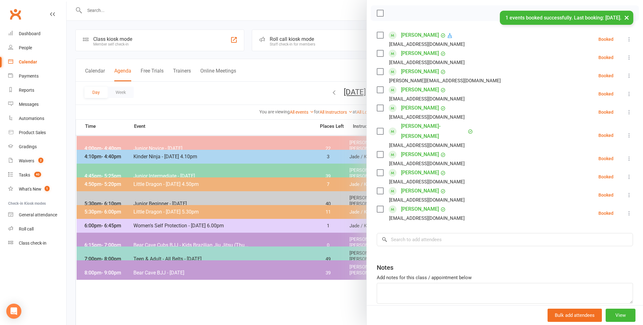
scroll to position [86, 0]
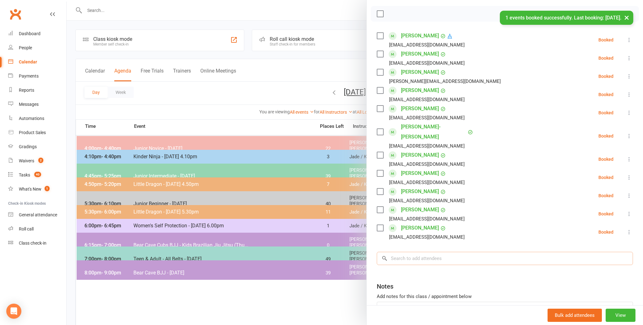
click at [397, 252] on input "search" at bounding box center [505, 258] width 256 height 13
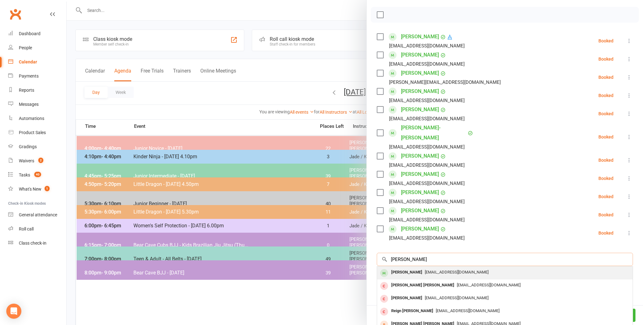
scroll to position [1, 0]
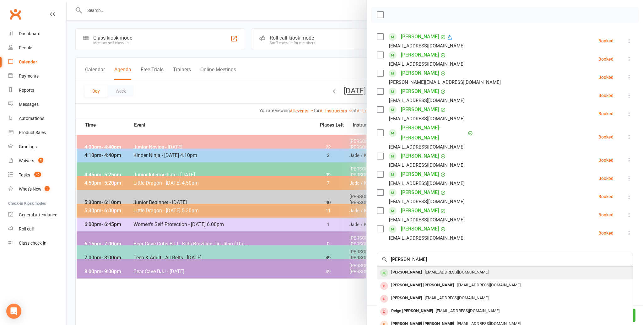
click at [399, 268] on div "Jett Baker" at bounding box center [407, 272] width 36 height 9
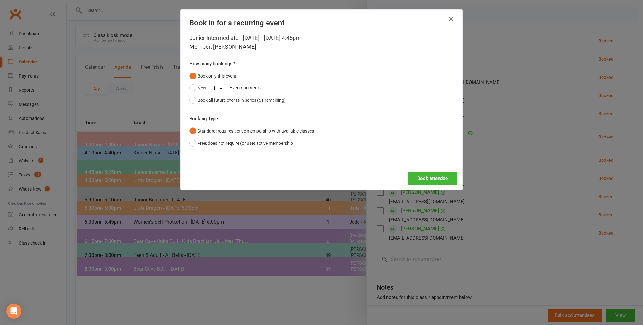
scroll to position [5, 0]
click at [427, 175] on button "Book attendee" at bounding box center [433, 178] width 50 height 13
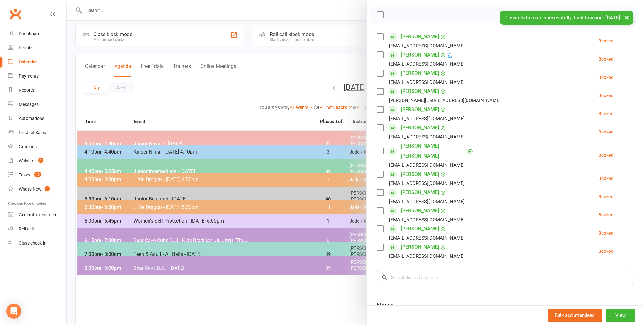
click at [397, 271] on input "search" at bounding box center [505, 277] width 256 height 13
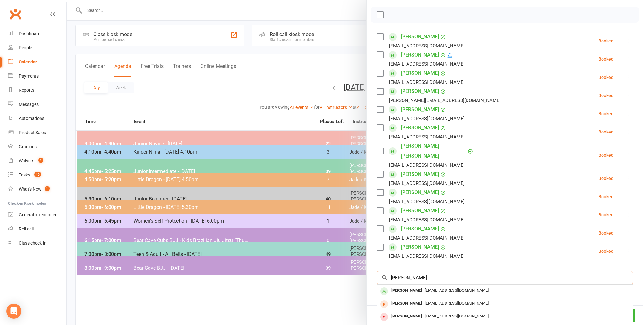
scroll to position [5, 0]
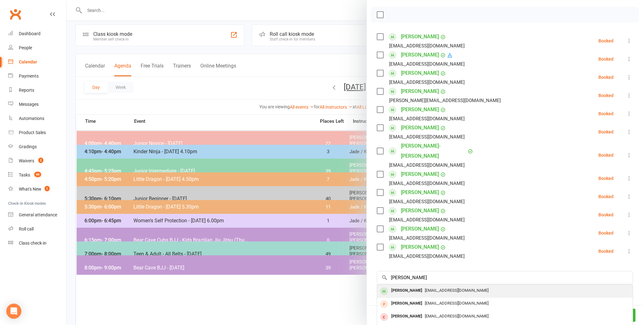
click at [397, 286] on div "Adam Romano" at bounding box center [407, 290] width 36 height 9
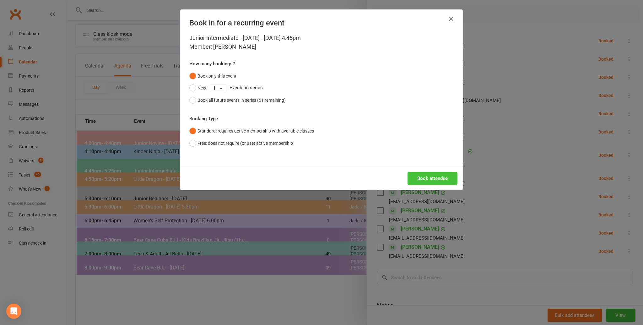
click at [419, 176] on button "Book attendee" at bounding box center [433, 178] width 50 height 13
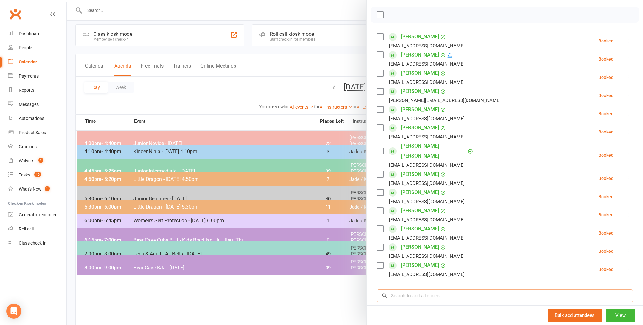
click at [389, 289] on input "search" at bounding box center [505, 295] width 256 height 13
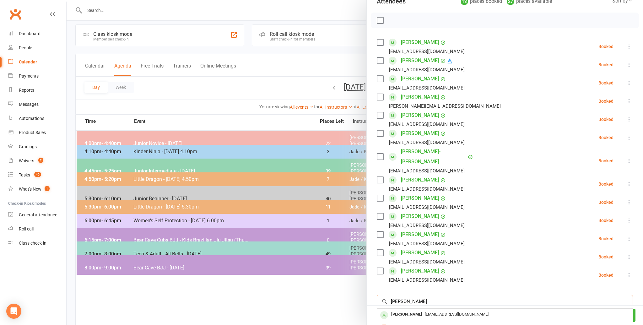
scroll to position [81, 0]
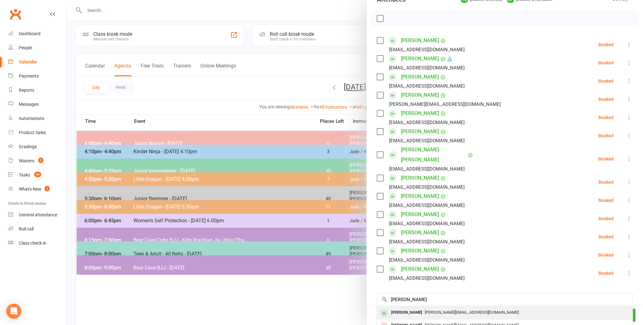
click at [398, 308] on div "Jake Chappell" at bounding box center [407, 312] width 36 height 9
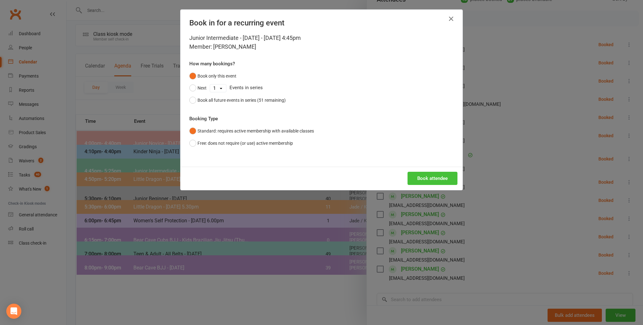
click at [429, 180] on button "Book attendee" at bounding box center [433, 178] width 50 height 13
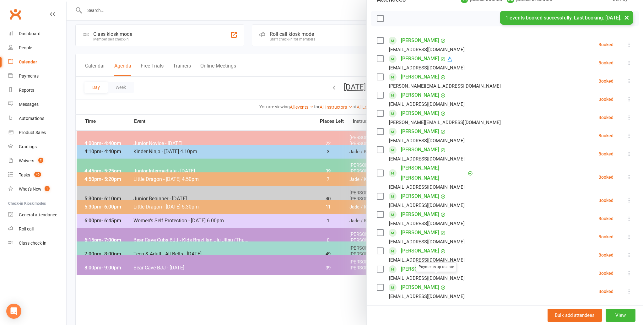
click at [459, 265] on li "Adam Romano amleeco16@gmail.com Booked More info Remove Check in Mark absent Se…" at bounding box center [505, 273] width 256 height 18
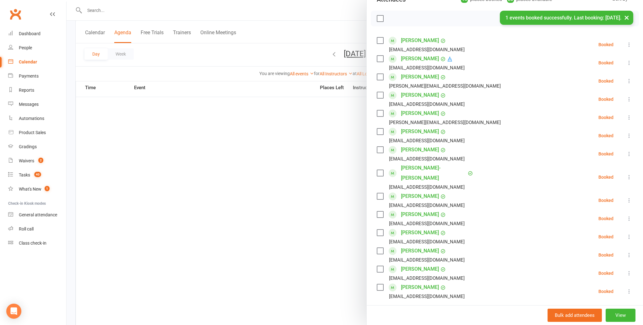
scroll to position [179, 0]
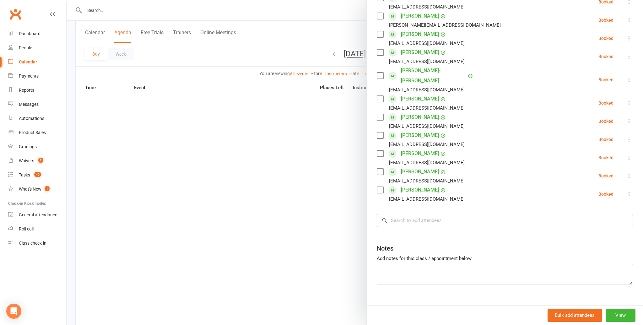
click at [394, 214] on input "search" at bounding box center [505, 220] width 256 height 13
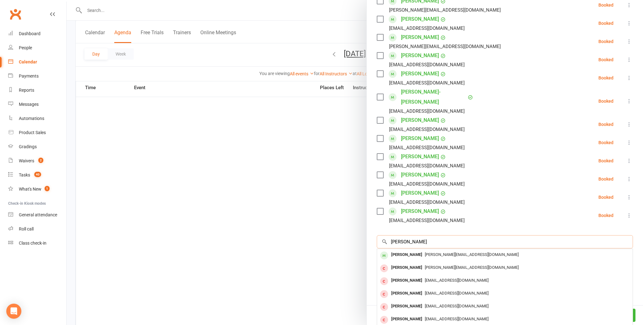
scroll to position [157, 0]
click at [398, 251] on div "Maximus Margaritis" at bounding box center [407, 255] width 36 height 9
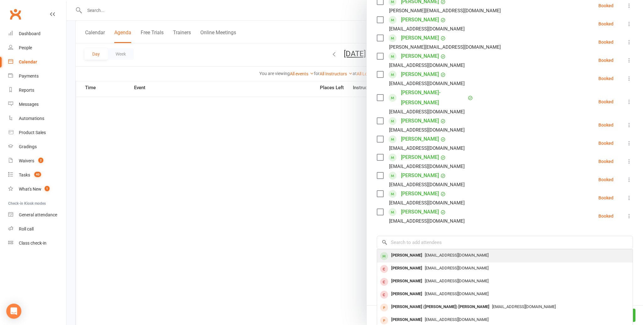
scroll to position [156, 0]
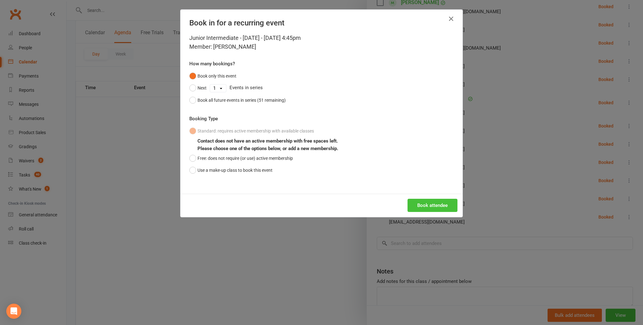
click at [425, 204] on button "Book attendee" at bounding box center [433, 205] width 50 height 13
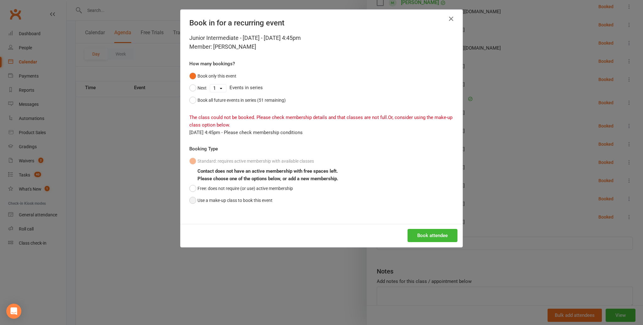
drag, startPoint x: 193, startPoint y: 199, endPoint x: 252, endPoint y: 205, distance: 59.7
click at [210, 200] on button "Use a make-up class to book this event" at bounding box center [230, 200] width 83 height 12
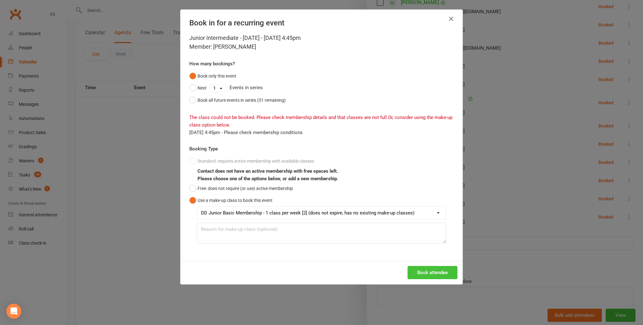
click at [422, 271] on button "Book attendee" at bounding box center [433, 272] width 50 height 13
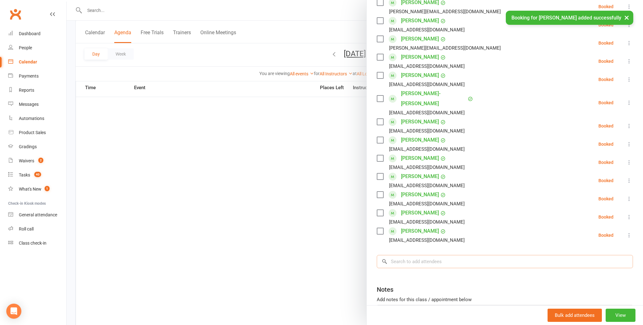
click at [402, 255] on input "search" at bounding box center [505, 261] width 256 height 13
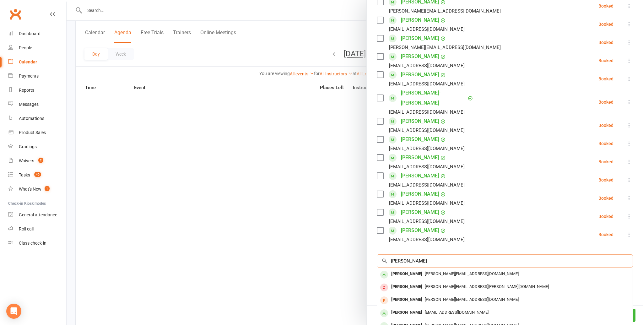
scroll to position [157, 0]
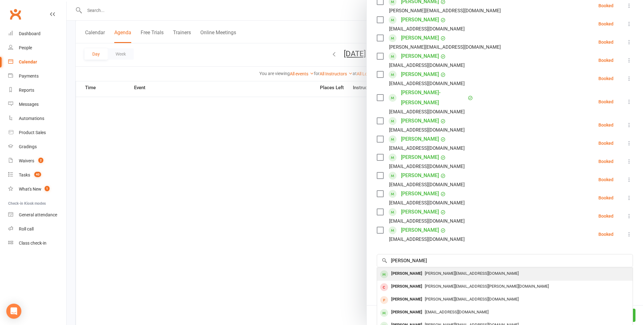
click at [406, 269] on div "Mason Hartshorn" at bounding box center [407, 273] width 36 height 9
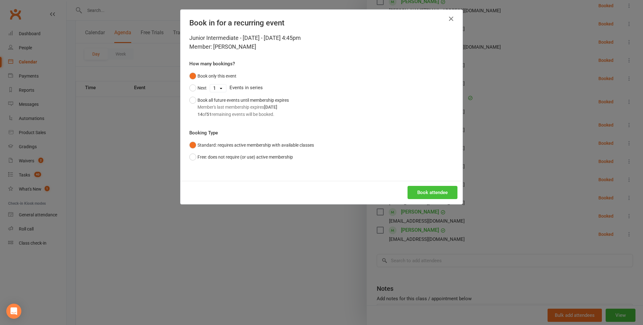
click at [426, 191] on button "Book attendee" at bounding box center [433, 192] width 50 height 13
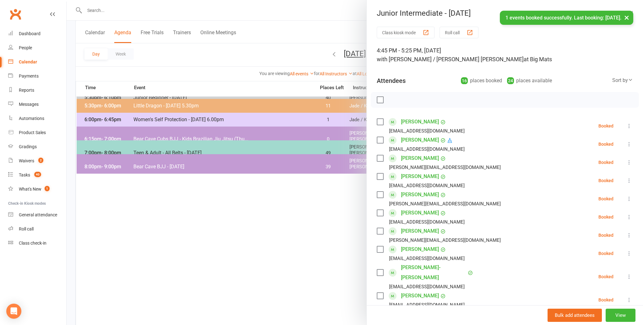
scroll to position [92, 0]
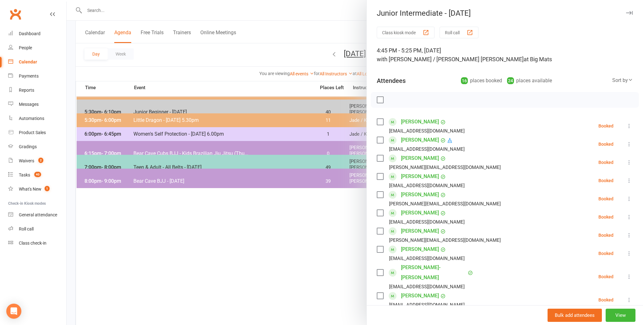
click at [379, 98] on label at bounding box center [380, 100] width 6 height 6
click at [395, 99] on icon "button" at bounding box center [394, 99] width 7 height 7
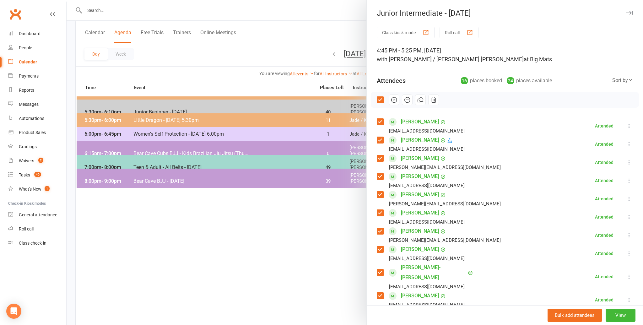
click at [296, 246] on div at bounding box center [355, 162] width 577 height 325
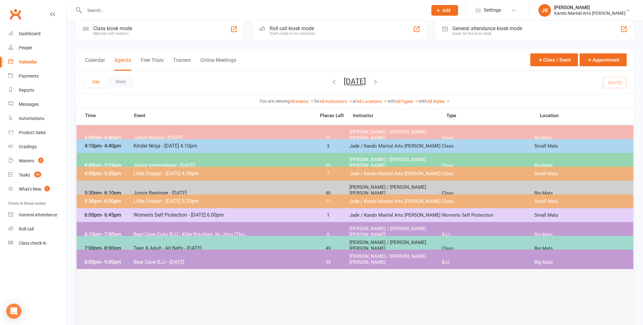
scroll to position [0, 0]
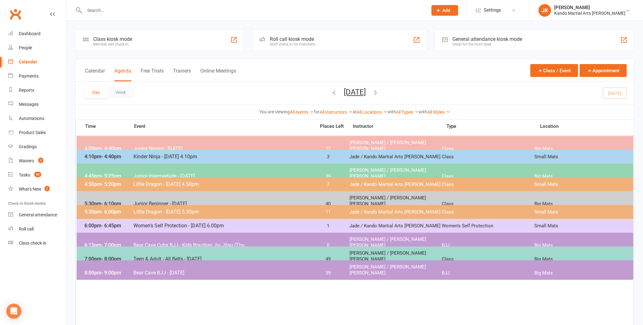
click at [98, 9] on input "text" at bounding box center [253, 10] width 341 height 9
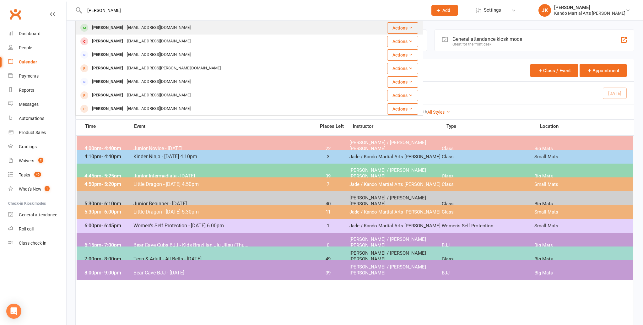
click at [110, 26] on div "Stacey Chapman" at bounding box center [107, 27] width 35 height 9
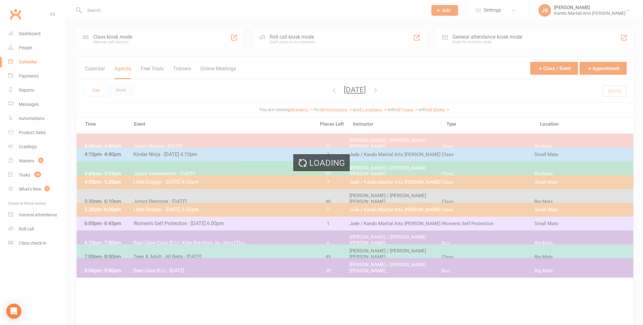
scroll to position [2, 0]
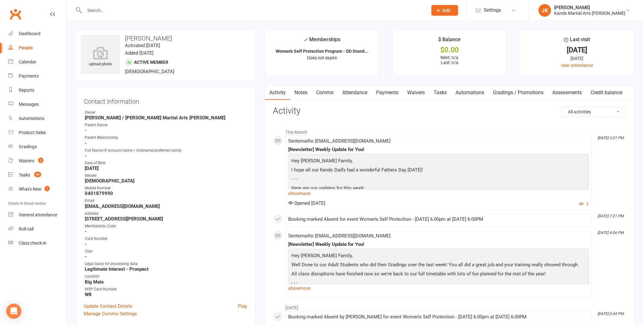
scroll to position [1, 0]
click at [299, 90] on link "Notes" at bounding box center [301, 91] width 22 height 14
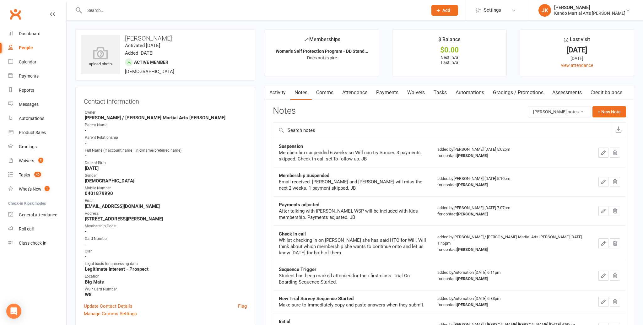
click at [445, 92] on link "Tasks" at bounding box center [440, 92] width 22 height 14
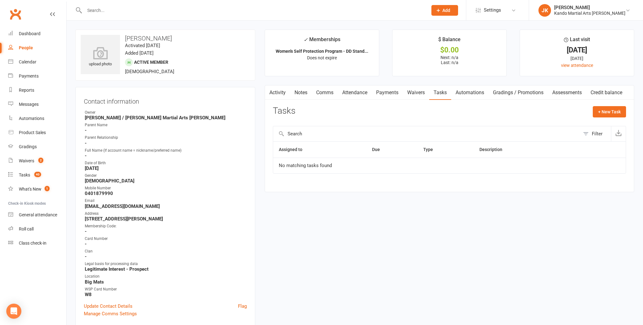
click at [302, 91] on link "Notes" at bounding box center [301, 92] width 22 height 14
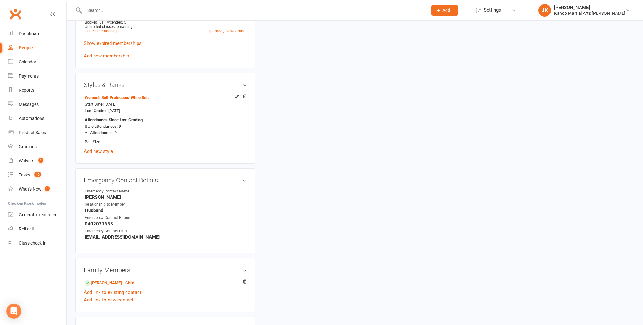
scroll to position [409, 0]
click at [104, 280] on link "William Chapman - Child" at bounding box center [110, 283] width 50 height 7
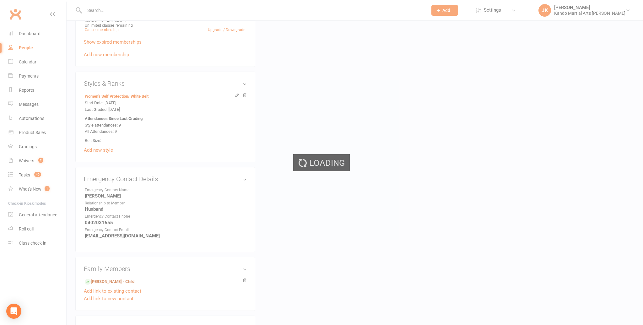
scroll to position [408, 0]
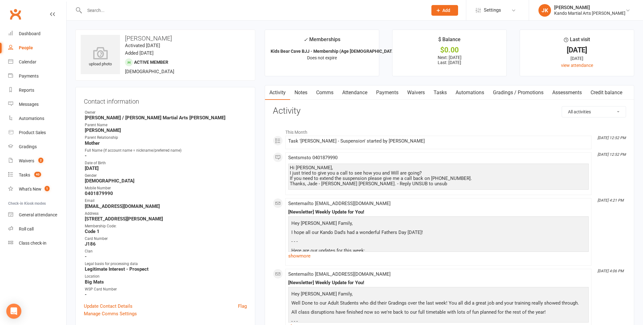
click at [300, 91] on link "Notes" at bounding box center [301, 92] width 22 height 14
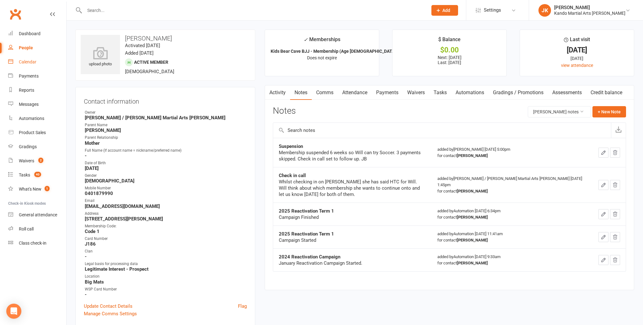
click at [23, 61] on div "Calendar" at bounding box center [28, 61] width 18 height 5
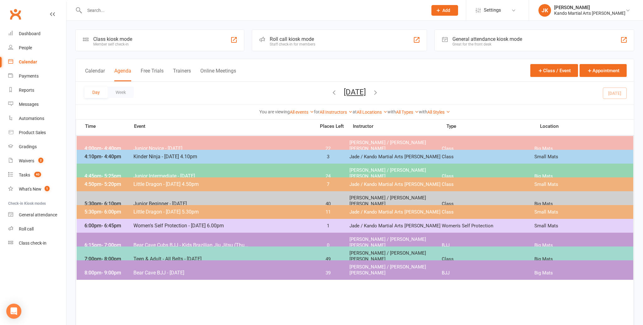
click at [89, 11] on input "text" at bounding box center [253, 10] width 341 height 9
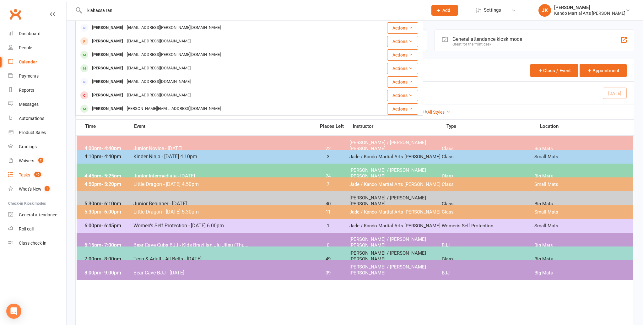
drag, startPoint x: 27, startPoint y: 175, endPoint x: 36, endPoint y: 174, distance: 8.8
click at [27, 175] on div "Tasks" at bounding box center [24, 174] width 11 height 5
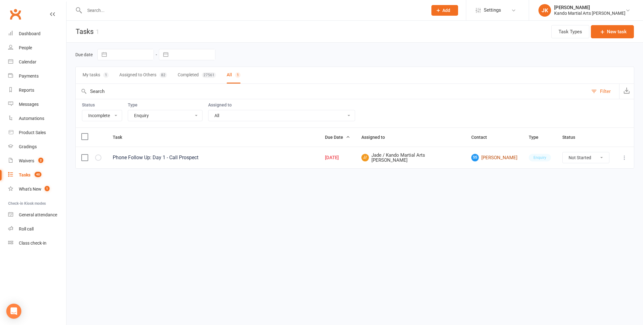
click at [479, 155] on link "SS Sanchia Szlawski" at bounding box center [494, 158] width 46 height 8
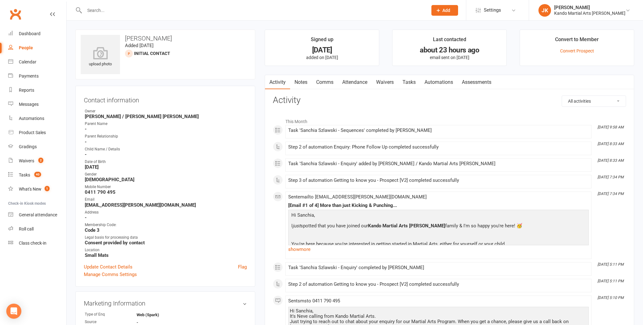
click at [300, 81] on link "Notes" at bounding box center [301, 82] width 22 height 14
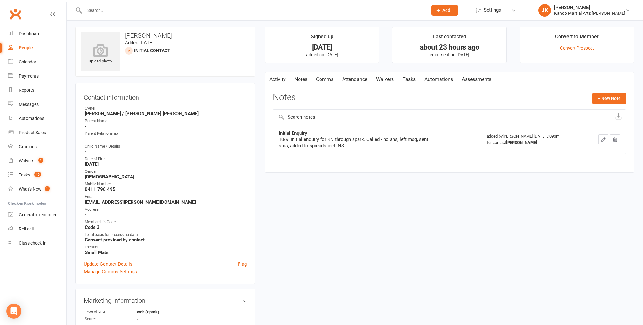
scroll to position [1, 0]
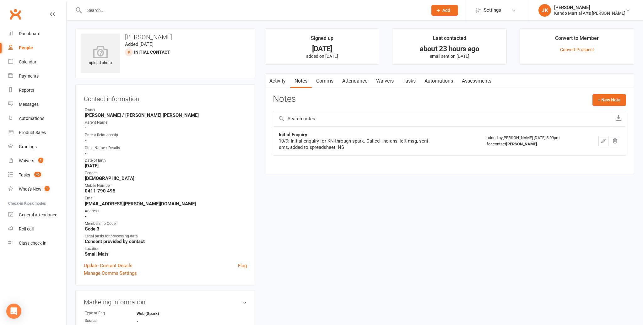
click at [604, 139] on icon "button" at bounding box center [604, 141] width 6 height 6
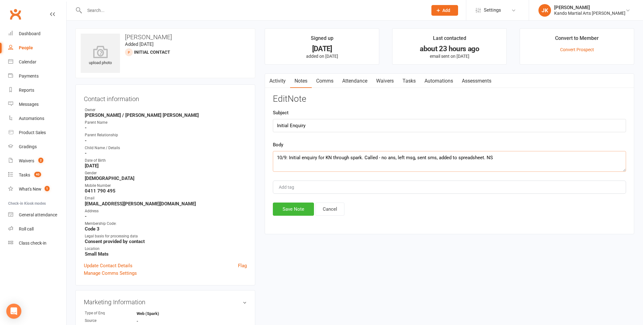
click at [276, 156] on textarea "10/9: Initial enquiry for KN through spark. Called - no ans, left msg, sent sms…" at bounding box center [449, 161] width 353 height 21
click at [277, 157] on textarea "10/9: Initial enquiry for KN through spark. Called - no ans, left msg, sent sms…" at bounding box center [449, 161] width 353 height 21
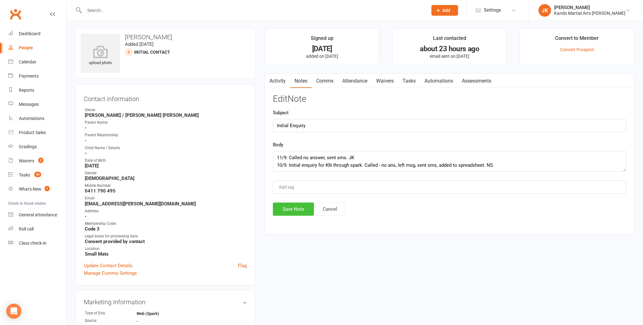
click at [292, 207] on button "Save Note" at bounding box center [293, 209] width 41 height 13
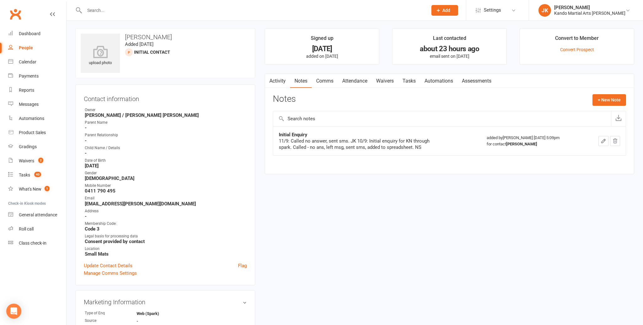
click at [325, 78] on link "Comms" at bounding box center [325, 81] width 26 height 14
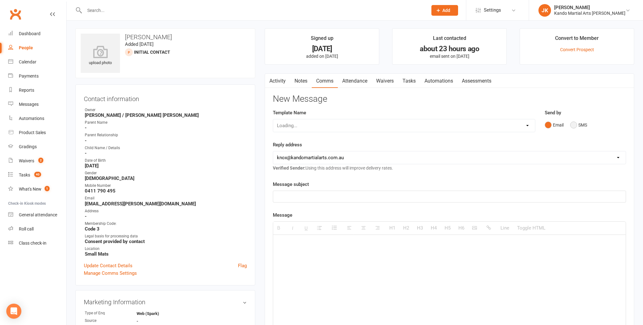
click at [572, 123] on button "SMS" at bounding box center [578, 125] width 17 height 12
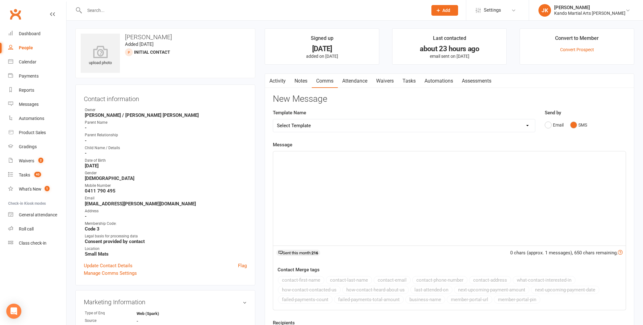
click at [282, 158] on p at bounding box center [449, 159] width 345 height 8
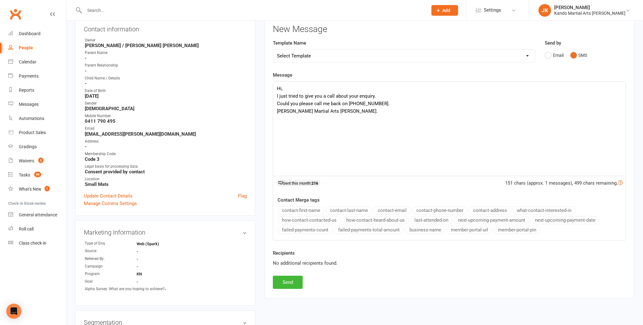
scroll to position [75, 0]
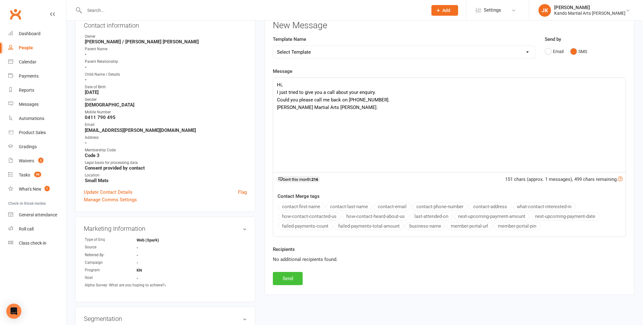
click at [290, 277] on button "Send" at bounding box center [288, 278] width 30 height 13
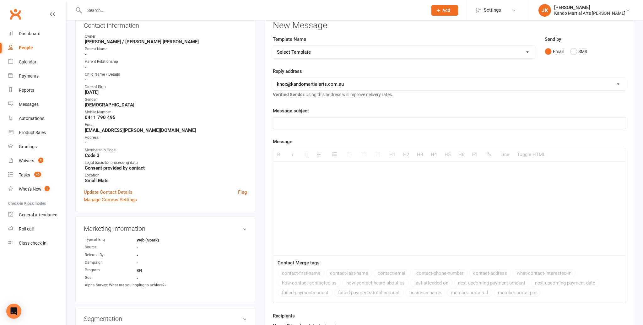
scroll to position [0, 0]
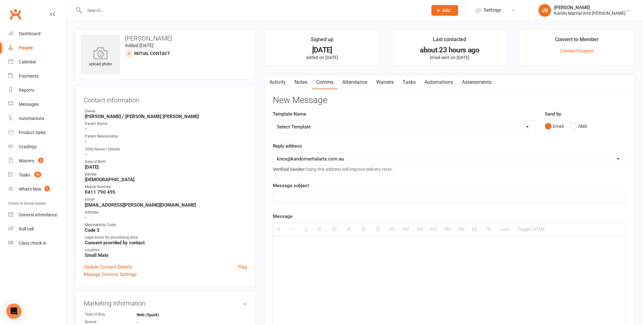
click at [92, 7] on input "text" at bounding box center [253, 10] width 341 height 9
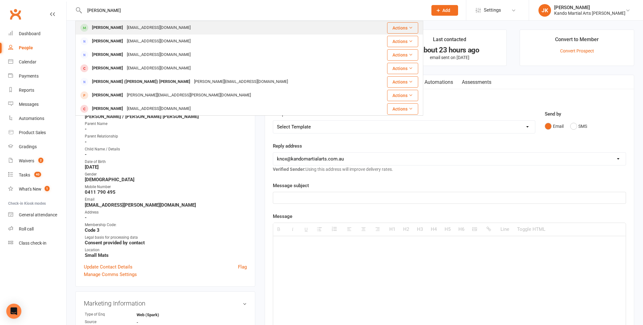
click at [111, 27] on div "[PERSON_NAME]" at bounding box center [107, 27] width 35 height 9
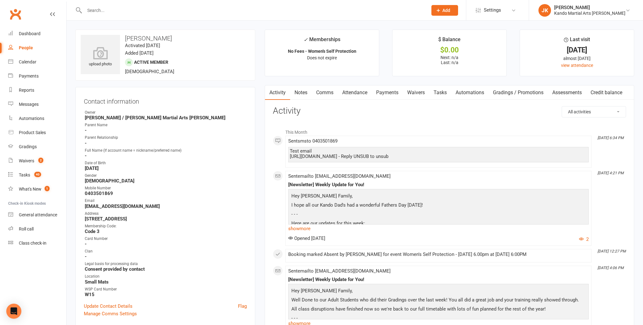
click at [329, 91] on link "Comms" at bounding box center [325, 92] width 26 height 14
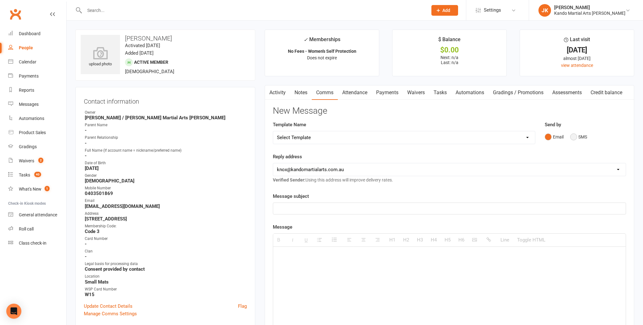
click at [573, 137] on button "SMS" at bounding box center [578, 137] width 17 height 12
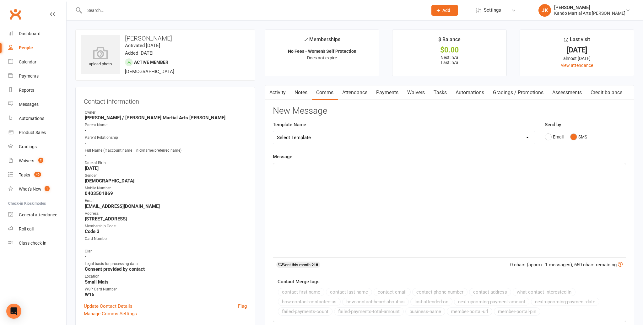
paste div
click at [388, 188] on div "[URL][DOMAIN_NAME]" at bounding box center [449, 210] width 353 height 94
drag, startPoint x: 276, startPoint y: 170, endPoint x: 280, endPoint y: 167, distance: 4.4
click at [279, 168] on div "[URL][DOMAIN_NAME]" at bounding box center [449, 210] width 353 height 94
click at [275, 173] on div "ttps://kandoknox.live/KnoxTimetable" at bounding box center [449, 210] width 353 height 94
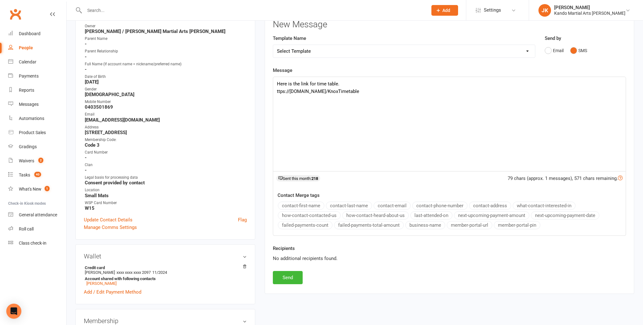
scroll to position [96, 0]
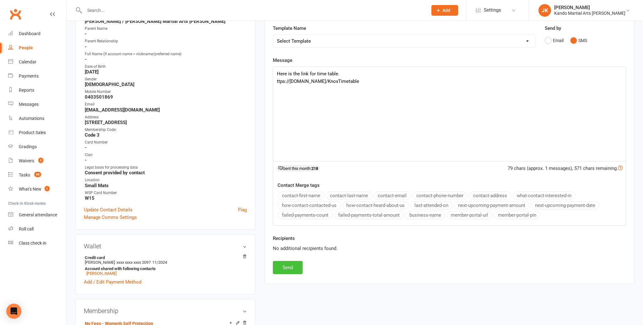
click at [286, 265] on button "Send" at bounding box center [288, 267] width 30 height 13
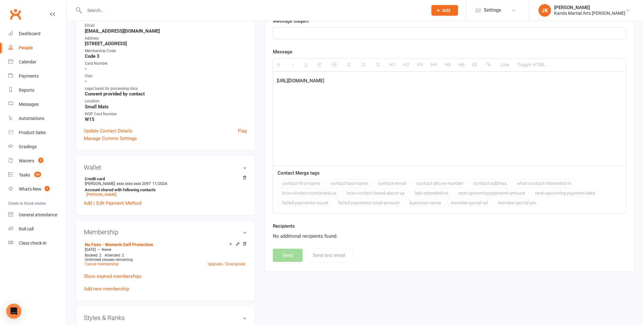
scroll to position [152, 0]
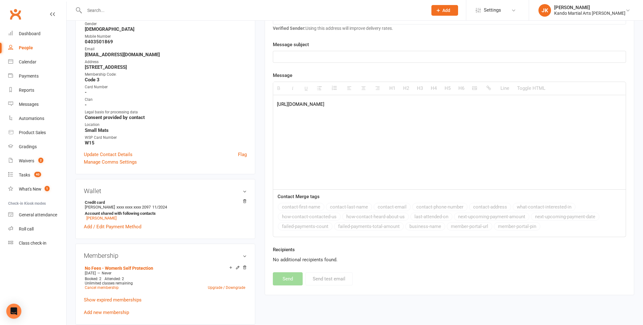
click at [276, 103] on div "[URL][DOMAIN_NAME]" at bounding box center [449, 142] width 353 height 94
click at [284, 99] on div "[URL][DOMAIN_NAME]" at bounding box center [449, 142] width 353 height 94
click at [381, 136] on div "testing https://kandoknox.live/KnoxTimetable" at bounding box center [449, 142] width 353 height 94
click at [363, 113] on p "[URL][DOMAIN_NAME]" at bounding box center [449, 115] width 345 height 8
click at [297, 103] on p "testing" at bounding box center [449, 105] width 345 height 8
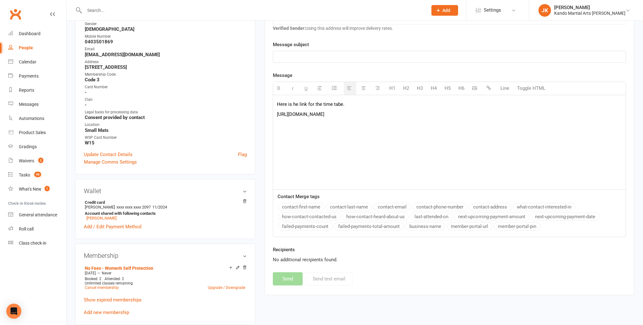
drag, startPoint x: 291, startPoint y: 282, endPoint x: 304, endPoint y: 280, distance: 13.8
click at [291, 282] on div "New Message Template Name Select Template [Email] 5 Class Pass Renewal - Used 4…" at bounding box center [449, 119] width 353 height 331
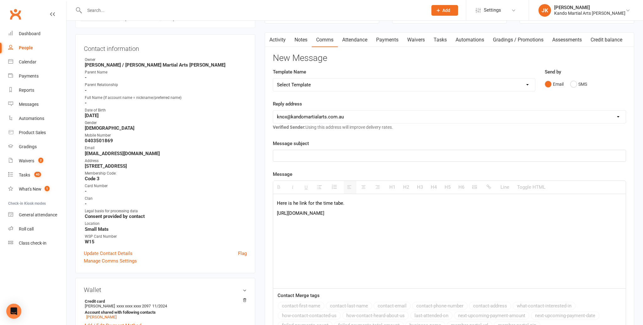
scroll to position [50, 0]
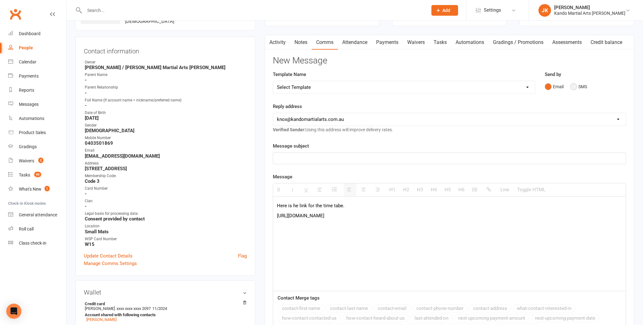
click at [574, 85] on button "SMS" at bounding box center [578, 87] width 17 height 12
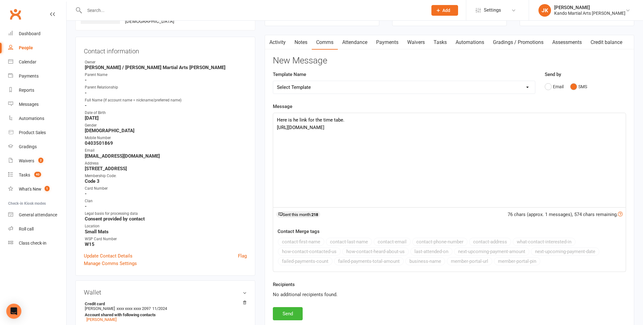
scroll to position [49, 0]
click at [287, 314] on button "Send" at bounding box center [288, 314] width 30 height 13
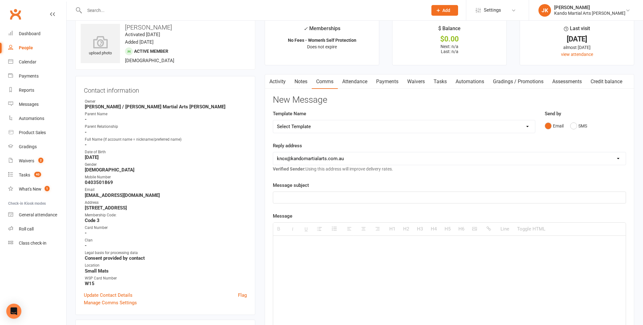
scroll to position [0, 0]
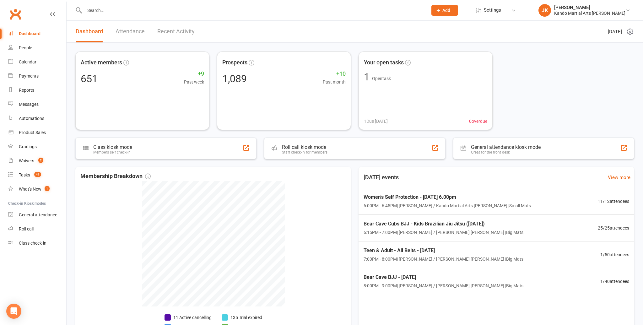
click at [94, 9] on input "text" at bounding box center [253, 10] width 341 height 9
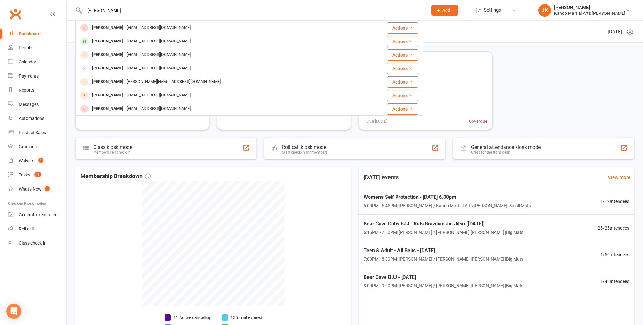
type input "[PERSON_NAME]"
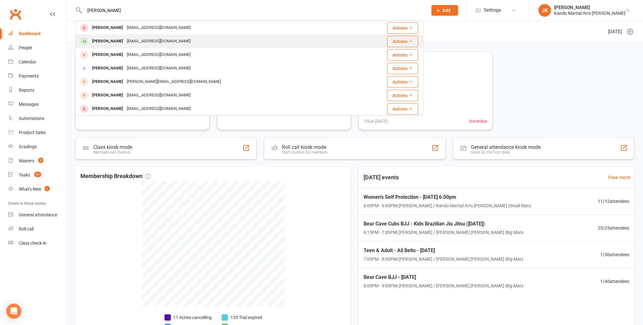
scroll to position [0, 0]
click at [98, 40] on div "Spencer Lynch" at bounding box center [107, 41] width 35 height 9
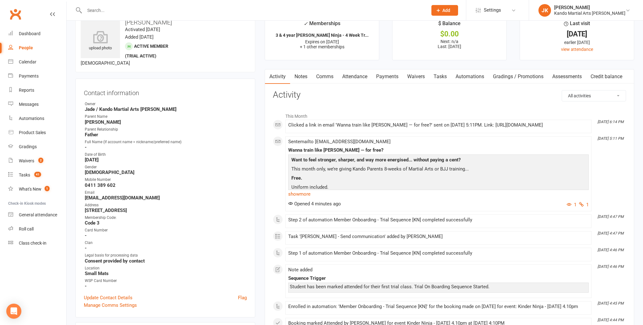
scroll to position [8, 0]
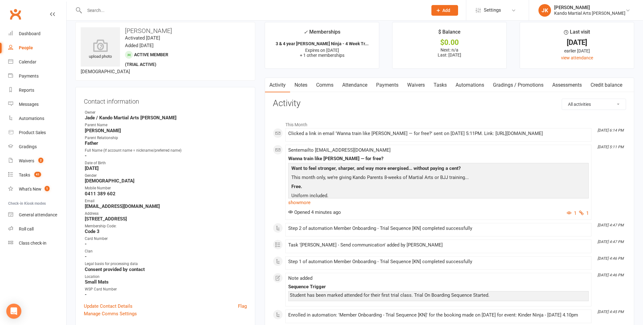
click at [300, 84] on link "Notes" at bounding box center [301, 85] width 22 height 14
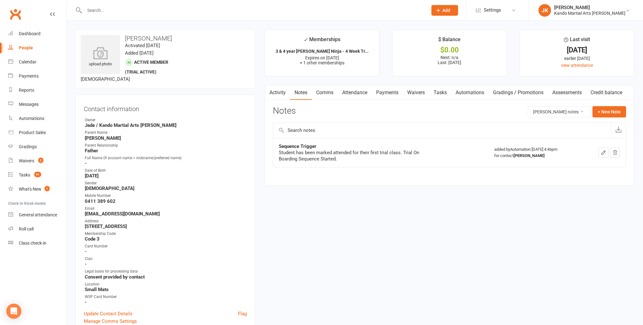
click at [357, 92] on link "Attendance" at bounding box center [355, 92] width 34 height 14
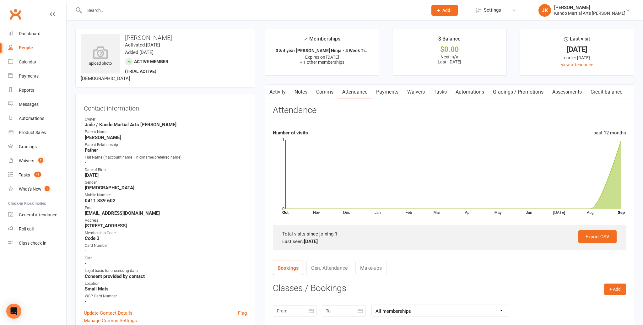
scroll to position [0, 0]
click at [103, 10] on input "text" at bounding box center [253, 10] width 341 height 9
type input "[PERSON_NAME]"
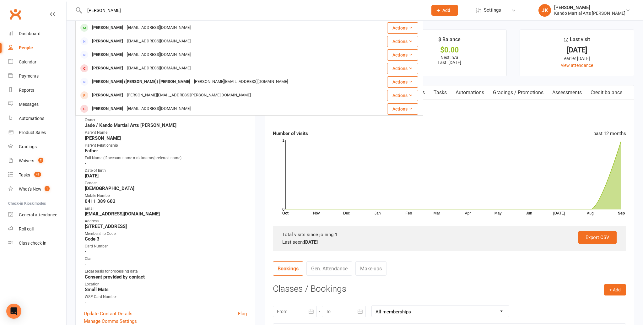
click at [99, 26] on div "[PERSON_NAME]" at bounding box center [107, 27] width 35 height 9
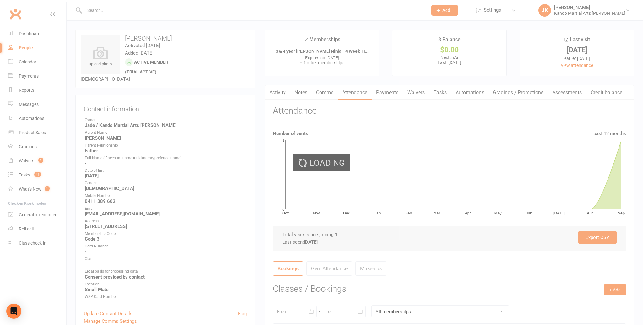
scroll to position [1, 0]
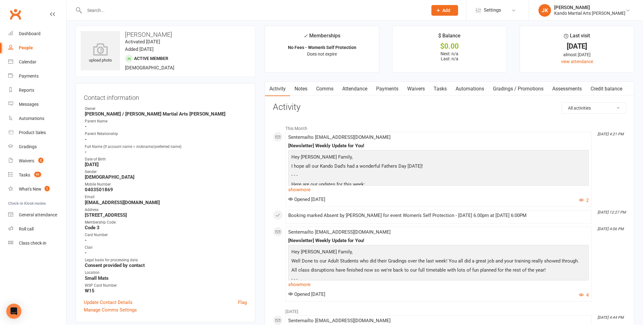
scroll to position [6, 0]
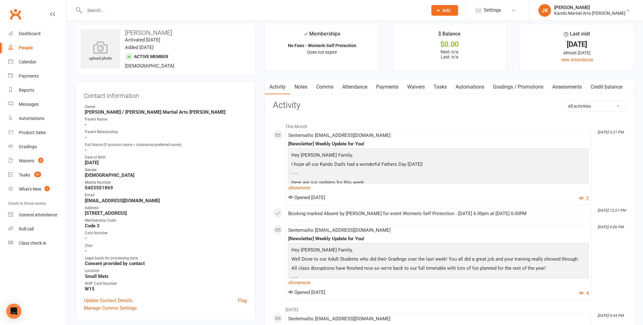
click at [327, 86] on link "Comms" at bounding box center [325, 87] width 26 height 14
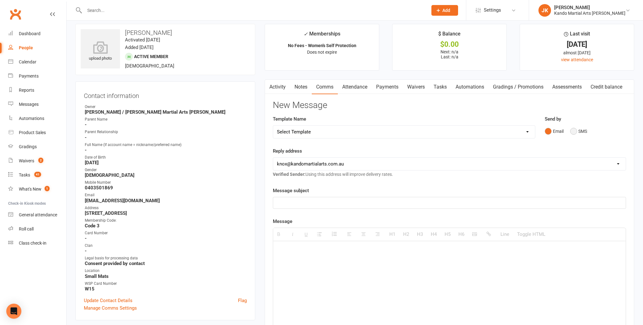
click at [574, 130] on button "SMS" at bounding box center [578, 131] width 17 height 12
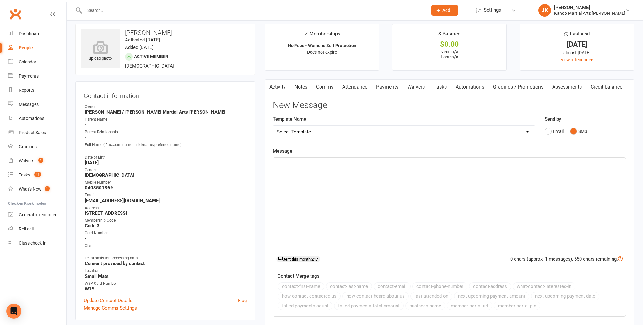
click at [286, 172] on div at bounding box center [449, 205] width 353 height 94
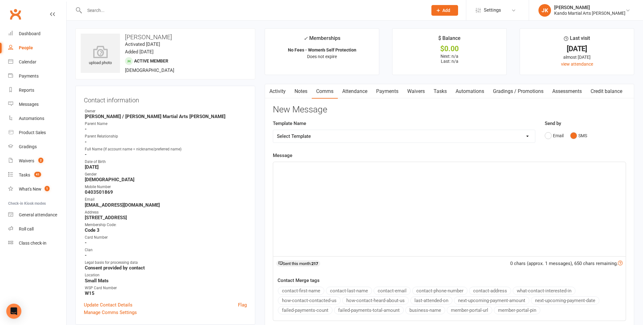
scroll to position [1, 0]
click at [299, 169] on p "Test emailhttps://app.clubworx.com/s/rCQo3gNf" at bounding box center [449, 170] width 345 height 8
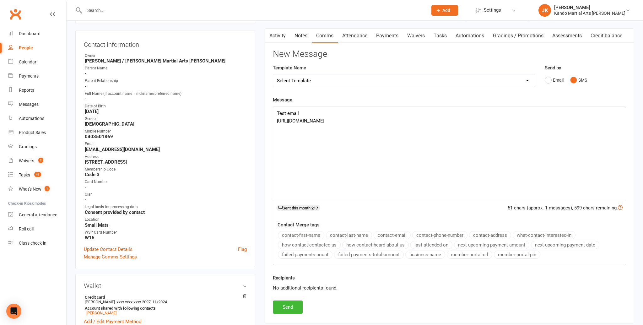
scroll to position [62, 0]
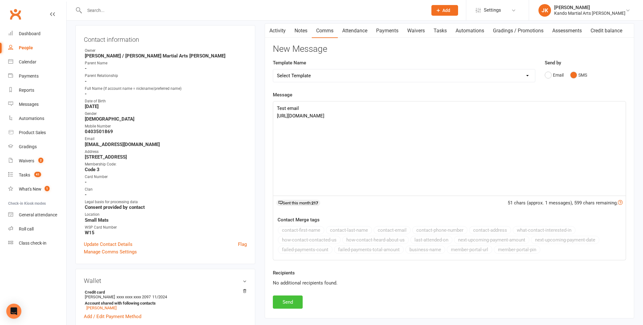
click at [291, 298] on button "Send" at bounding box center [288, 302] width 30 height 13
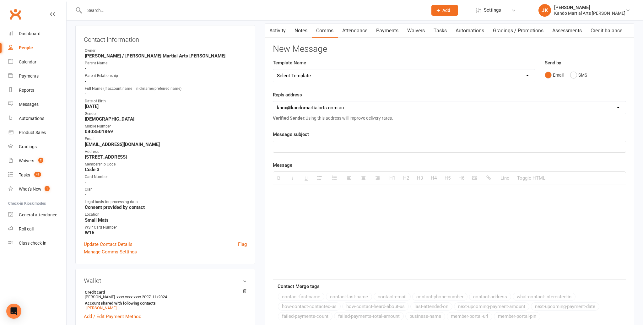
scroll to position [0, 0]
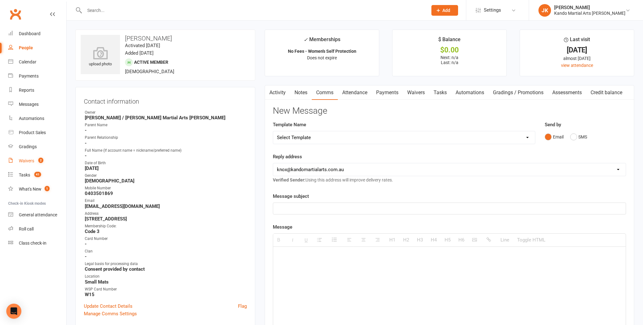
click at [27, 160] on div "Waivers" at bounding box center [26, 160] width 15 height 5
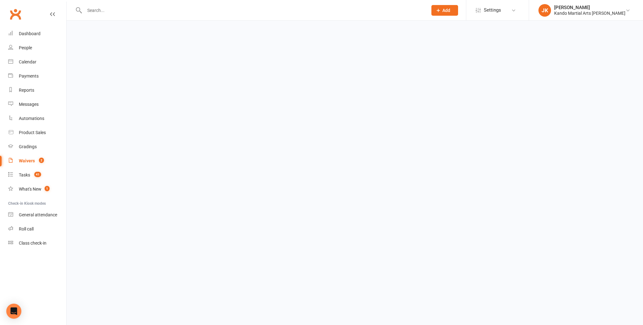
select select "100"
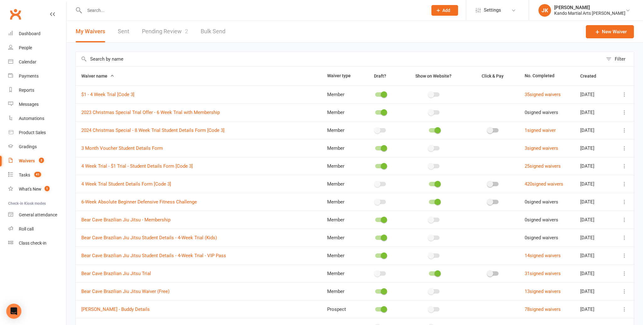
click at [106, 58] on input "text" at bounding box center [339, 59] width 527 height 14
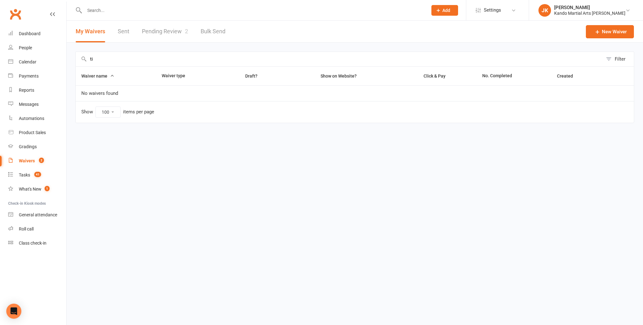
type input "t"
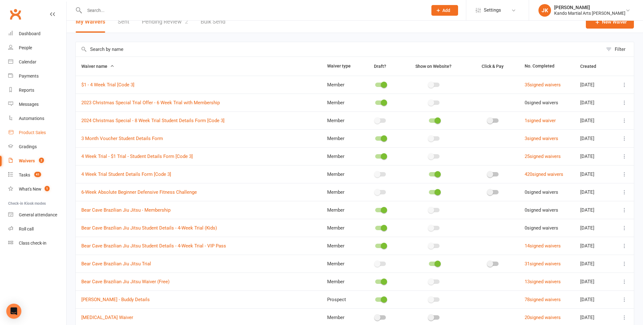
scroll to position [11, 0]
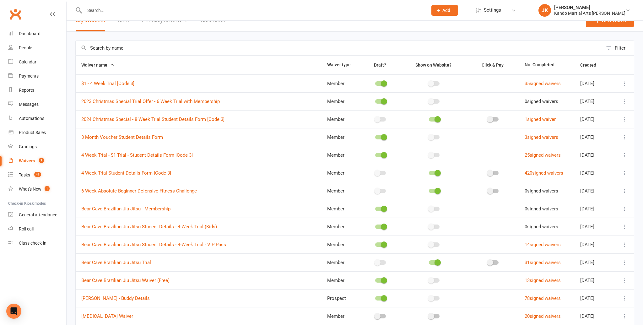
click at [94, 47] on input "text" at bounding box center [339, 48] width 527 height 14
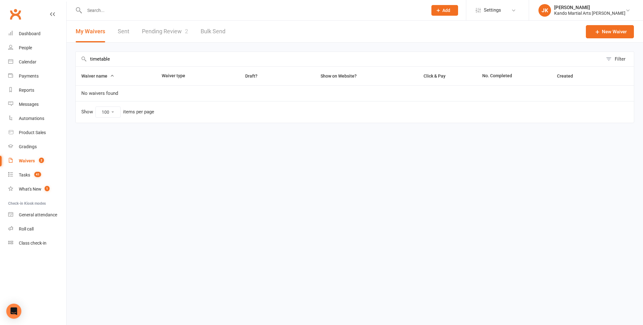
scroll to position [0, 0]
type input "timetable"
click at [25, 173] on div "Tasks" at bounding box center [24, 174] width 11 height 5
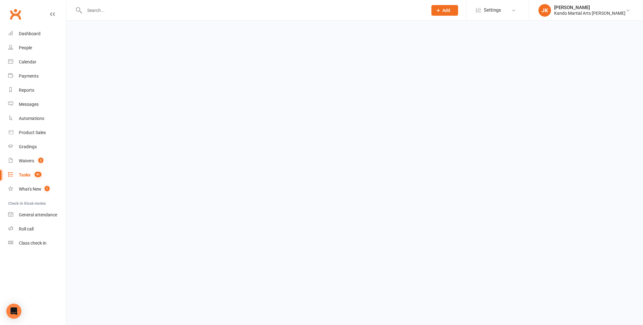
select select "incomplete"
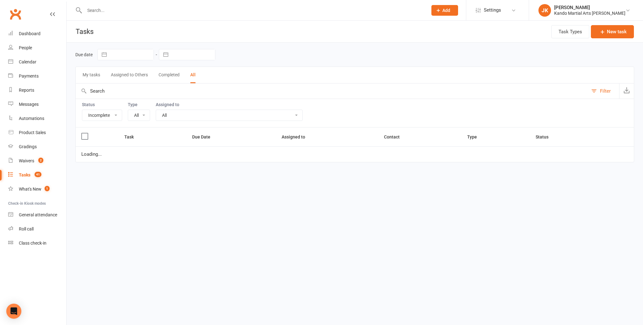
select select "16410"
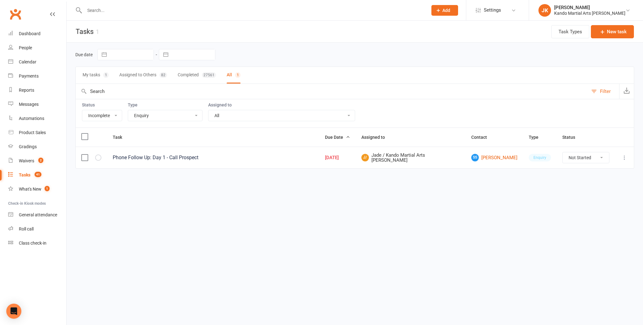
click at [601, 155] on select "Not Started In Progress Waiting Complete" at bounding box center [586, 157] width 46 height 11
select select "unstarted"
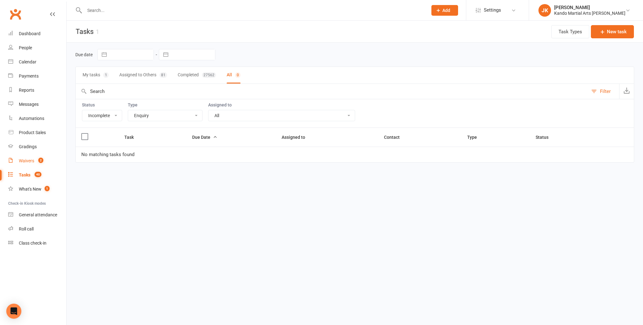
click at [26, 159] on div "Waivers" at bounding box center [26, 160] width 15 height 5
select select "100"
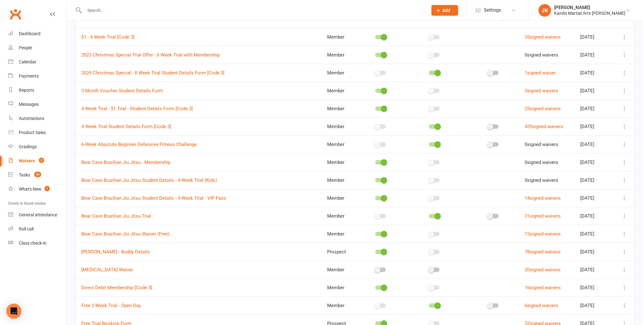
scroll to position [58, 0]
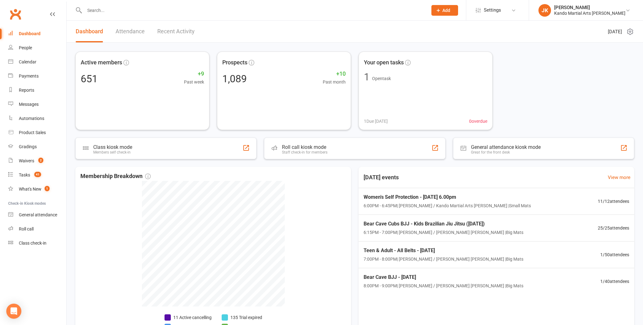
click at [94, 13] on input "text" at bounding box center [253, 10] width 341 height 9
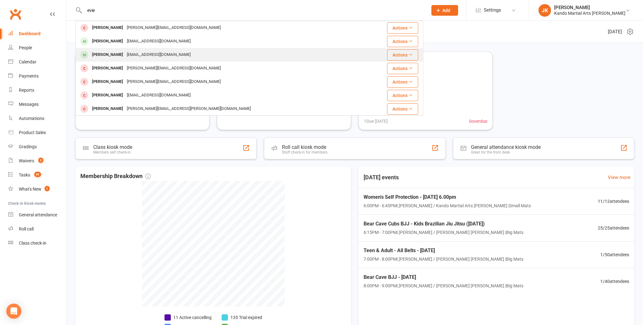
type input "evie"
click at [104, 56] on div "[PERSON_NAME]" at bounding box center [107, 54] width 35 height 9
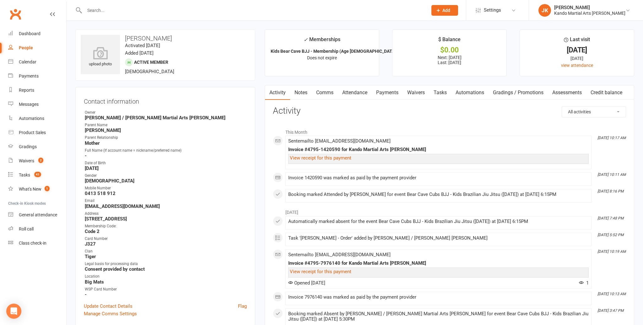
click at [445, 92] on link "Tasks" at bounding box center [440, 92] width 22 height 14
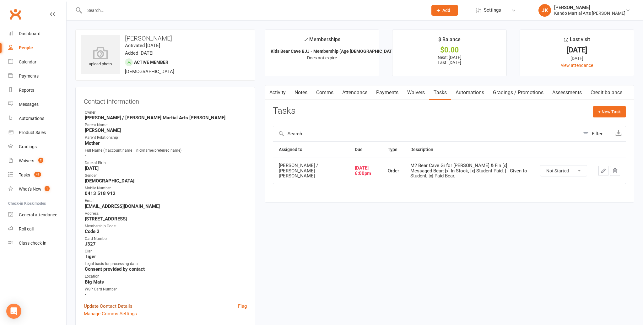
click at [96, 303] on link "Update Contact Details" at bounding box center [108, 306] width 49 height 8
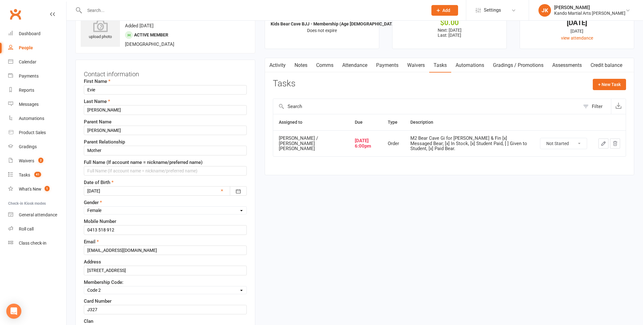
scroll to position [27, 0]
click at [164, 268] on input "[STREET_ADDRESS]" at bounding box center [165, 270] width 163 height 9
type input "7"
type input "[STREET_ADDRESS]"
click at [184, 281] on div "Membership Code: Select Code 1 Code 2 Code 3" at bounding box center [165, 287] width 163 height 16
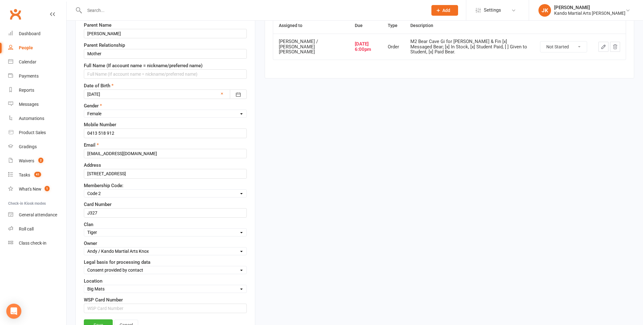
scroll to position [124, 0]
click at [134, 151] on input "[EMAIL_ADDRESS][DOMAIN_NAME]" at bounding box center [165, 153] width 163 height 9
type input "[EMAIL_ADDRESS][DOMAIN_NAME]"
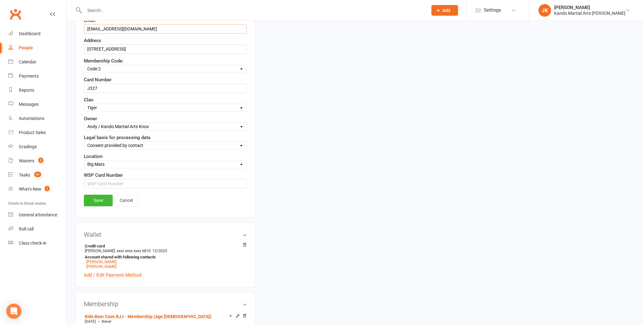
scroll to position [257, 0]
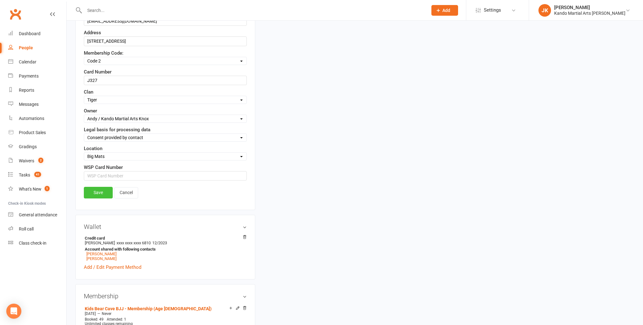
click at [97, 188] on link "Save" at bounding box center [98, 192] width 29 height 11
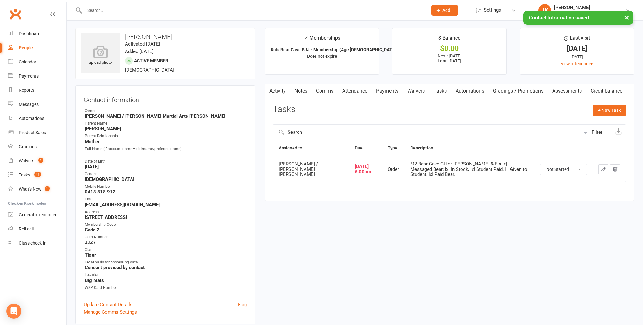
scroll to position [0, 0]
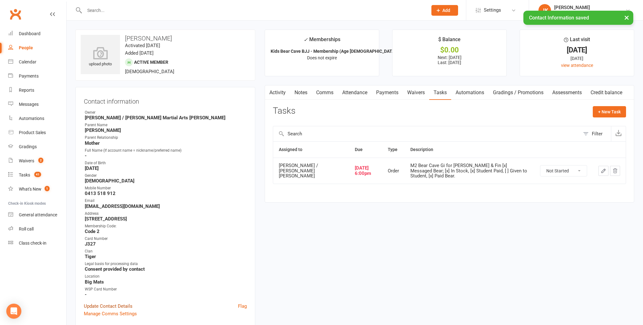
click at [107, 303] on link "Update Contact Details" at bounding box center [108, 306] width 49 height 8
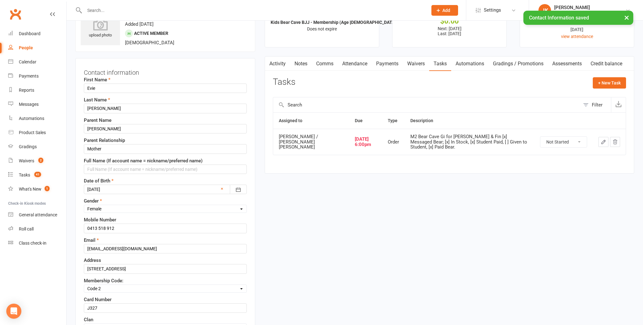
scroll to position [30, 0]
drag, startPoint x: 168, startPoint y: 267, endPoint x: 112, endPoint y: 268, distance: 56.5
click at [79, 267] on div "Contact information First Name [PERSON_NAME] Last Name [PERSON_NAME] Parent Nam…" at bounding box center [165, 247] width 180 height 380
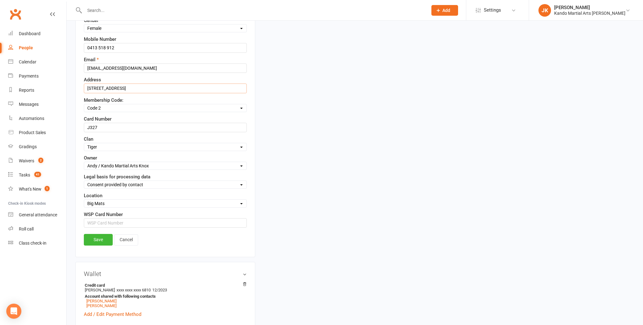
scroll to position [214, 0]
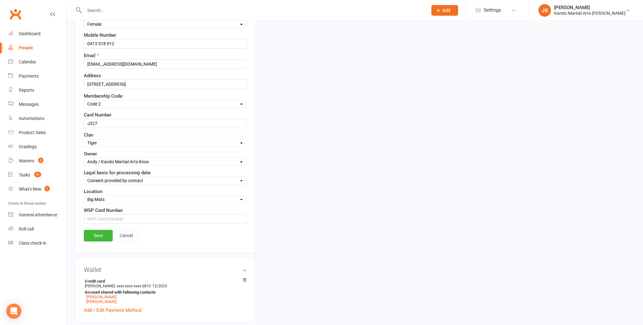
click at [100, 231] on link "Save" at bounding box center [98, 235] width 29 height 11
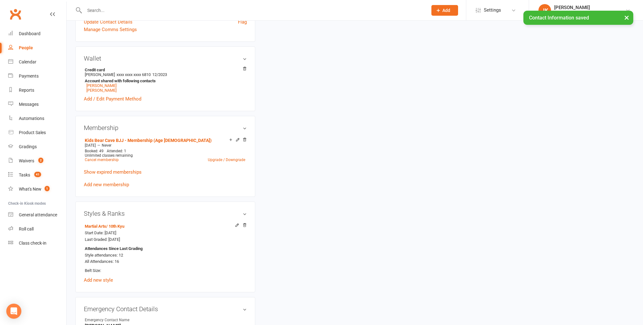
scroll to position [291, 0]
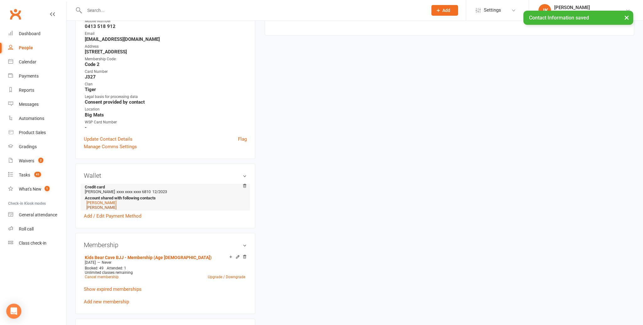
click at [95, 205] on link "[PERSON_NAME]" at bounding box center [101, 207] width 30 height 5
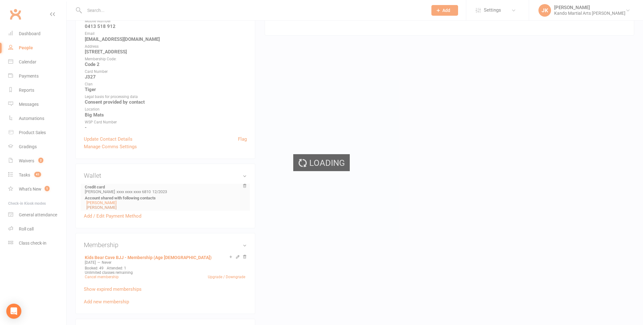
scroll to position [168, 0]
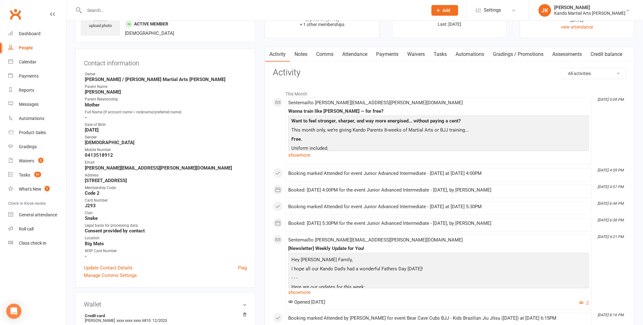
scroll to position [45, 0]
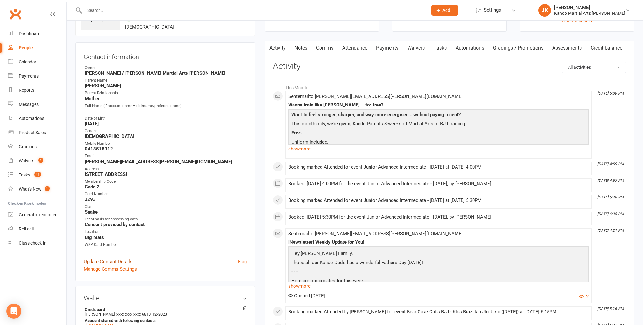
click at [97, 258] on link "Update Contact Details" at bounding box center [108, 262] width 49 height 8
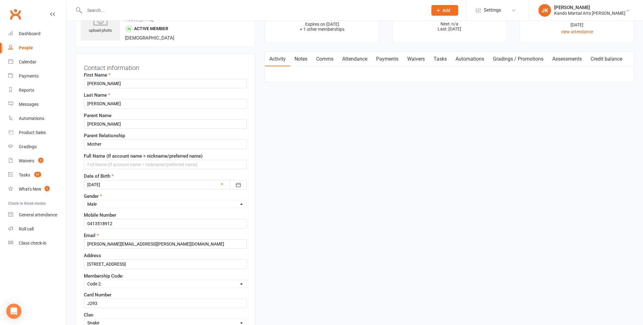
scroll to position [30, 0]
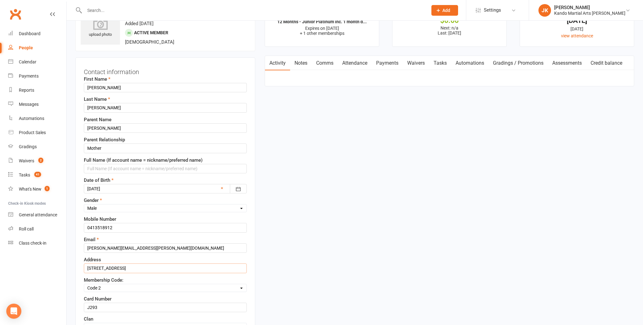
click at [156, 267] on input "[STREET_ADDRESS]" at bounding box center [165, 268] width 163 height 9
type input "7"
paste input "[STREET_ADDRESS]"
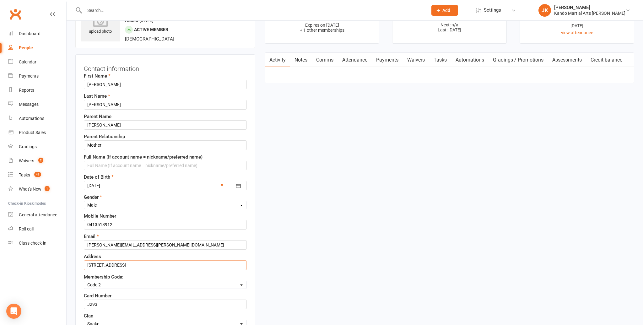
scroll to position [35, 0]
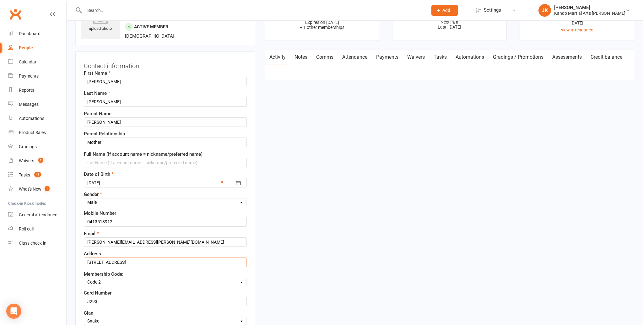
type input "[STREET_ADDRESS]"
click at [154, 240] on input "[PERSON_NAME][EMAIL_ADDRESS][PERSON_NAME][DOMAIN_NAME]" at bounding box center [165, 241] width 163 height 9
type input "[EMAIL_ADDRESS][DOMAIN_NAME]"
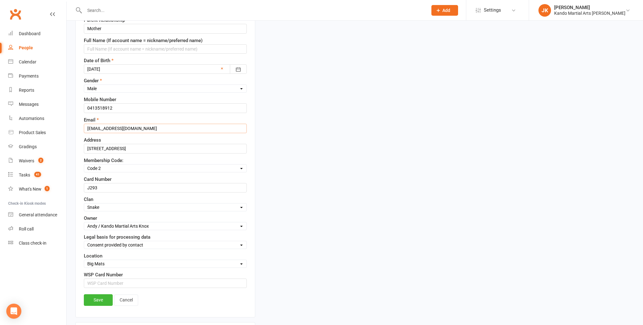
scroll to position [152, 0]
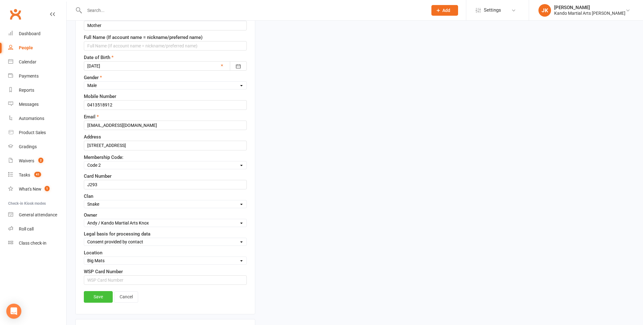
click at [101, 295] on link "Save" at bounding box center [98, 296] width 29 height 11
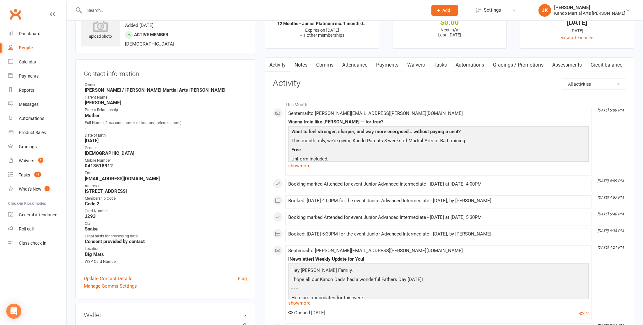
scroll to position [0, 0]
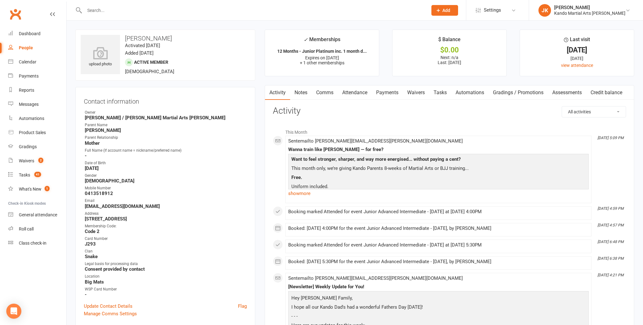
click at [92, 11] on input "text" at bounding box center [253, 10] width 341 height 9
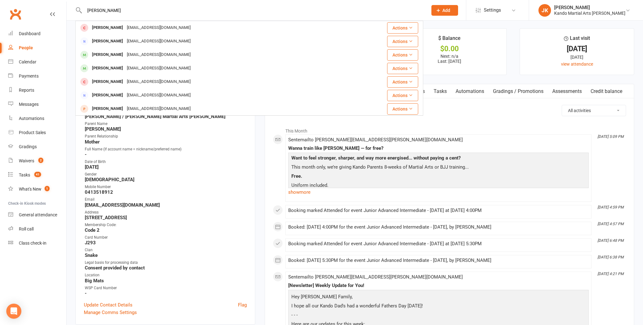
type input "[PERSON_NAME]"
click at [92, 27] on div "[PERSON_NAME]" at bounding box center [107, 27] width 35 height 9
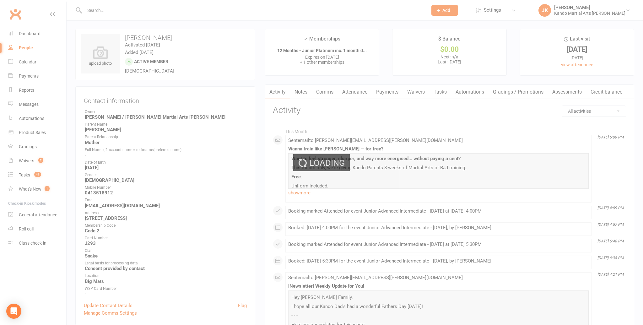
scroll to position [0, 0]
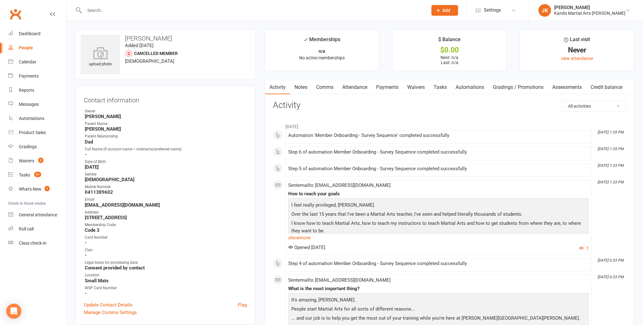
click at [302, 86] on link "Notes" at bounding box center [301, 87] width 22 height 14
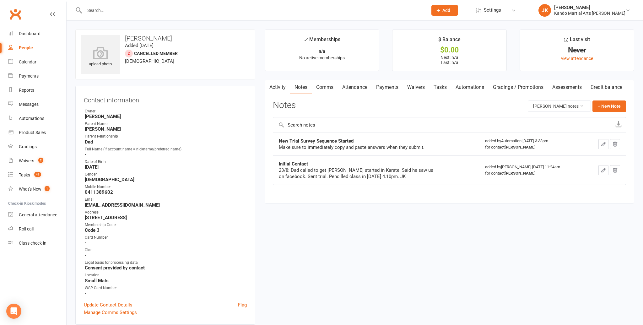
click at [326, 86] on link "Comms" at bounding box center [325, 87] width 26 height 14
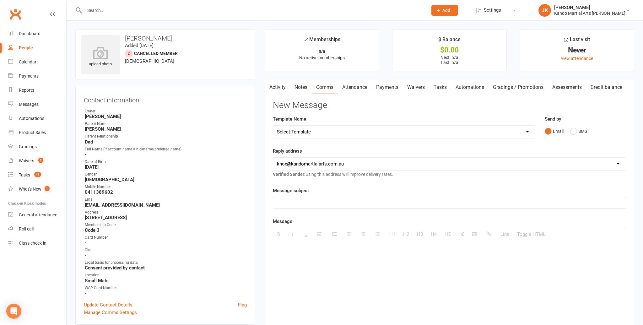
click at [527, 130] on select "Select Template [Email] 5 Class Pass Renewal - Used 4/5 classes [Email] 5 Class…" at bounding box center [404, 132] width 262 height 13
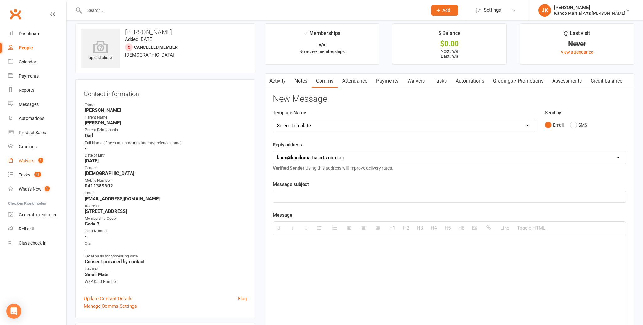
click at [24, 160] on div "Waivers" at bounding box center [26, 160] width 15 height 5
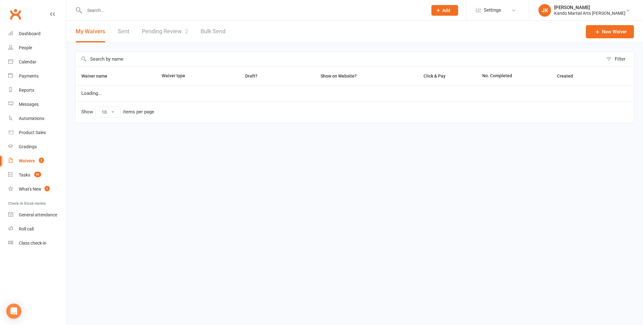
select select "100"
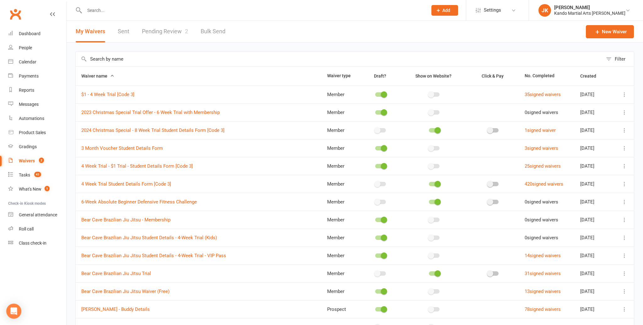
click at [98, 57] on input "text" at bounding box center [339, 59] width 527 height 14
type input "parent"
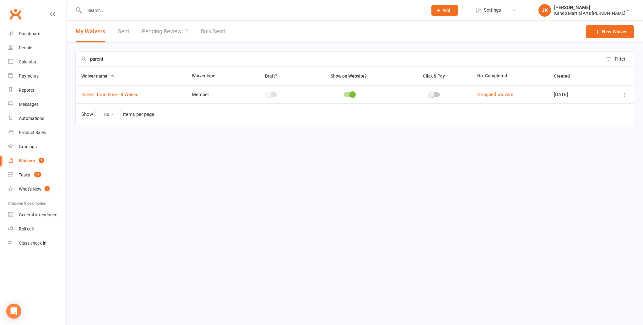
click at [625, 93] on icon at bounding box center [625, 94] width 6 height 6
click at [585, 131] on link "Copy external link to clipboard" at bounding box center [591, 131] width 74 height 13
click at [95, 10] on input "text" at bounding box center [253, 10] width 341 height 9
type input "[PERSON_NAME]"
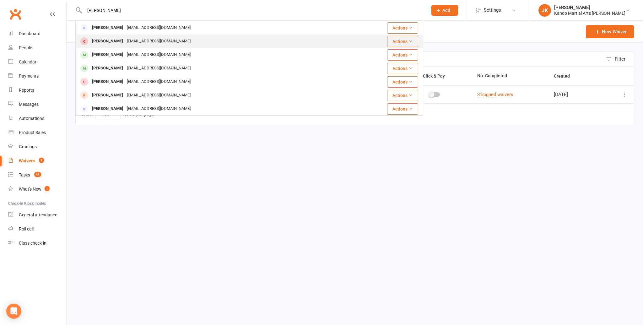
click at [107, 40] on div "[PERSON_NAME]" at bounding box center [107, 41] width 35 height 9
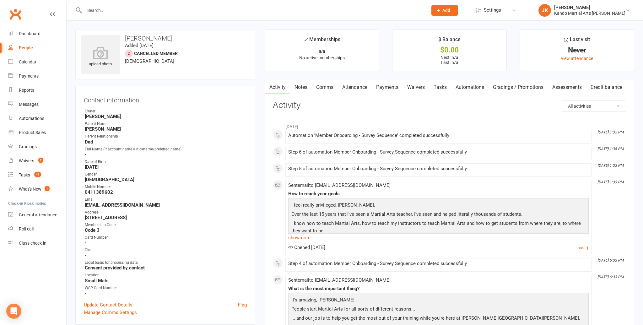
click at [328, 85] on link "Comms" at bounding box center [325, 87] width 26 height 14
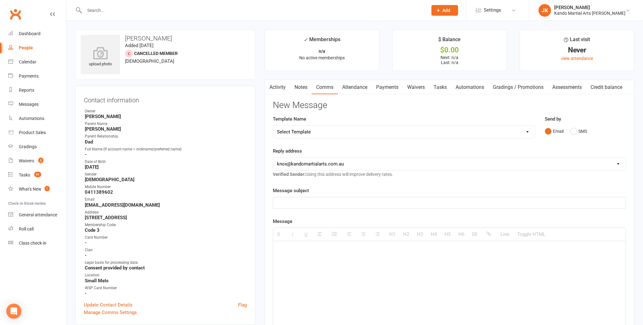
click at [528, 130] on select "Select Template [Email] 5 Class Pass Renewal - Used 4/5 classes [Email] 5 Class…" at bounding box center [404, 132] width 262 height 13
click at [574, 130] on button "SMS" at bounding box center [578, 131] width 17 height 12
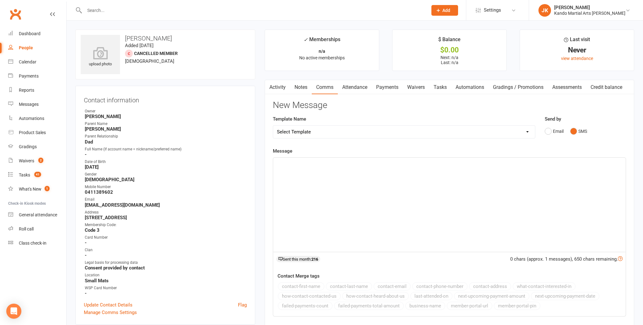
click at [280, 163] on p at bounding box center [449, 165] width 345 height 8
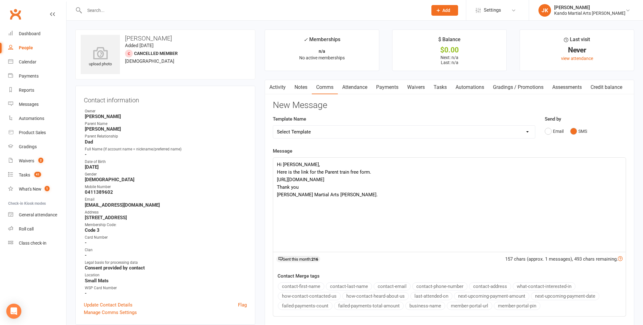
click at [323, 180] on p "[URL][DOMAIN_NAME]" at bounding box center [449, 180] width 345 height 8
click at [363, 182] on p "[URL][DOMAIN_NAME]" at bounding box center [449, 180] width 345 height 8
drag, startPoint x: 362, startPoint y: 179, endPoint x: 299, endPoint y: 174, distance: 63.4
click at [275, 175] on div "Hi [PERSON_NAME], Here is the link for the Parent train free form. [URL][DOMAIN…" at bounding box center [449, 205] width 353 height 94
click at [372, 192] on p "[PERSON_NAME] Martial Arts [PERSON_NAME]." at bounding box center [449, 195] width 345 height 8
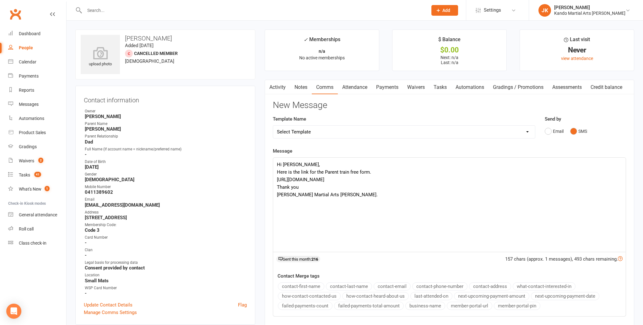
drag, startPoint x: 359, startPoint y: 180, endPoint x: 277, endPoint y: 175, distance: 82.1
click at [275, 175] on div "Hi [PERSON_NAME], Here is the link for the Parent train free form. [URL][DOMAIN…" at bounding box center [449, 205] width 353 height 94
click at [383, 191] on p "[PERSON_NAME] Martial Arts [PERSON_NAME]." at bounding box center [449, 195] width 345 height 8
drag, startPoint x: 362, startPoint y: 180, endPoint x: 289, endPoint y: 178, distance: 72.9
click at [275, 178] on div "Hi [PERSON_NAME], Here is the link for the Parent train free form. [URL][DOMAIN…" at bounding box center [449, 205] width 353 height 94
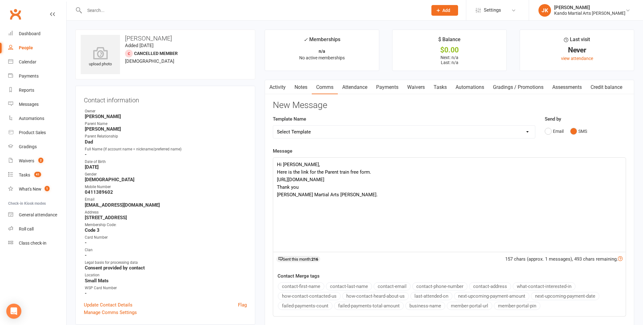
copy p "[URL][DOMAIN_NAME]"
click at [361, 179] on p "[URL][DOMAIN_NAME]" at bounding box center [449, 180] width 345 height 8
click at [367, 197] on p "[URL][DOMAIN_NAME]" at bounding box center [449, 195] width 345 height 8
click at [331, 194] on p "[URL][DOMAIN_NAME]" at bounding box center [449, 195] width 345 height 8
click at [359, 196] on p "[URL][DOMAIN_NAME]" at bounding box center [449, 195] width 345 height 8
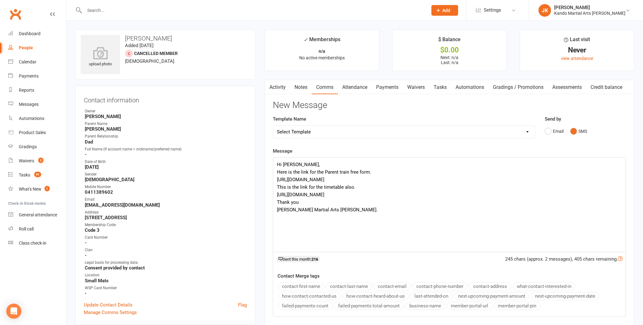
drag, startPoint x: 357, startPoint y: 194, endPoint x: 274, endPoint y: 193, distance: 83.9
click at [273, 193] on div "Hi [PERSON_NAME], Here is the link for the Parent train free form. [URL][DOMAIN…" at bounding box center [449, 205] width 353 height 94
copy p "[URL][DOMAIN_NAME]"
click at [385, 221] on div "Hi [PERSON_NAME], Here is the link for the Parent train free form. [URL][DOMAIN…" at bounding box center [449, 205] width 353 height 94
click at [299, 202] on p "Thank you" at bounding box center [449, 203] width 345 height 8
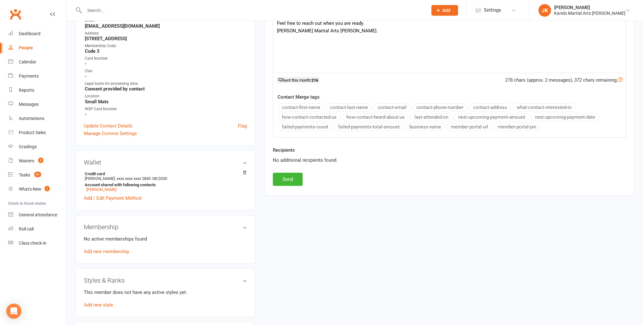
scroll to position [188, 0]
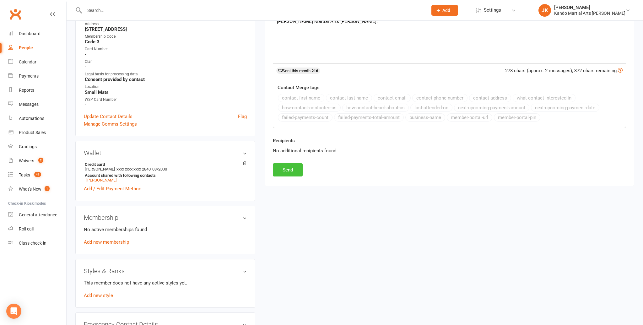
click at [288, 167] on button "Send" at bounding box center [288, 169] width 30 height 13
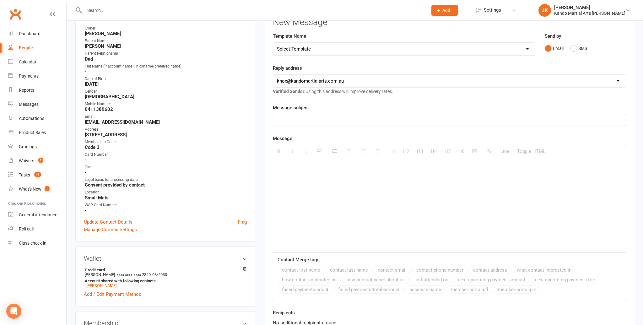
scroll to position [0, 0]
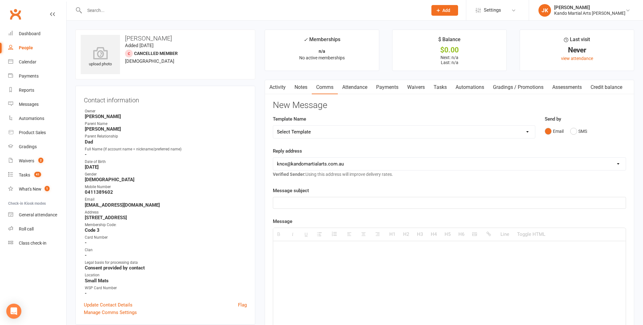
click at [278, 86] on link "Activity" at bounding box center [277, 87] width 25 height 14
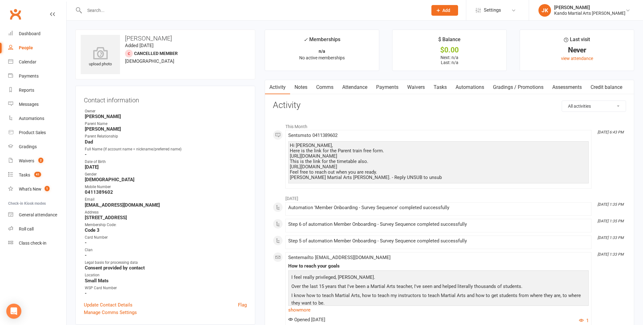
click at [302, 85] on link "Notes" at bounding box center [301, 87] width 22 height 14
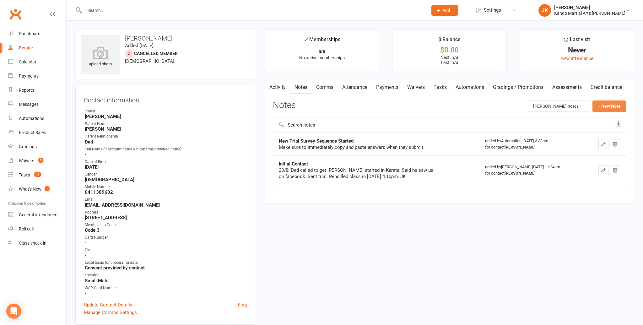
click at [602, 105] on button "+ New Note" at bounding box center [610, 106] width 34 height 11
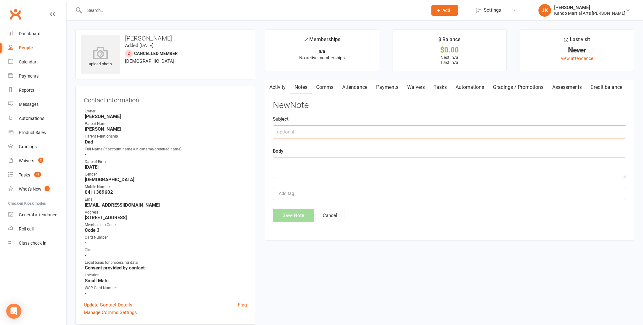
drag, startPoint x: 283, startPoint y: 131, endPoint x: 289, endPoint y: 128, distance: 7.2
click at [283, 131] on input "text" at bounding box center [449, 131] width 353 height 13
type input "Parents train free."
click at [281, 161] on textarea at bounding box center [449, 167] width 353 height 21
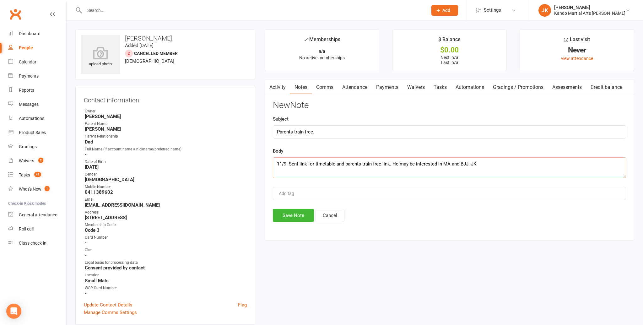
type textarea "11/9: Sent link for timetable and parents train free link. He may be interested…"
click at [299, 215] on button "Save Note" at bounding box center [293, 215] width 41 height 13
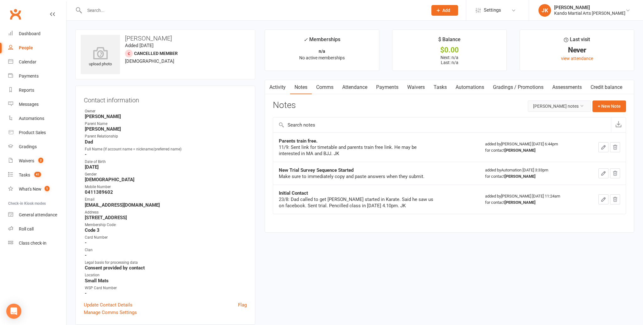
click at [582, 104] on icon at bounding box center [582, 106] width 4 height 4
click at [510, 107] on div "Notes [PERSON_NAME] notes + New Note" at bounding box center [449, 109] width 353 height 16
click at [604, 144] on icon "button" at bounding box center [604, 147] width 6 height 6
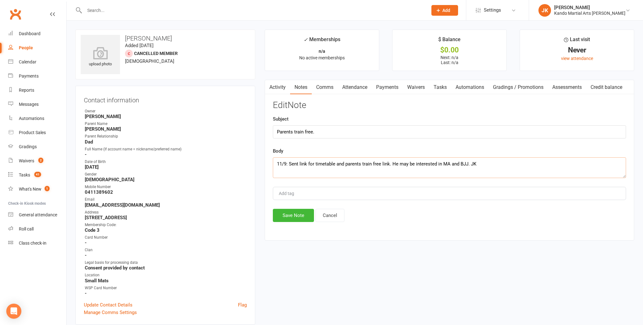
drag, startPoint x: 484, startPoint y: 165, endPoint x: 351, endPoint y: 177, distance: 133.7
click at [262, 155] on main "✓ Memberships n/a No active memberships $ Balance $0.00 Next: n/a Last: n/a Las…" at bounding box center [449, 138] width 379 height 217
click at [295, 215] on button "Save Note" at bounding box center [293, 215] width 41 height 13
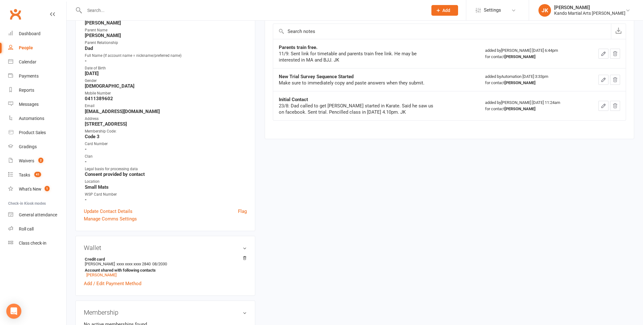
scroll to position [101, 0]
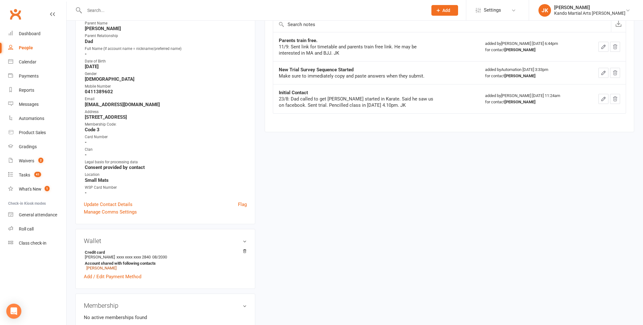
click at [105, 266] on link "[PERSON_NAME]" at bounding box center [101, 268] width 30 height 5
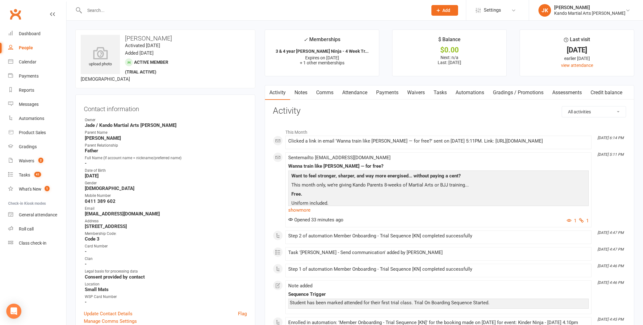
click at [304, 91] on link "Notes" at bounding box center [301, 92] width 22 height 14
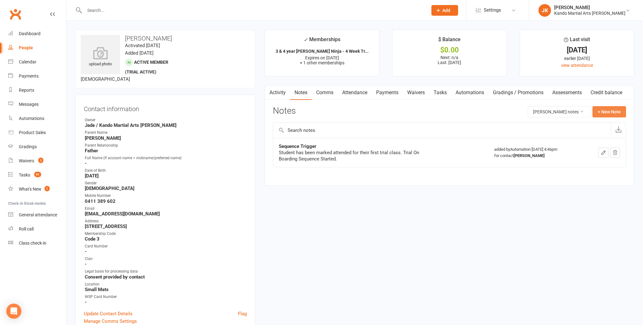
click at [607, 109] on button "+ New Note" at bounding box center [610, 111] width 34 height 11
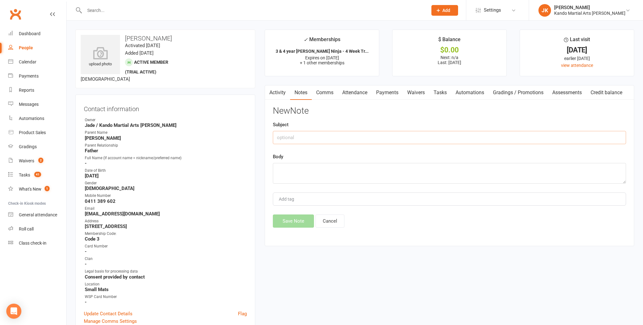
click at [284, 139] on input "text" at bounding box center [449, 137] width 353 height 13
type input "Parents train free 8 weeks."
paste textarea "11/9: Sent link for timetable and parents train free link. He may be interested…"
drag, startPoint x: 398, startPoint y: 169, endPoint x: 406, endPoint y: 166, distance: 8.6
click at [406, 166] on textarea "11/9: Sent link for timetable and parents train free link. He may be interested…" at bounding box center [449, 173] width 353 height 21
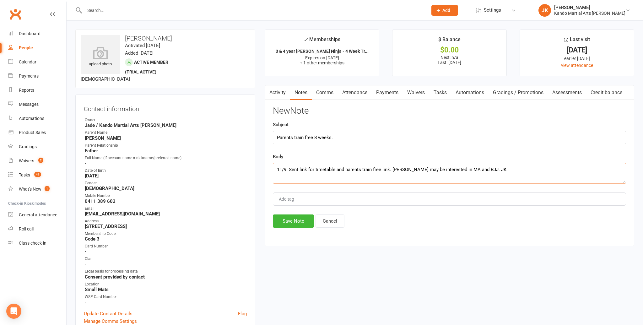
scroll to position [2, 0]
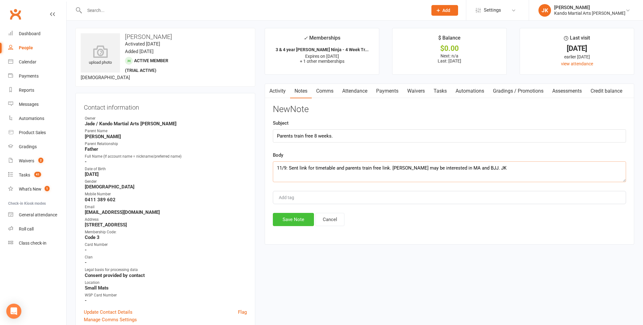
type textarea "11/9: Sent link for timetable and parents train free link. [PERSON_NAME] may be…"
click at [300, 218] on button "Save Note" at bounding box center [293, 219] width 41 height 13
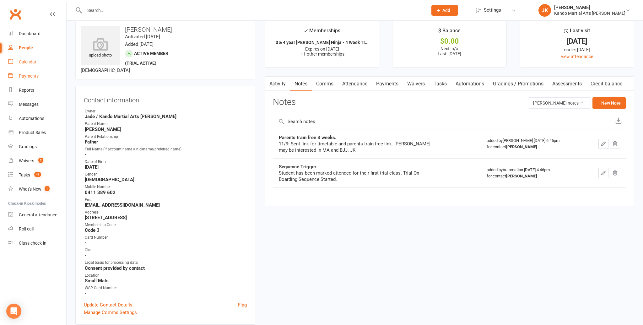
scroll to position [9, 0]
click at [29, 62] on div "Calendar" at bounding box center [28, 61] width 18 height 5
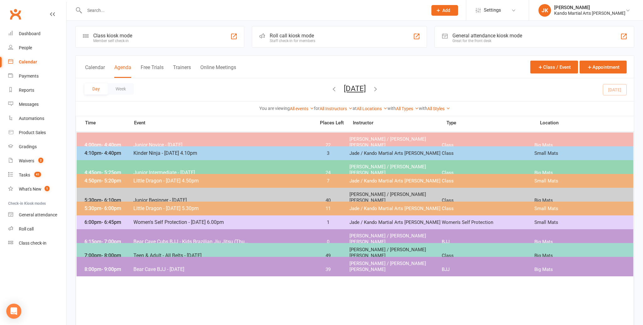
scroll to position [3, 0]
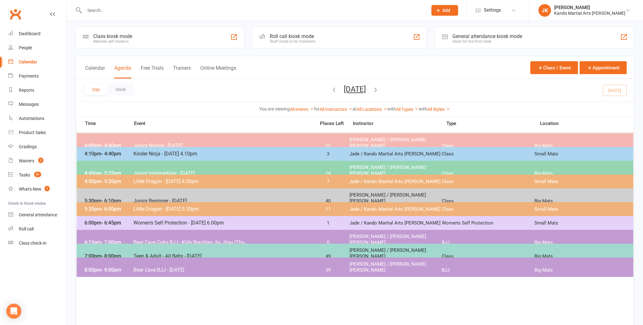
click at [167, 239] on span "Bear Cave Cubs BJJ - Kids Brazilian Jiu Jitsu (Thu..." at bounding box center [222, 242] width 179 height 6
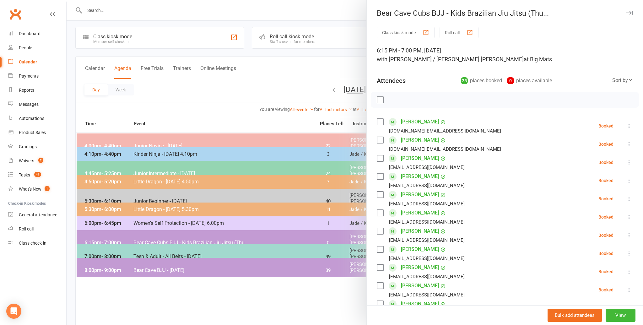
scroll to position [0, 0]
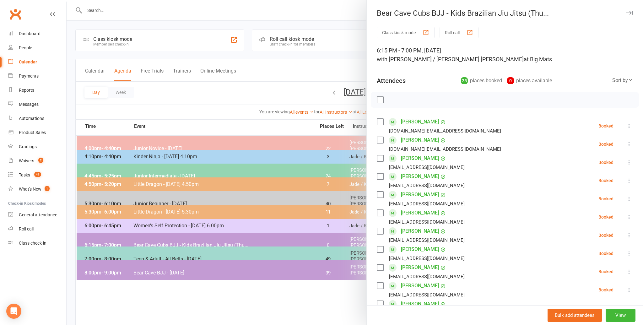
click at [620, 79] on div "Sort by" at bounding box center [623, 80] width 21 height 8
click at [595, 103] on link "First name" at bounding box center [602, 106] width 62 height 13
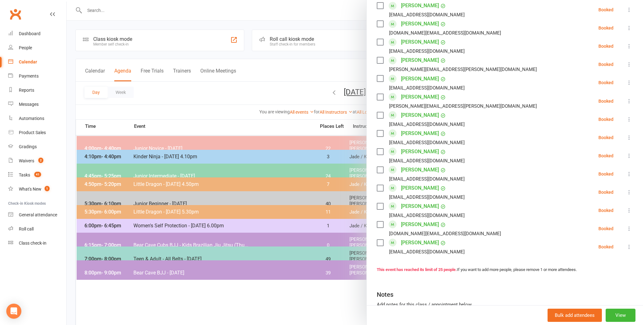
scroll to position [318, 0]
click at [380, 223] on label at bounding box center [380, 224] width 6 height 6
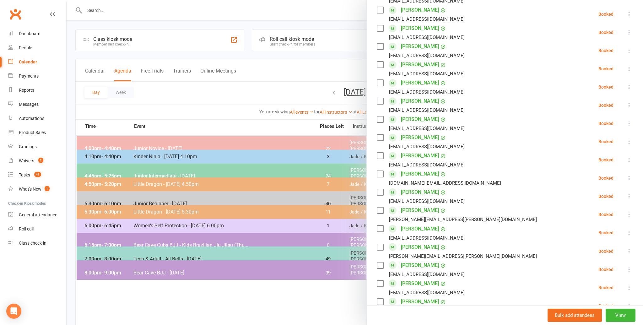
scroll to position [163, 0]
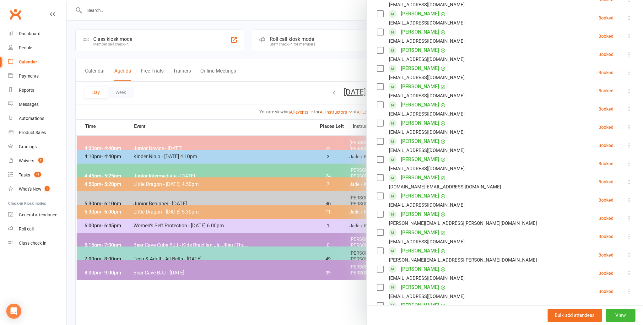
click at [380, 176] on label at bounding box center [380, 178] width 6 height 6
click at [380, 231] on label at bounding box center [380, 232] width 6 height 6
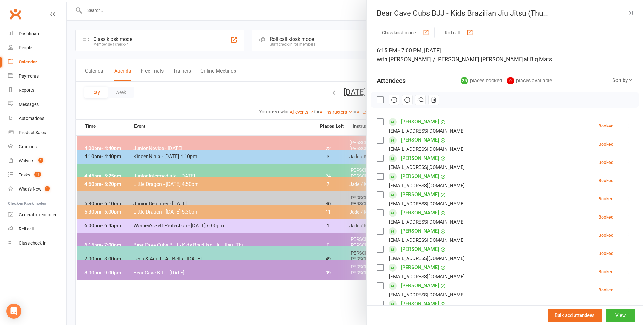
scroll to position [0, 0]
click at [381, 212] on label at bounding box center [380, 213] width 6 height 6
click at [379, 193] on label at bounding box center [380, 194] width 6 height 6
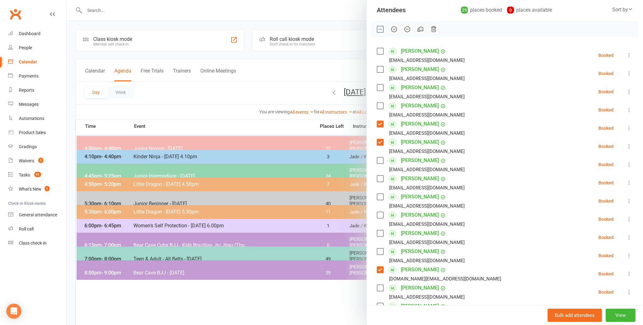
scroll to position [68, 0]
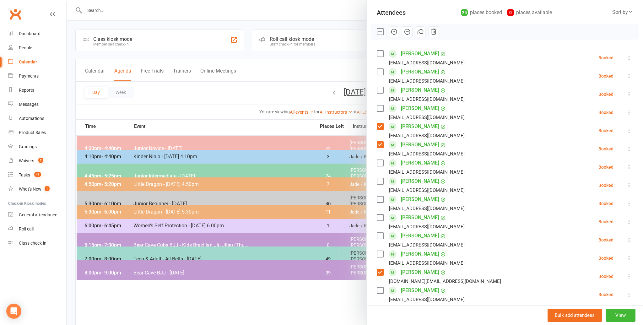
click at [380, 108] on label at bounding box center [380, 108] width 6 height 6
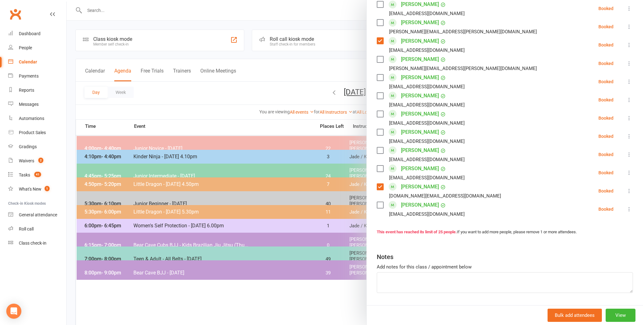
scroll to position [357, 0]
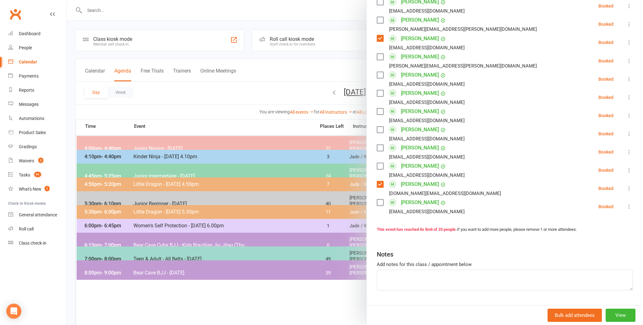
click at [380, 165] on label at bounding box center [380, 166] width 6 height 6
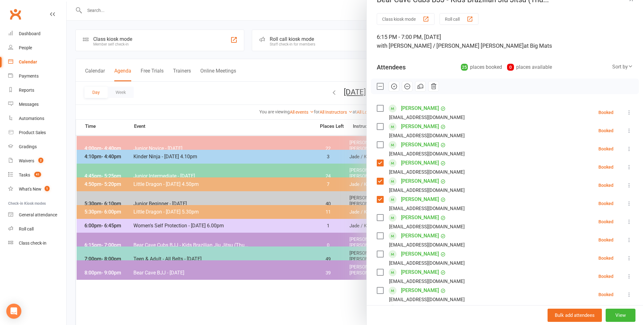
scroll to position [6, 0]
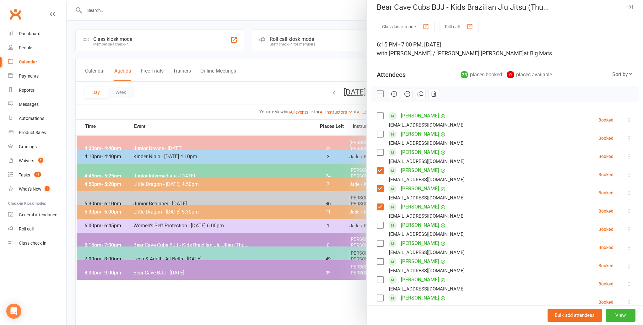
click at [381, 115] on label at bounding box center [380, 116] width 6 height 6
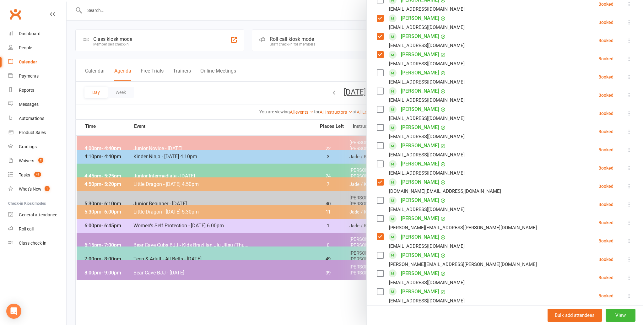
scroll to position [160, 0]
click at [378, 142] on label at bounding box center [380, 144] width 6 height 6
click at [381, 161] on label at bounding box center [380, 162] width 6 height 6
click at [381, 88] on label at bounding box center [380, 89] width 6 height 6
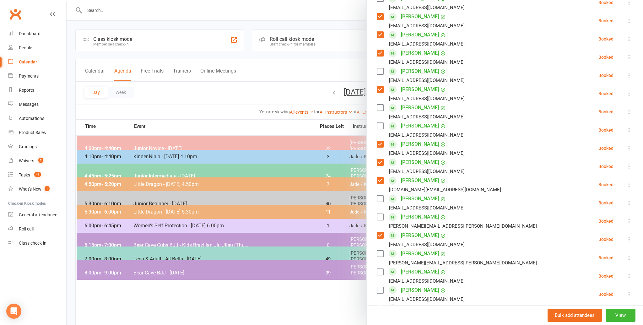
click at [381, 88] on label at bounding box center [380, 89] width 6 height 6
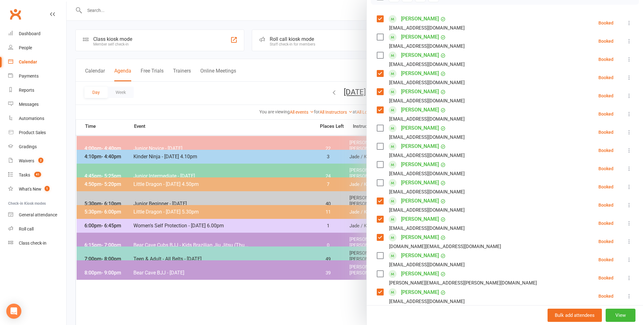
scroll to position [102, 0]
drag, startPoint x: 380, startPoint y: 164, endPoint x: 387, endPoint y: 165, distance: 6.3
click at [381, 164] on label at bounding box center [380, 165] width 6 height 6
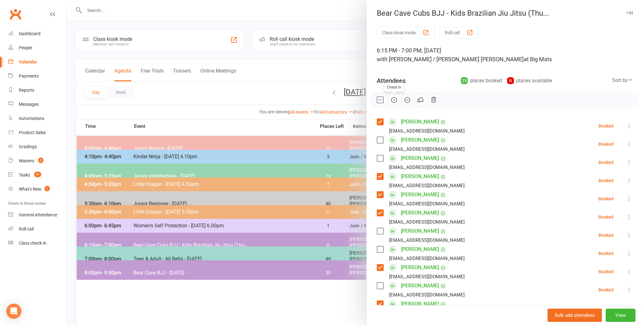
click at [394, 98] on icon "button" at bounding box center [394, 99] width 7 height 7
click at [390, 98] on button "button" at bounding box center [394, 100] width 11 height 11
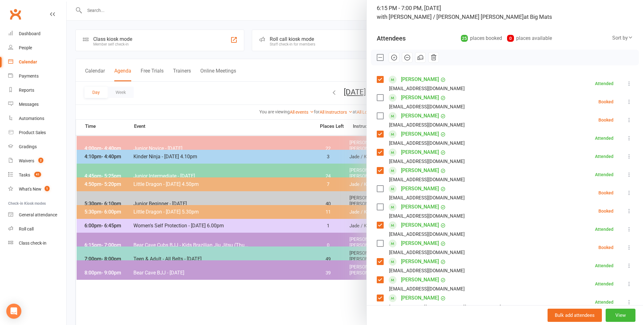
scroll to position [47, 0]
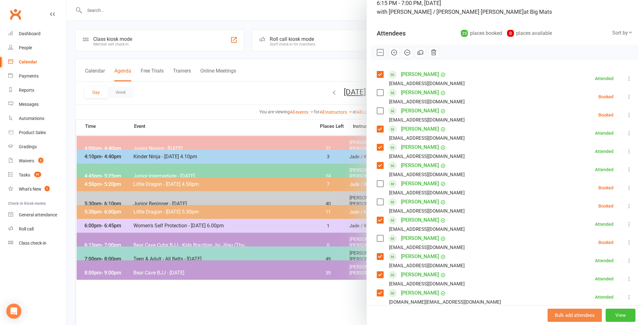
click at [622, 314] on button "View" at bounding box center [621, 315] width 30 height 13
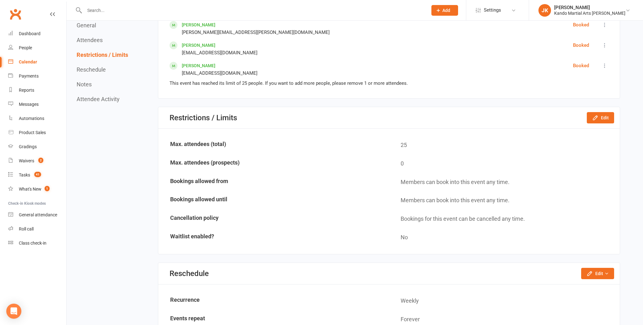
scroll to position [790, 0]
click at [606, 116] on button "Edit" at bounding box center [600, 116] width 27 height 11
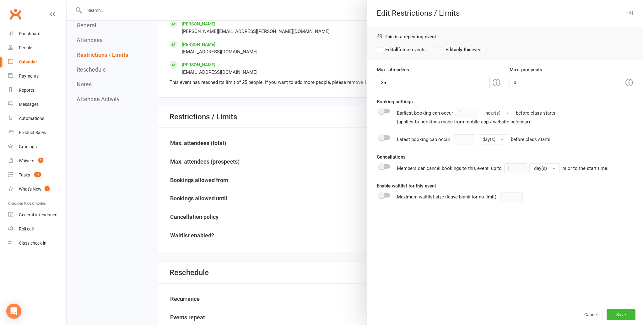
click at [387, 82] on input "25" at bounding box center [433, 82] width 113 height 13
type input "2"
type input "31"
click at [622, 313] on button "Save" at bounding box center [621, 314] width 29 height 11
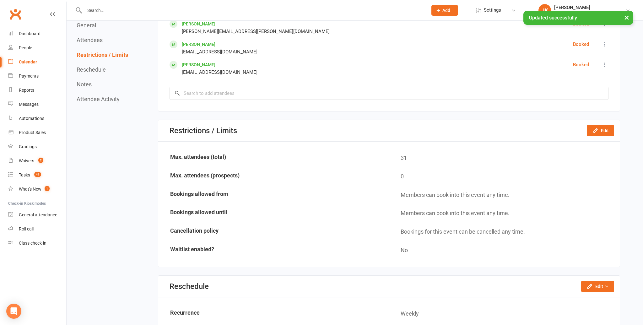
click at [28, 60] on div "Calendar" at bounding box center [28, 61] width 18 height 5
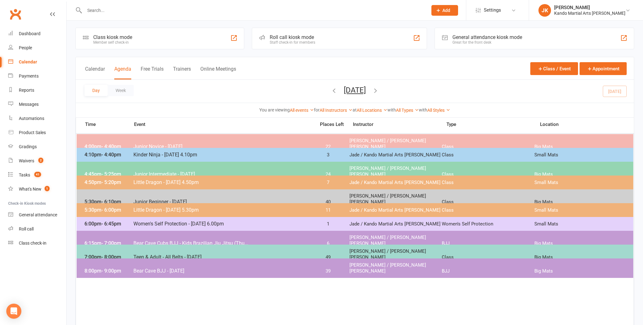
scroll to position [1, 0]
click at [148, 241] on span "Bear Cave Cubs BJJ - Kids Brazilian Jiu Jitsu (Thu..." at bounding box center [222, 244] width 179 height 6
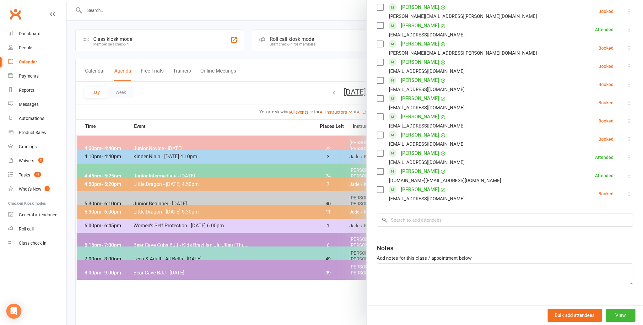
scroll to position [379, 0]
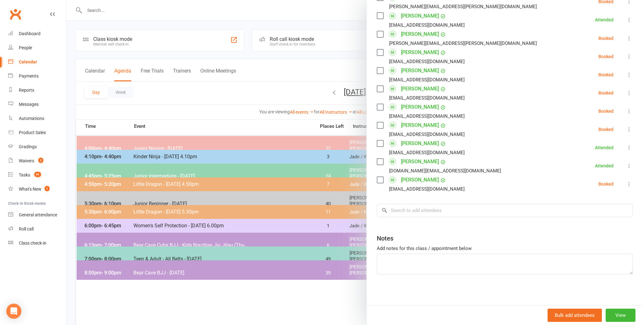
click at [630, 182] on icon at bounding box center [629, 184] width 6 height 6
click at [605, 232] on link "Mark absent" at bounding box center [599, 234] width 68 height 13
click at [629, 128] on icon at bounding box center [629, 129] width 6 height 6
click at [603, 179] on link "Mark absent" at bounding box center [599, 179] width 68 height 13
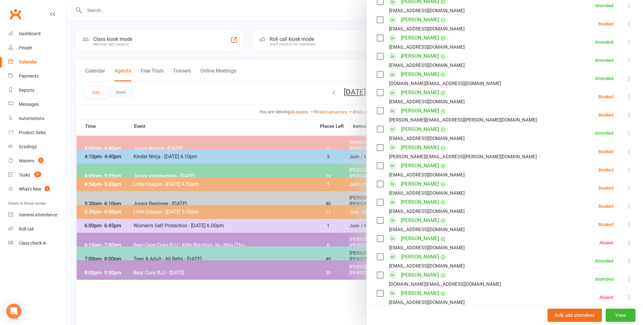
scroll to position [265, 0]
click at [629, 224] on icon at bounding box center [629, 225] width 6 height 6
click at [603, 274] on link "Mark absent" at bounding box center [599, 275] width 68 height 13
click at [629, 205] on icon at bounding box center [629, 207] width 6 height 6
click at [604, 256] on link "Mark absent" at bounding box center [599, 257] width 68 height 13
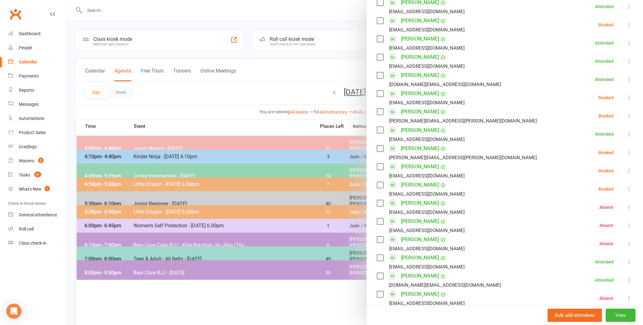
click at [629, 186] on icon at bounding box center [629, 189] width 6 height 6
click at [601, 239] on link "Mark absent" at bounding box center [599, 239] width 68 height 13
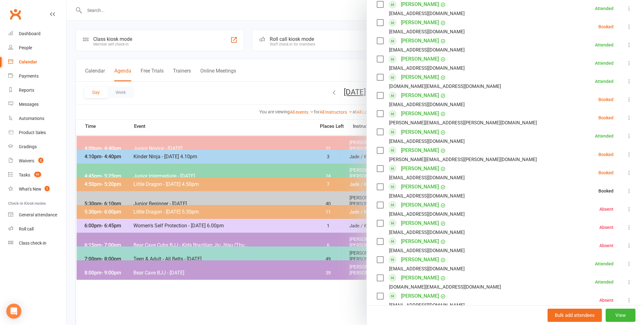
scroll to position [262, 0]
click at [629, 171] on icon at bounding box center [629, 174] width 6 height 6
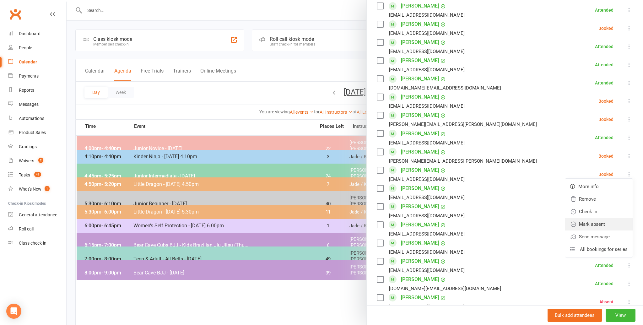
click at [599, 224] on link "Mark absent" at bounding box center [599, 224] width 68 height 13
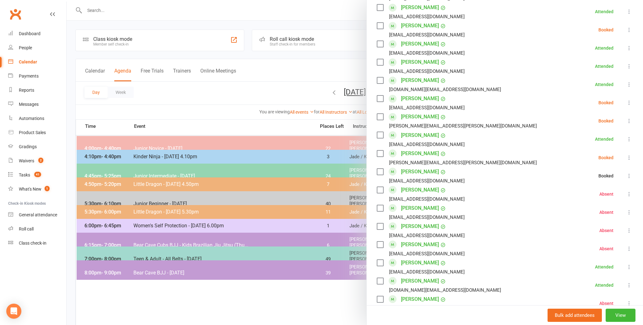
scroll to position [261, 0]
click at [630, 157] on icon at bounding box center [629, 158] width 6 height 6
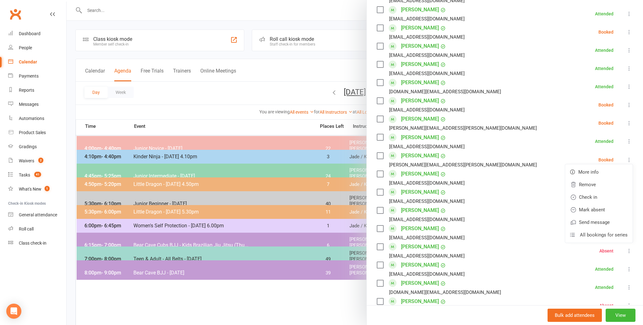
scroll to position [257, 0]
click at [609, 210] on link "Mark absent" at bounding box center [599, 210] width 68 height 13
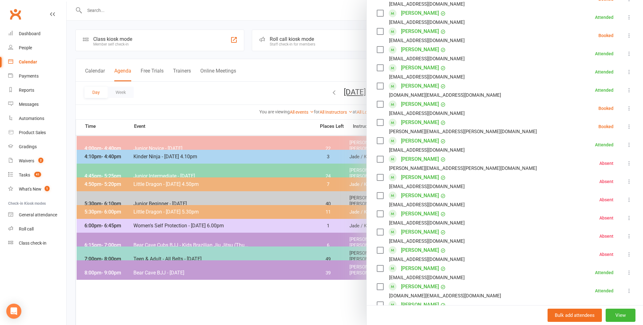
click at [629, 125] on icon at bounding box center [629, 126] width 6 height 6
drag, startPoint x: 607, startPoint y: 177, endPoint x: 611, endPoint y: 173, distance: 5.8
click at [607, 177] on link "Mark absent" at bounding box center [599, 176] width 68 height 13
click at [629, 106] on icon at bounding box center [629, 108] width 6 height 6
click at [606, 156] on link "Mark absent" at bounding box center [599, 158] width 68 height 13
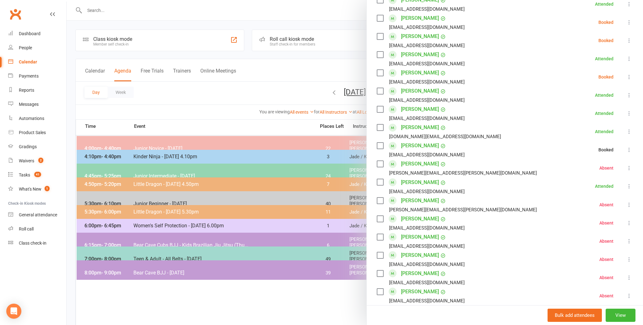
scroll to position [209, 0]
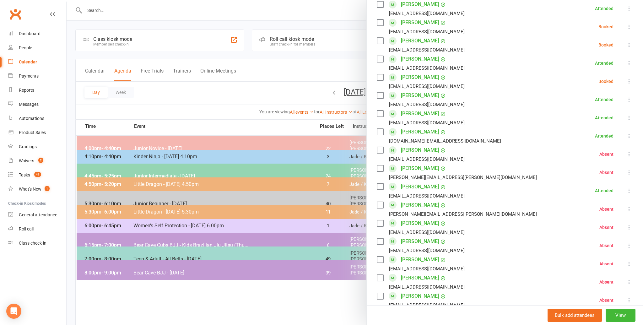
click at [629, 80] on icon at bounding box center [629, 81] width 6 height 6
click at [598, 131] on link "Mark absent" at bounding box center [599, 131] width 68 height 13
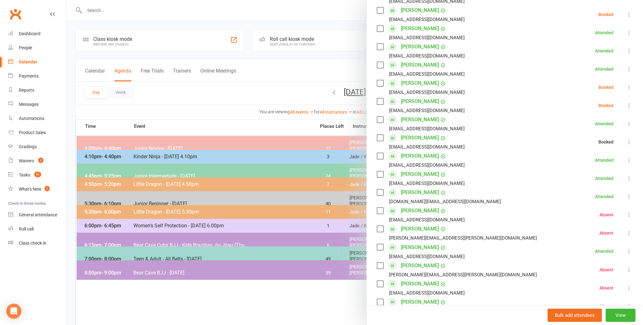
scroll to position [127, 0]
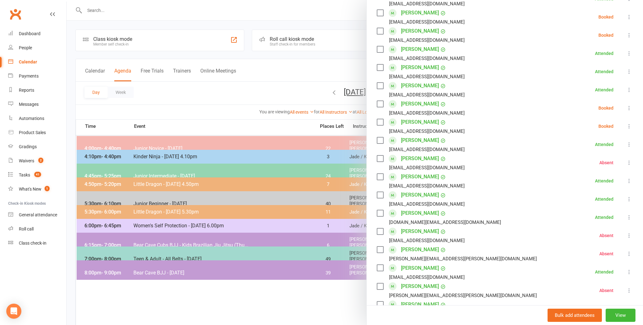
click at [627, 123] on icon at bounding box center [629, 126] width 6 height 6
click at [596, 176] on link "Mark absent" at bounding box center [599, 176] width 68 height 13
click at [630, 106] on icon at bounding box center [629, 108] width 6 height 6
click at [603, 157] on link "Mark absent" at bounding box center [599, 158] width 68 height 13
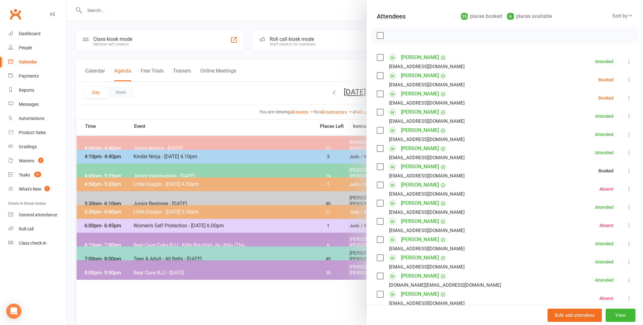
scroll to position [46, 0]
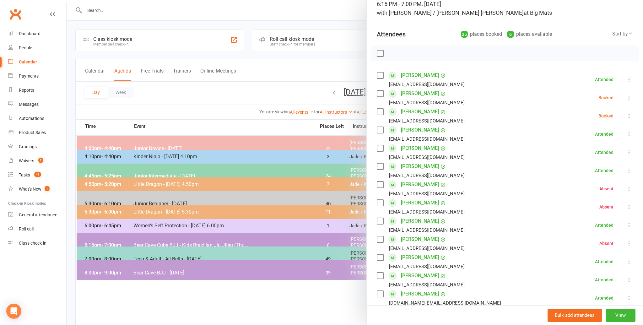
click at [629, 115] on icon at bounding box center [629, 116] width 6 height 6
click at [598, 165] on link "Mark absent" at bounding box center [599, 166] width 68 height 13
click at [630, 96] on icon at bounding box center [629, 98] width 6 height 6
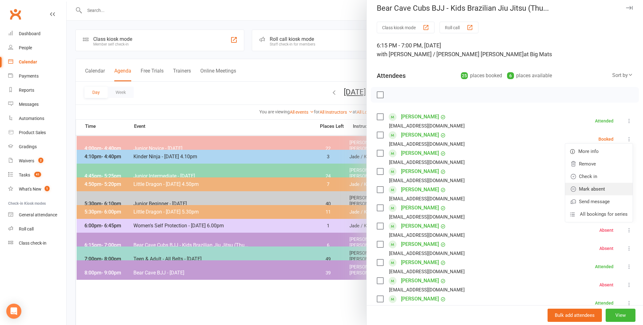
scroll to position [0, 0]
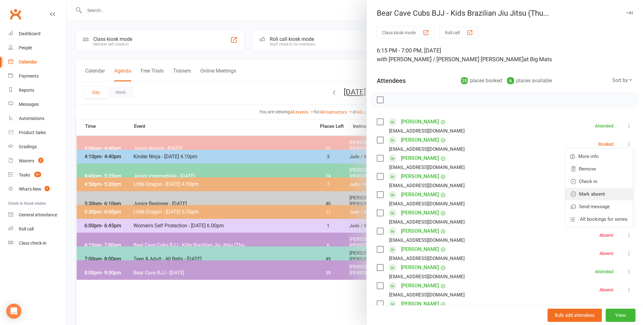
click at [591, 193] on link "Mark absent" at bounding box center [599, 194] width 68 height 13
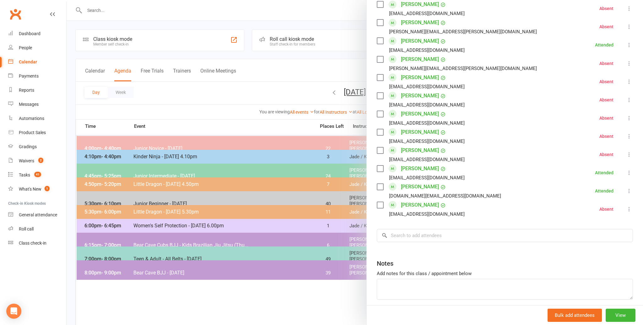
scroll to position [379, 0]
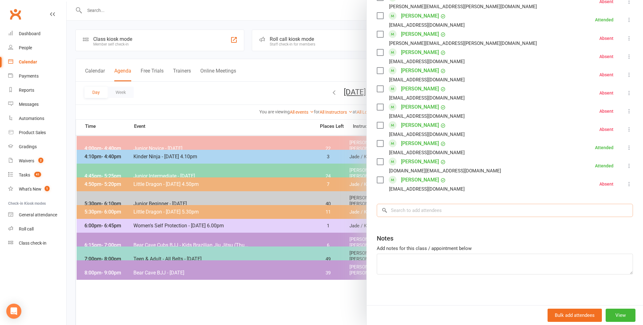
click at [397, 209] on input "search" at bounding box center [505, 210] width 256 height 13
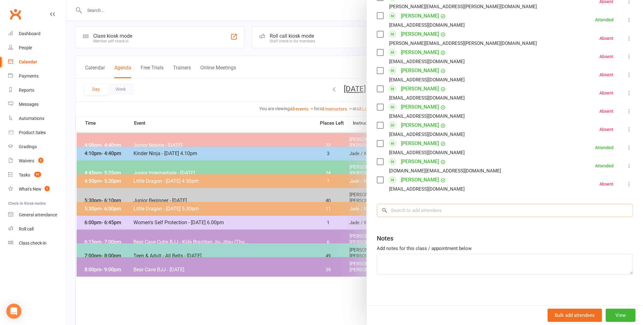
scroll to position [1, 0]
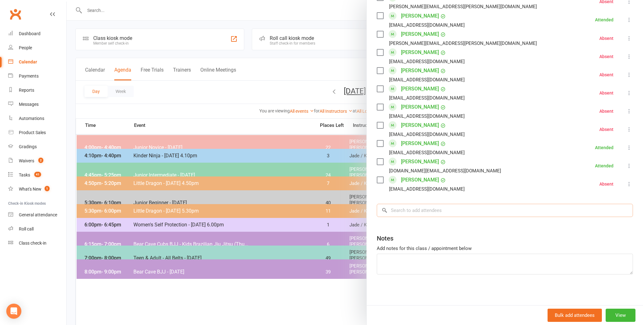
click at [401, 209] on input "search" at bounding box center [505, 210] width 256 height 13
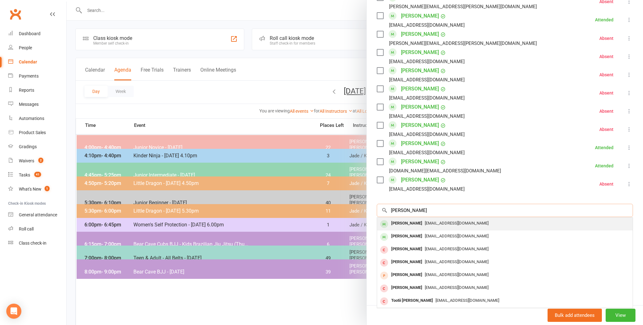
type input "[PERSON_NAME]"
click at [405, 222] on div "[PERSON_NAME]" at bounding box center [407, 223] width 36 height 9
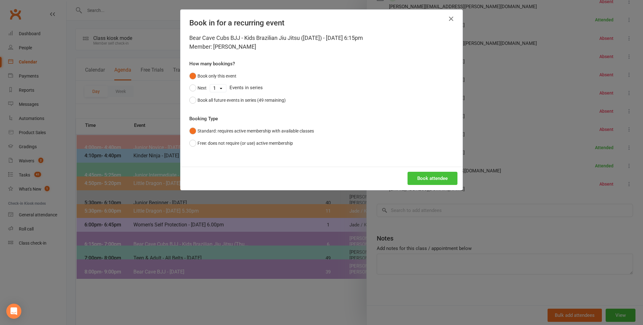
click at [427, 176] on button "Book attendee" at bounding box center [433, 178] width 50 height 13
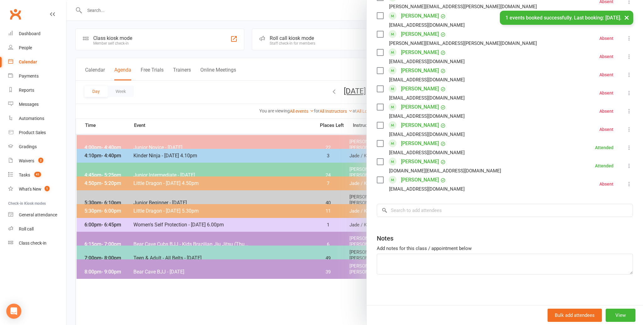
scroll to position [398, 0]
click at [401, 210] on input "search" at bounding box center [505, 210] width 256 height 13
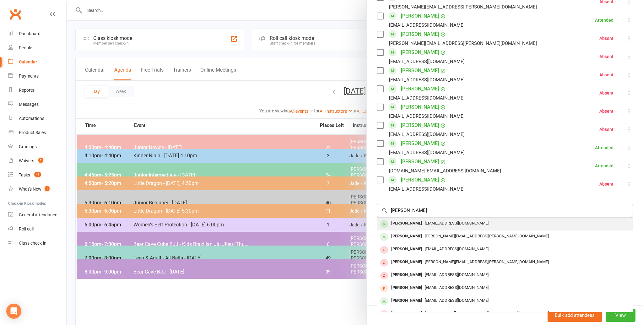
type input "[PERSON_NAME]"
click at [406, 223] on div "[PERSON_NAME]" at bounding box center [407, 223] width 36 height 9
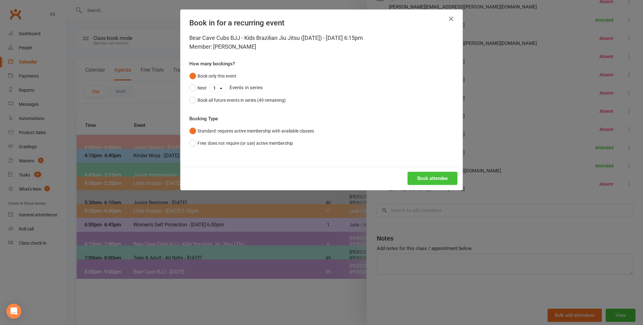
click at [437, 175] on button "Book attendee" at bounding box center [433, 178] width 50 height 13
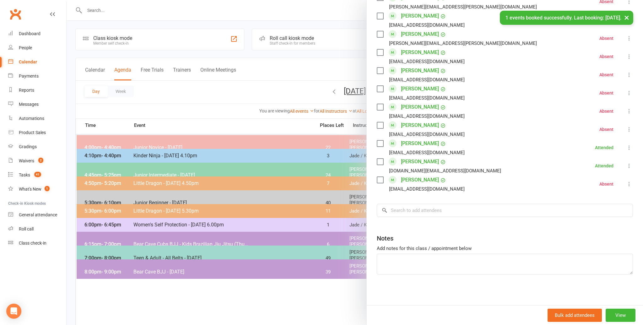
scroll to position [416, 0]
click at [413, 210] on input "search" at bounding box center [505, 210] width 256 height 13
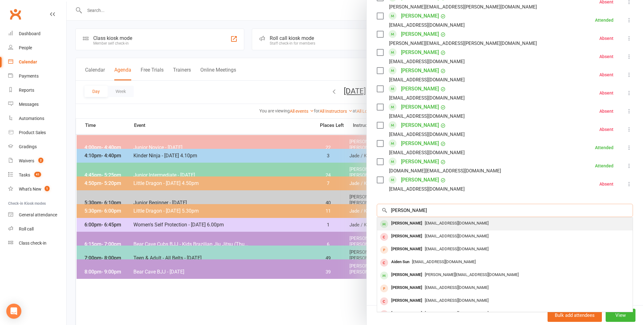
type input "[PERSON_NAME]"
click at [425, 222] on span "[EMAIL_ADDRESS][DOMAIN_NAME]" at bounding box center [457, 223] width 64 height 5
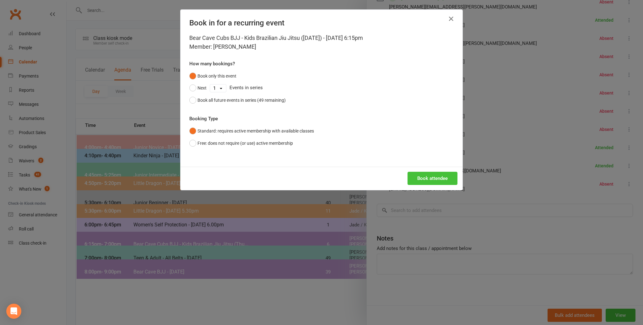
click at [432, 178] on button "Book attendee" at bounding box center [433, 178] width 50 height 13
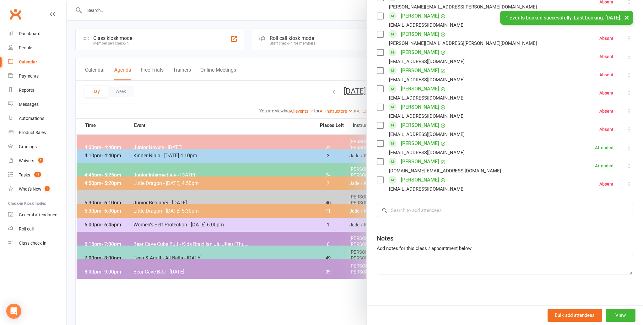
scroll to position [1, 0]
click at [400, 210] on input "search" at bounding box center [505, 210] width 256 height 13
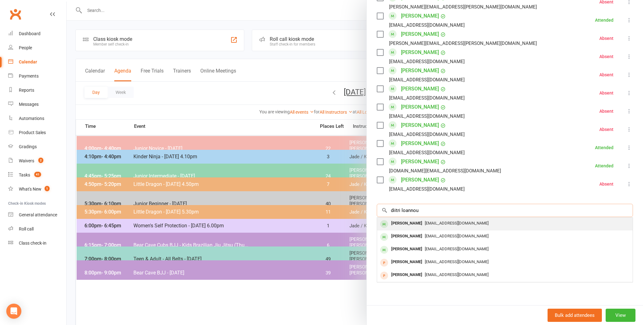
type input "diitri loannou"
click at [406, 222] on div "[PERSON_NAME]" at bounding box center [407, 223] width 36 height 9
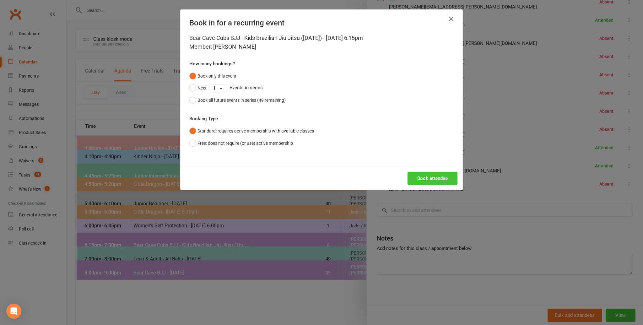
click at [427, 176] on button "Book attendee" at bounding box center [433, 178] width 50 height 13
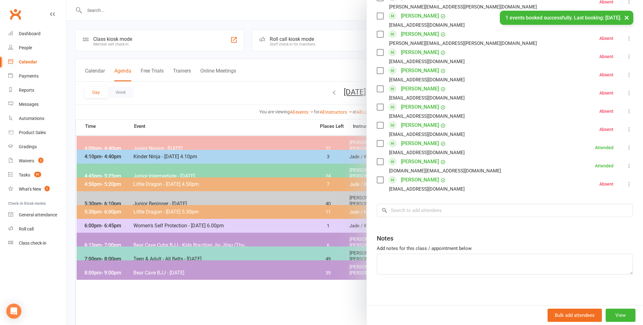
scroll to position [452, 0]
click at [406, 211] on input "search" at bounding box center [505, 210] width 256 height 13
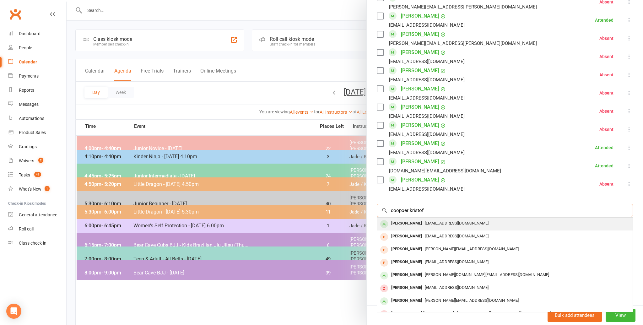
type input "coopoer kristof"
click at [409, 223] on div "[PERSON_NAME]" at bounding box center [407, 223] width 36 height 9
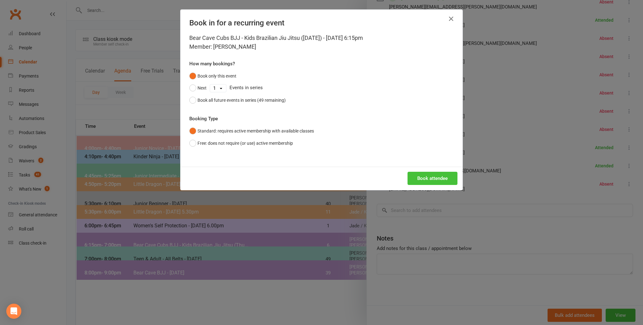
click at [422, 175] on button "Book attendee" at bounding box center [433, 178] width 50 height 13
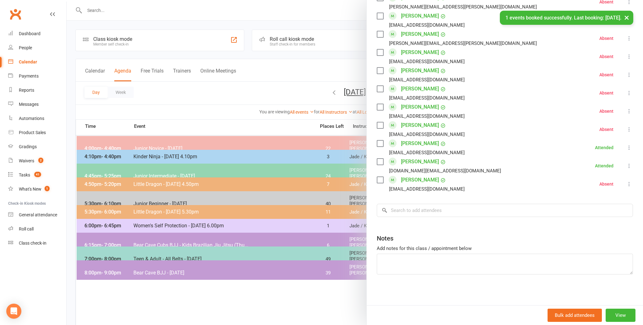
scroll to position [471, 0]
click at [415, 213] on input "search" at bounding box center [505, 210] width 256 height 13
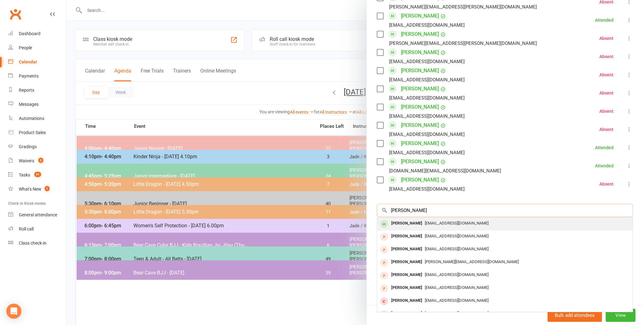
type input "[PERSON_NAME]"
click at [399, 223] on div "[PERSON_NAME]" at bounding box center [407, 223] width 36 height 9
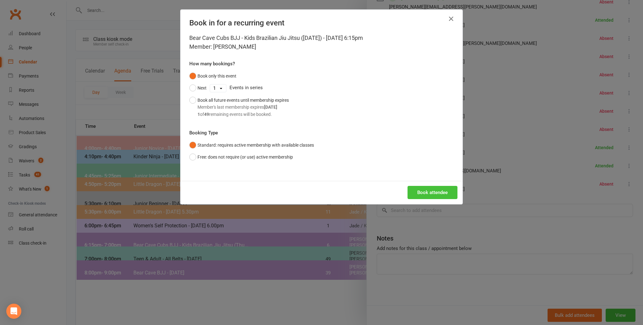
click at [428, 190] on button "Book attendee" at bounding box center [433, 192] width 50 height 13
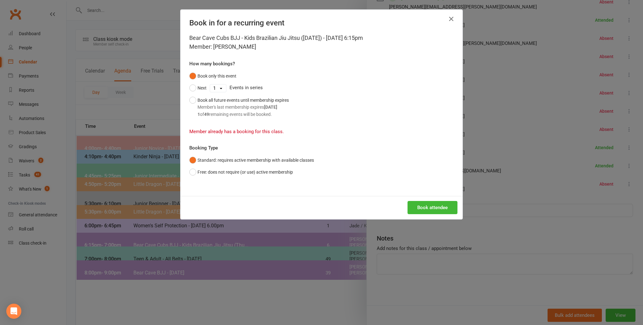
click at [451, 16] on icon "button" at bounding box center [452, 19] width 8 height 8
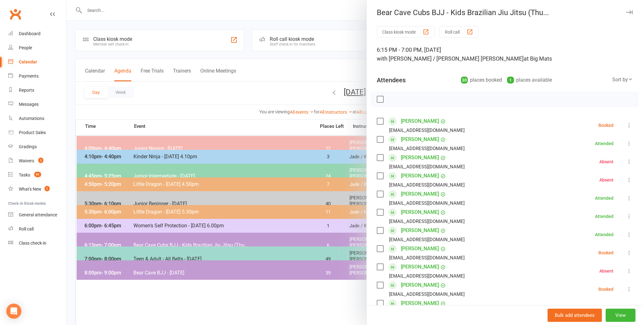
scroll to position [0, 0]
click at [378, 121] on label at bounding box center [380, 122] width 6 height 6
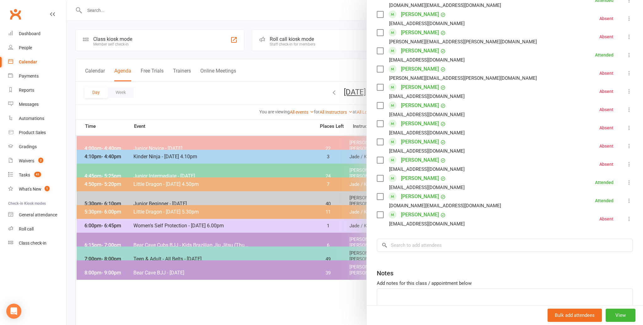
scroll to position [435, 0]
click at [628, 126] on icon at bounding box center [629, 128] width 6 height 6
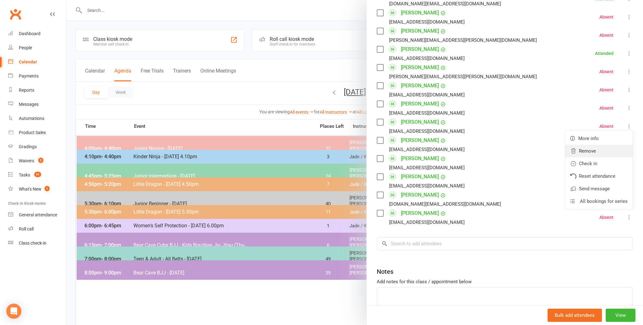
click at [590, 152] on link "Remove" at bounding box center [599, 151] width 68 height 13
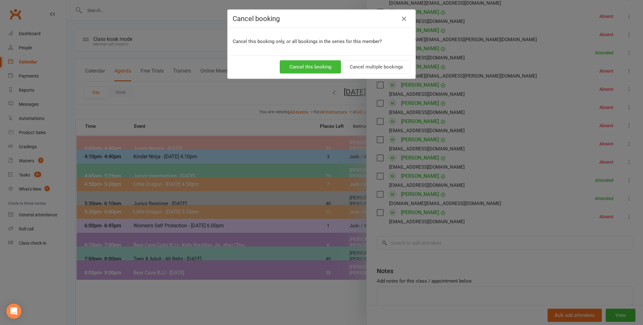
scroll to position [436, 0]
click at [309, 65] on button "Cancel this booking" at bounding box center [310, 66] width 61 height 13
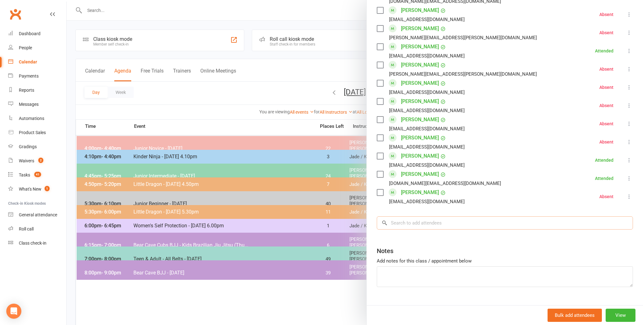
scroll to position [439, 0]
drag, startPoint x: 399, startPoint y: 224, endPoint x: 402, endPoint y: 222, distance: 3.7
click at [402, 222] on input "search" at bounding box center [505, 223] width 256 height 13
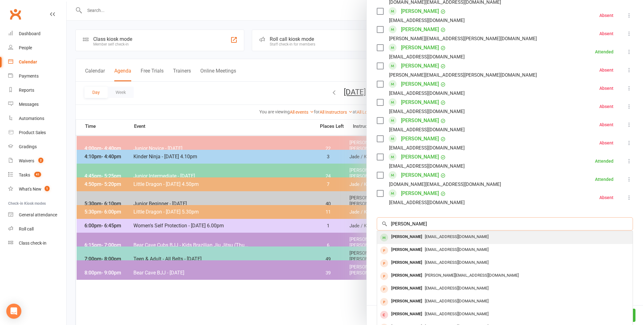
type input "[PERSON_NAME]"
click at [409, 235] on div "[PERSON_NAME]" at bounding box center [407, 236] width 36 height 9
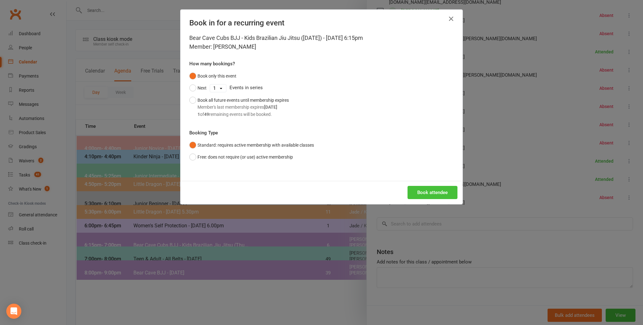
click at [428, 190] on button "Book attendee" at bounding box center [433, 192] width 50 height 13
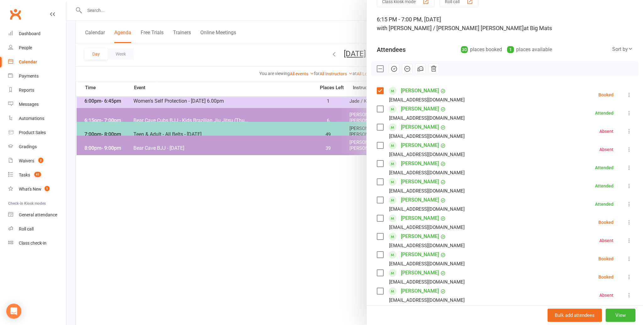
scroll to position [45, 0]
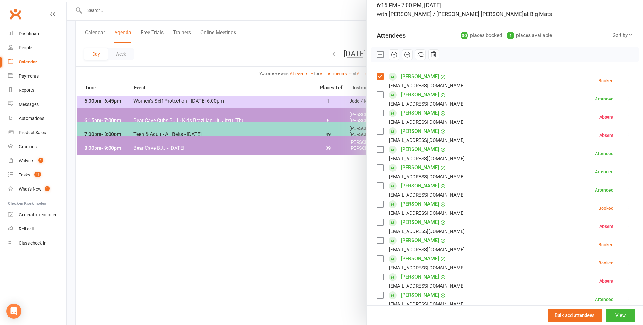
click at [379, 202] on label at bounding box center [380, 204] width 6 height 6
click at [381, 239] on label at bounding box center [380, 240] width 6 height 6
click at [381, 257] on label at bounding box center [380, 259] width 6 height 6
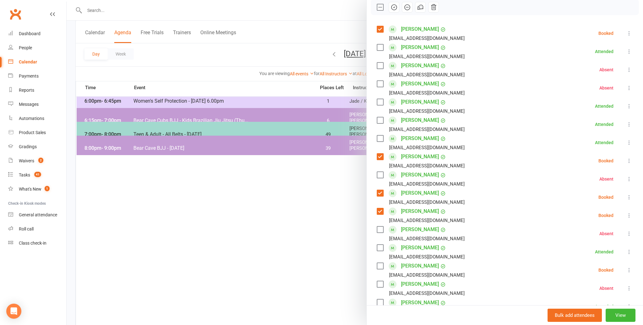
scroll to position [115, 0]
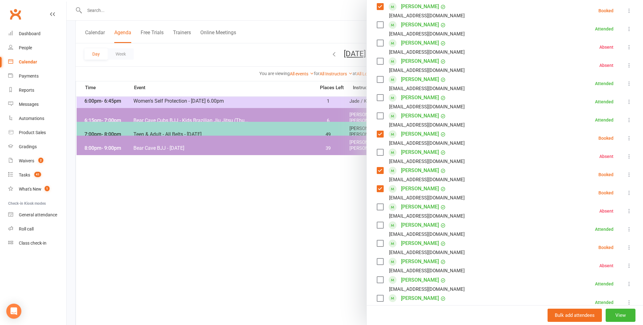
click at [381, 242] on label at bounding box center [380, 243] width 6 height 6
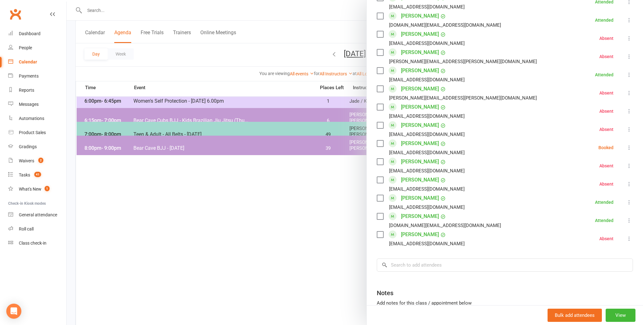
scroll to position [417, 0]
click at [381, 141] on label at bounding box center [380, 142] width 6 height 6
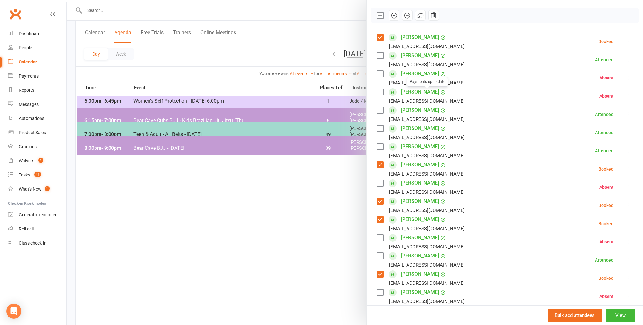
scroll to position [84, 0]
click at [393, 14] on icon "button" at bounding box center [394, 15] width 7 height 7
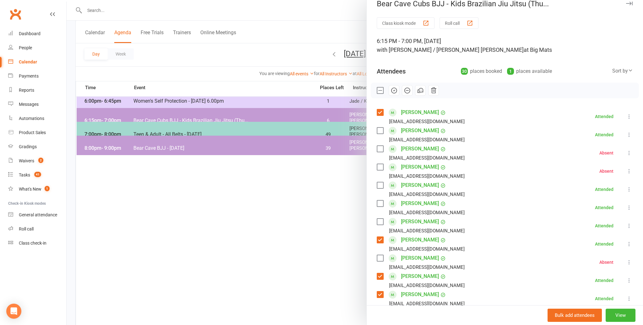
scroll to position [9, 0]
click at [286, 201] on div at bounding box center [355, 162] width 577 height 325
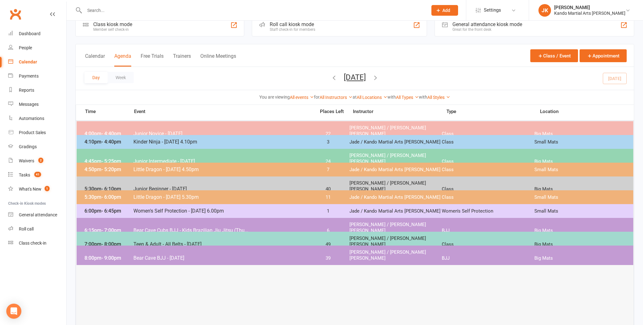
scroll to position [0, 0]
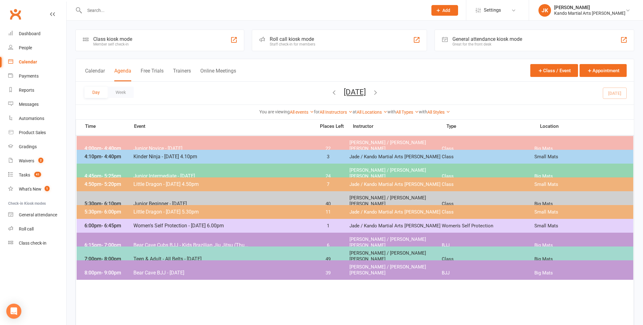
click at [184, 194] on div "5:30pm - 6:10pm Junior Beginner - [DATE] 40 [PERSON_NAME] / [PERSON_NAME] [PERS…" at bounding box center [355, 200] width 557 height 19
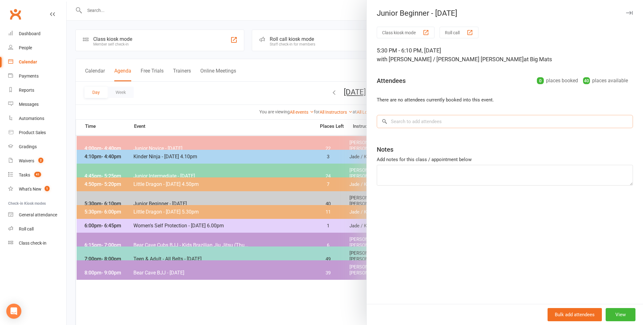
click at [397, 120] on input "search" at bounding box center [505, 121] width 256 height 13
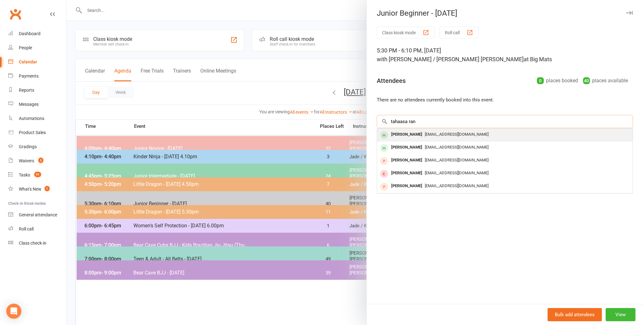
type input "tahaasa ran"
click at [403, 134] on div "[PERSON_NAME]" at bounding box center [407, 134] width 36 height 9
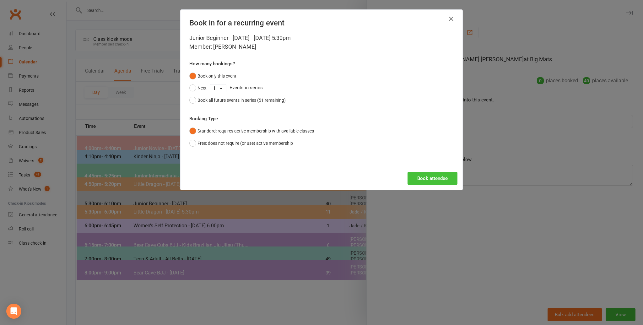
click at [434, 177] on button "Book attendee" at bounding box center [433, 178] width 50 height 13
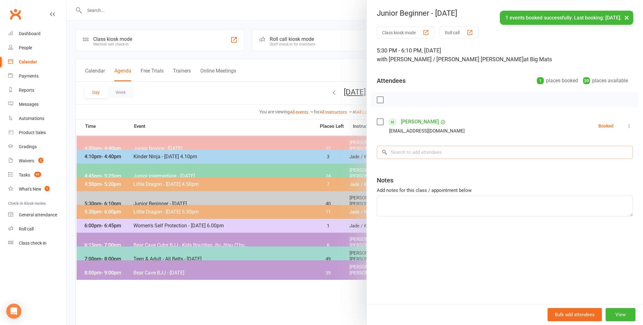
click at [406, 150] on input "search" at bounding box center [505, 152] width 256 height 13
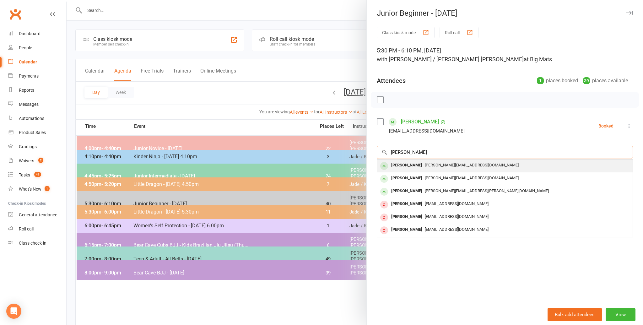
type input "[PERSON_NAME]"
click at [405, 164] on div "[PERSON_NAME]" at bounding box center [407, 165] width 36 height 9
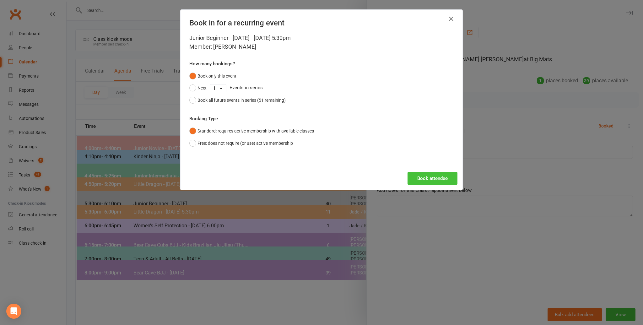
click at [422, 177] on button "Book attendee" at bounding box center [433, 178] width 50 height 13
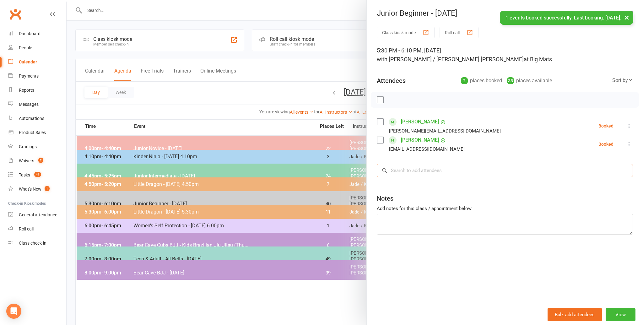
click at [406, 168] on input "search" at bounding box center [505, 170] width 256 height 13
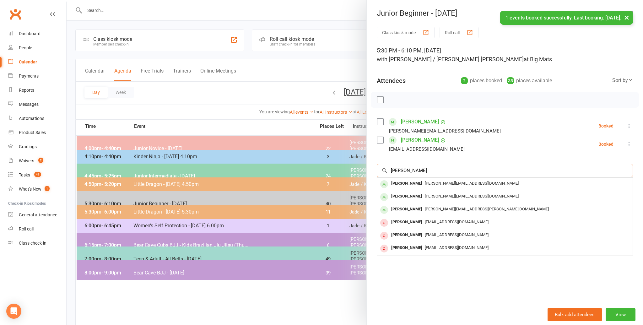
scroll to position [1, 0]
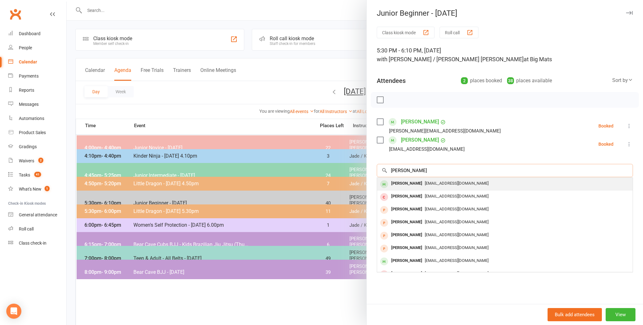
type input "[PERSON_NAME]"
click at [404, 183] on div "[PERSON_NAME]" at bounding box center [407, 183] width 36 height 9
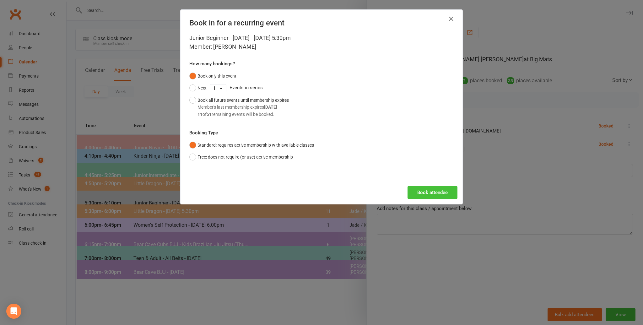
click at [433, 189] on button "Book attendee" at bounding box center [433, 192] width 50 height 13
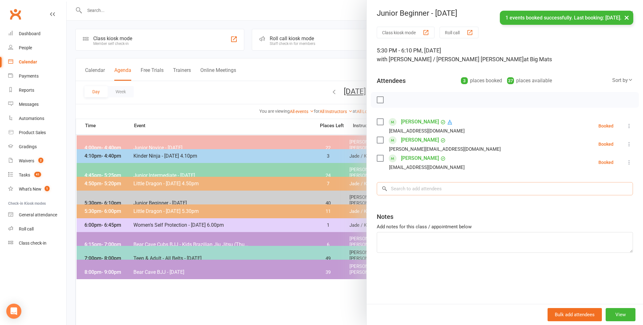
click at [407, 192] on input "search" at bounding box center [505, 188] width 256 height 13
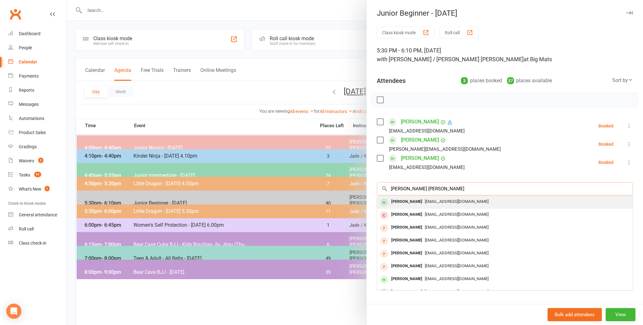
scroll to position [1, 0]
type input "[PERSON_NAME] [PERSON_NAME]"
click at [402, 201] on div "[PERSON_NAME] [PERSON_NAME]" at bounding box center [423, 201] width 68 height 9
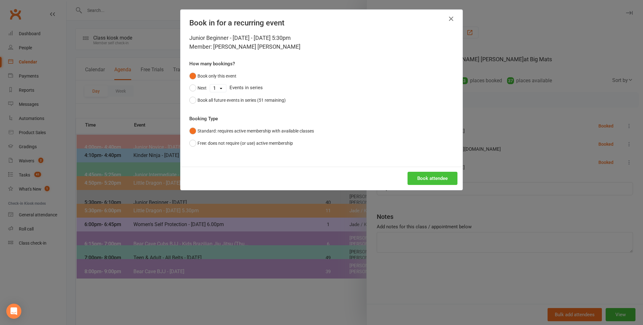
click at [428, 176] on button "Book attendee" at bounding box center [433, 178] width 50 height 13
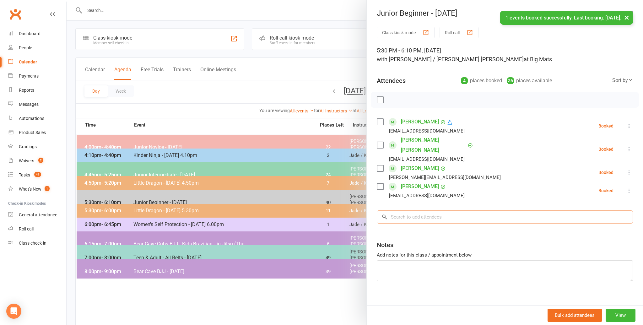
click at [409, 210] on input "search" at bounding box center [505, 216] width 256 height 13
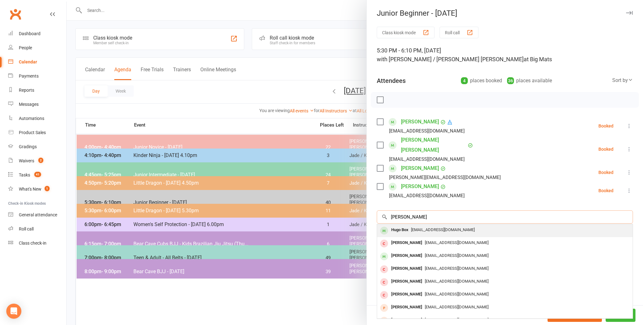
type input "[PERSON_NAME]"
click at [402, 226] on div "Hugo Box" at bounding box center [400, 230] width 22 height 9
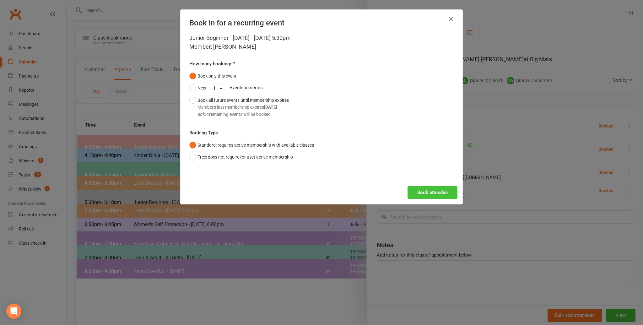
click at [430, 189] on button "Book attendee" at bounding box center [433, 192] width 50 height 13
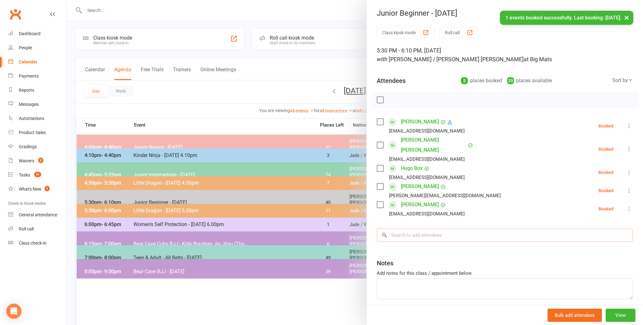
click at [402, 229] on input "search" at bounding box center [505, 235] width 256 height 13
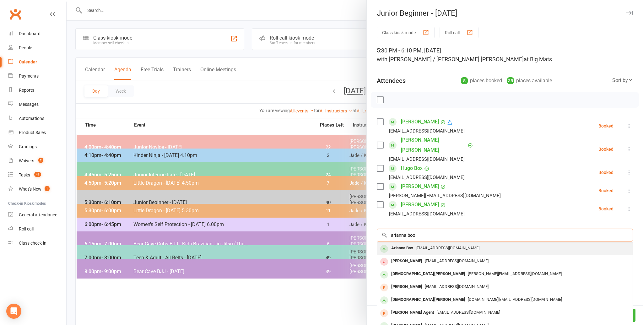
type input "arianna box"
click at [403, 244] on div "Arianna Box" at bounding box center [402, 248] width 27 height 9
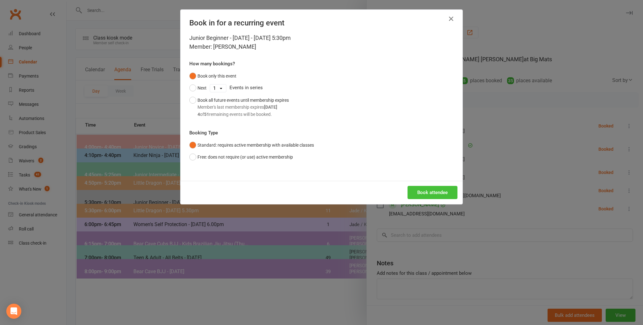
click at [429, 192] on button "Book attendee" at bounding box center [433, 192] width 50 height 13
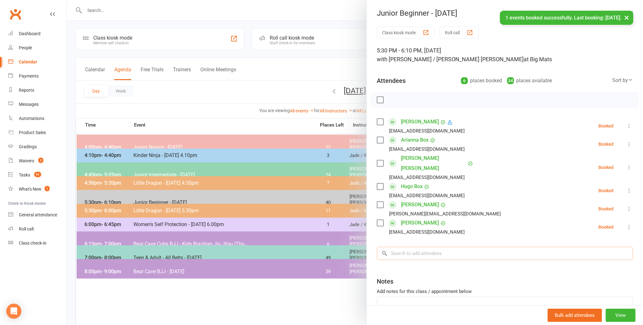
click at [397, 247] on input "search" at bounding box center [505, 253] width 256 height 13
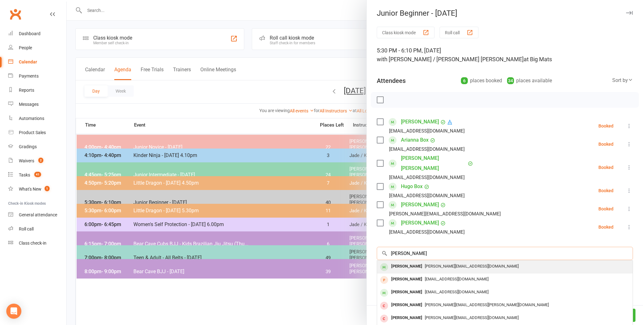
type input "[PERSON_NAME]"
click at [400, 262] on div "[PERSON_NAME]" at bounding box center [407, 266] width 36 height 9
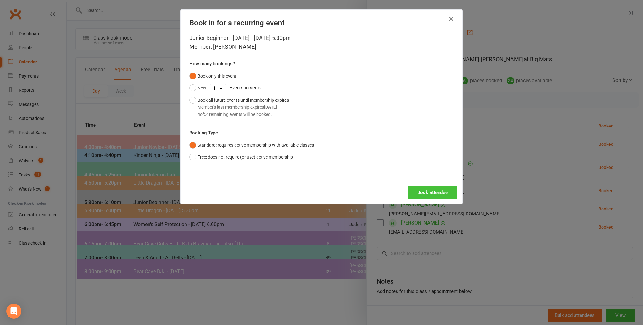
click at [431, 191] on button "Book attendee" at bounding box center [433, 192] width 50 height 13
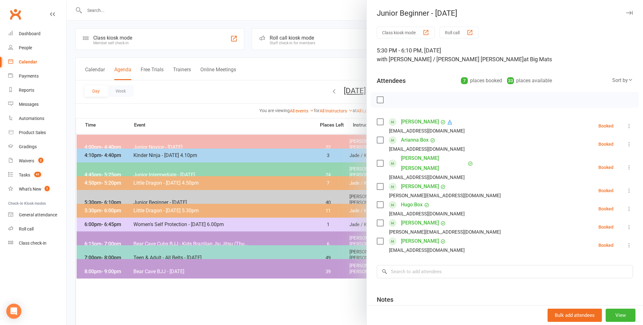
scroll to position [0, 0]
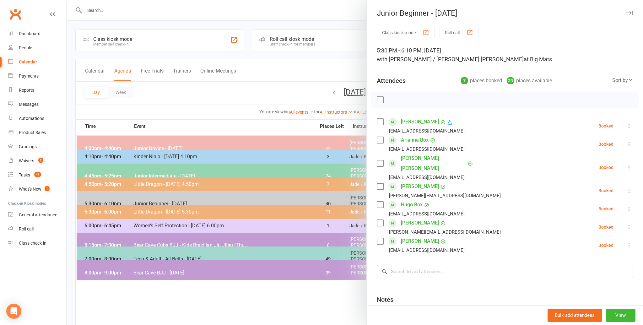
click at [380, 97] on label at bounding box center [380, 100] width 6 height 6
click at [394, 98] on icon "button" at bounding box center [394, 99] width 7 height 7
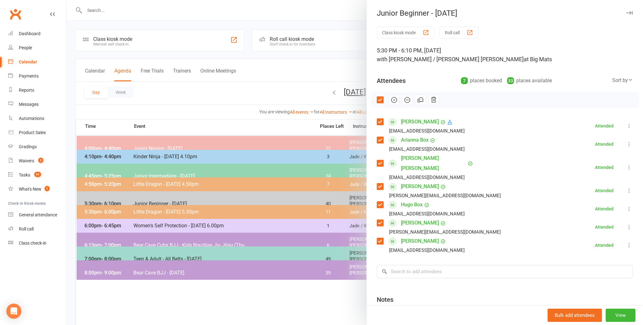
click at [235, 100] on div at bounding box center [355, 162] width 577 height 325
